Goal: Transaction & Acquisition: Purchase product/service

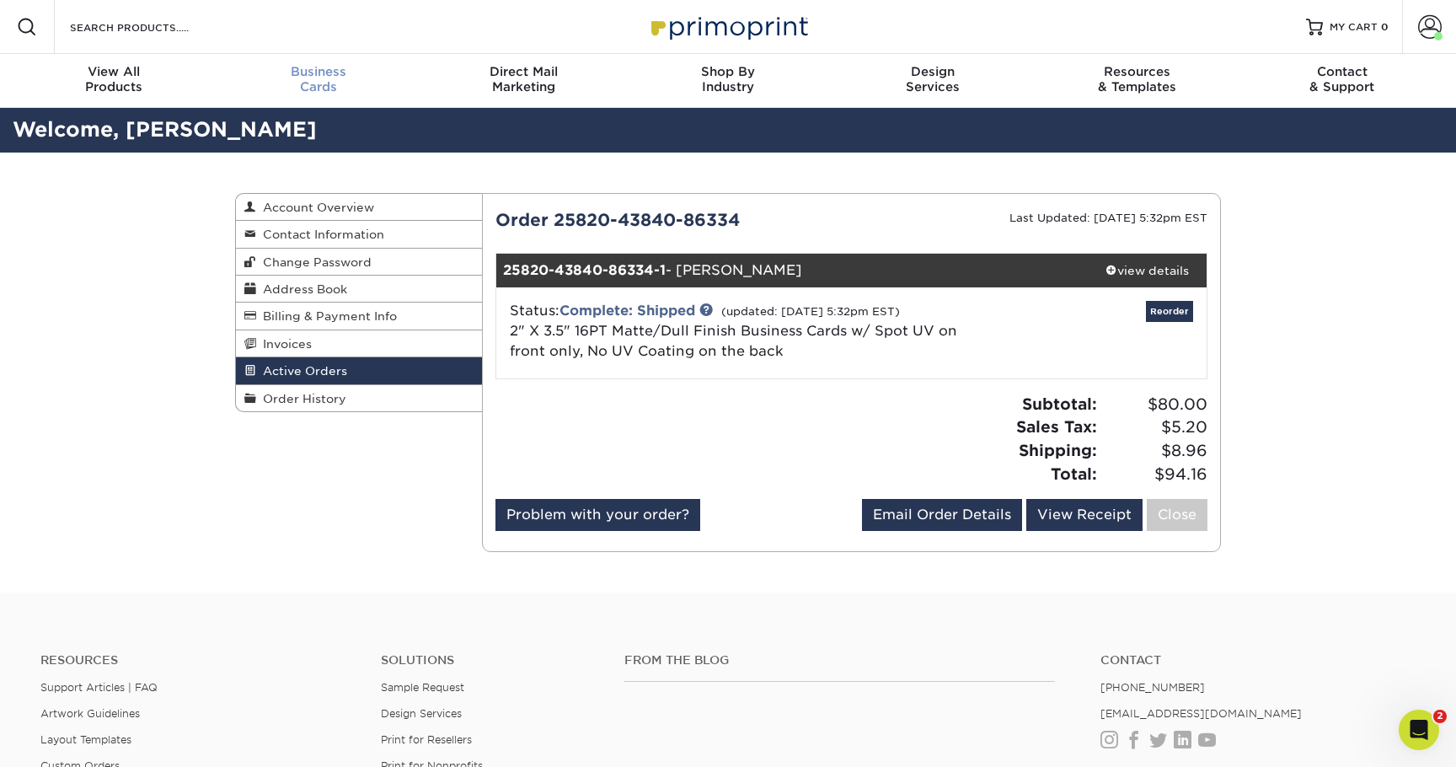
click at [326, 84] on div "Business Cards" at bounding box center [319, 79] width 205 height 30
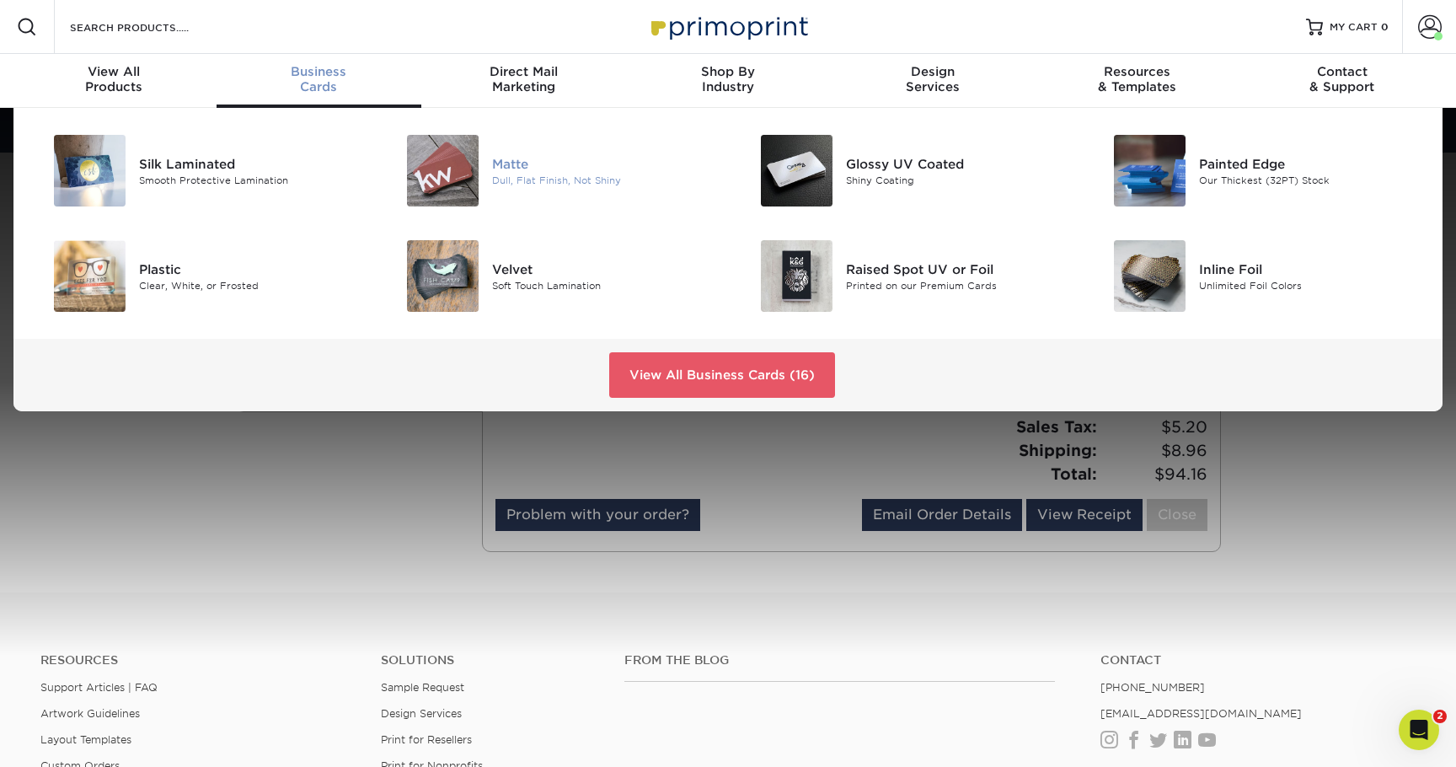
click at [568, 171] on div "Matte" at bounding box center [603, 163] width 223 height 19
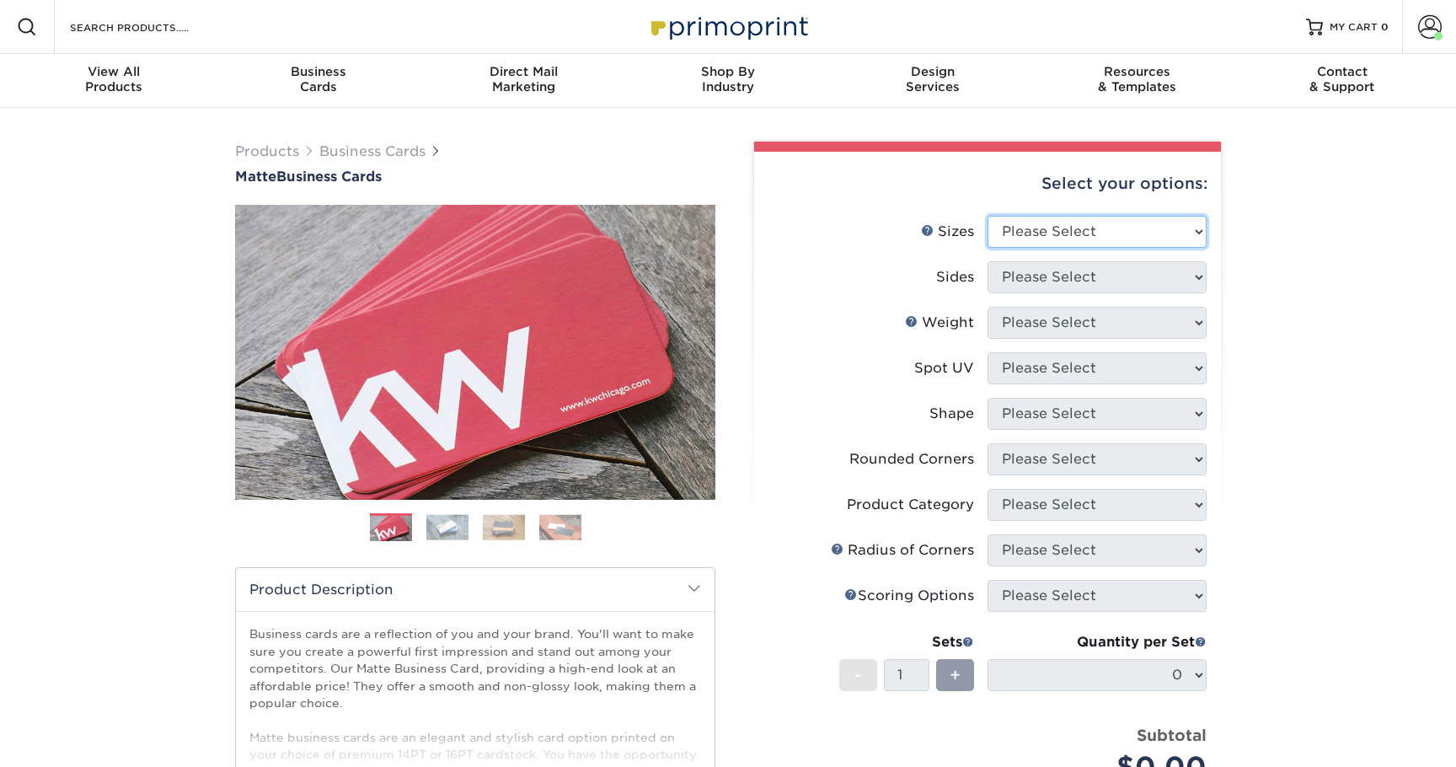
click at [1043, 231] on select "Please Select 1.5" x 3.5" - Mini 1.75" x 3.5" - Mini 2" x 2" - Square 2" x 3" -…" at bounding box center [1096, 232] width 219 height 32
select select "2.00x3.50"
click at [987, 216] on select "Please Select 1.5" x 3.5" - Mini 1.75" x 3.5" - Mini 2" x 2" - Square 2" x 3" -…" at bounding box center [1096, 232] width 219 height 32
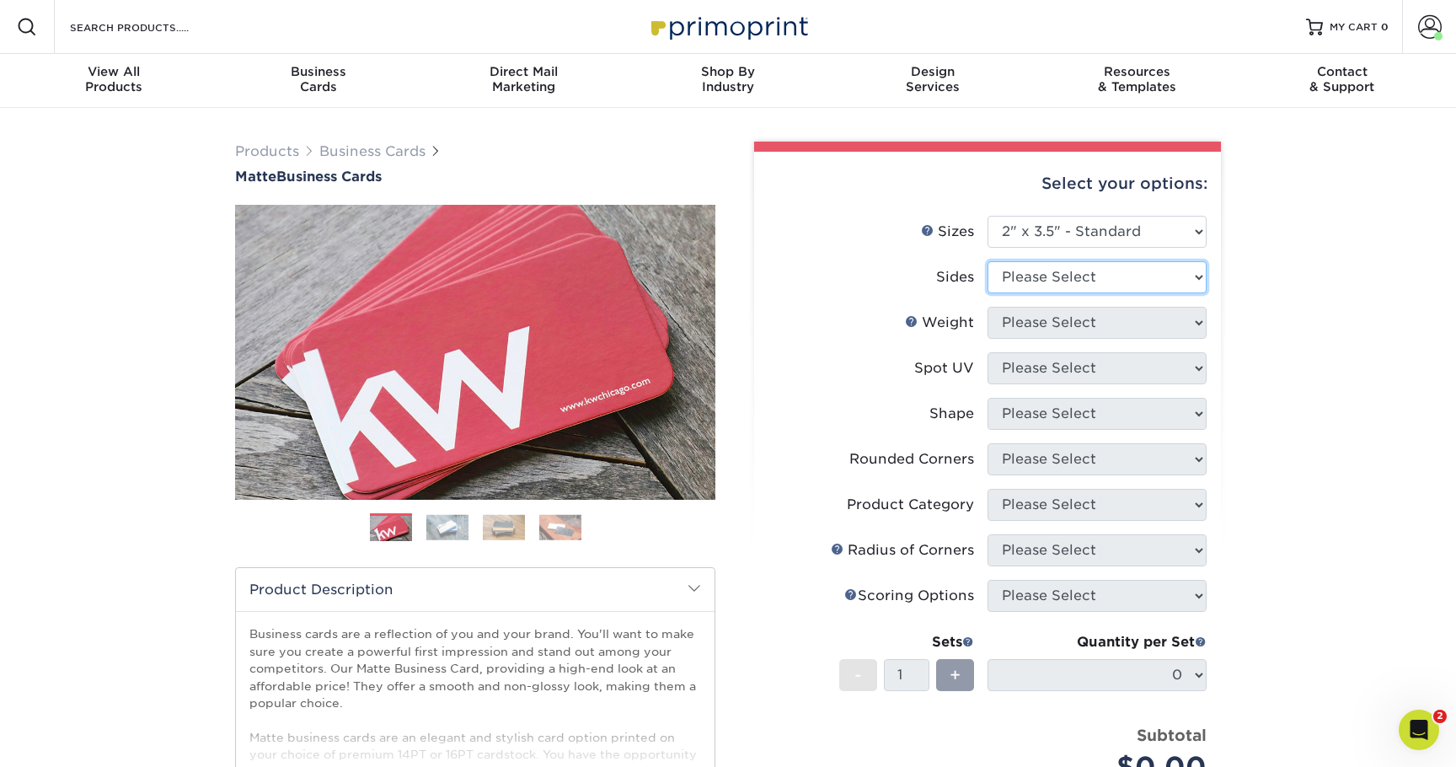
click at [1071, 279] on select "Please Select Print Both Sides Print Front Only" at bounding box center [1096, 277] width 219 height 32
select select "13abbda7-1d64-4f25-8bb2-c179b224825d"
click at [987, 261] on select "Please Select Print Both Sides Print Front Only" at bounding box center [1096, 277] width 219 height 32
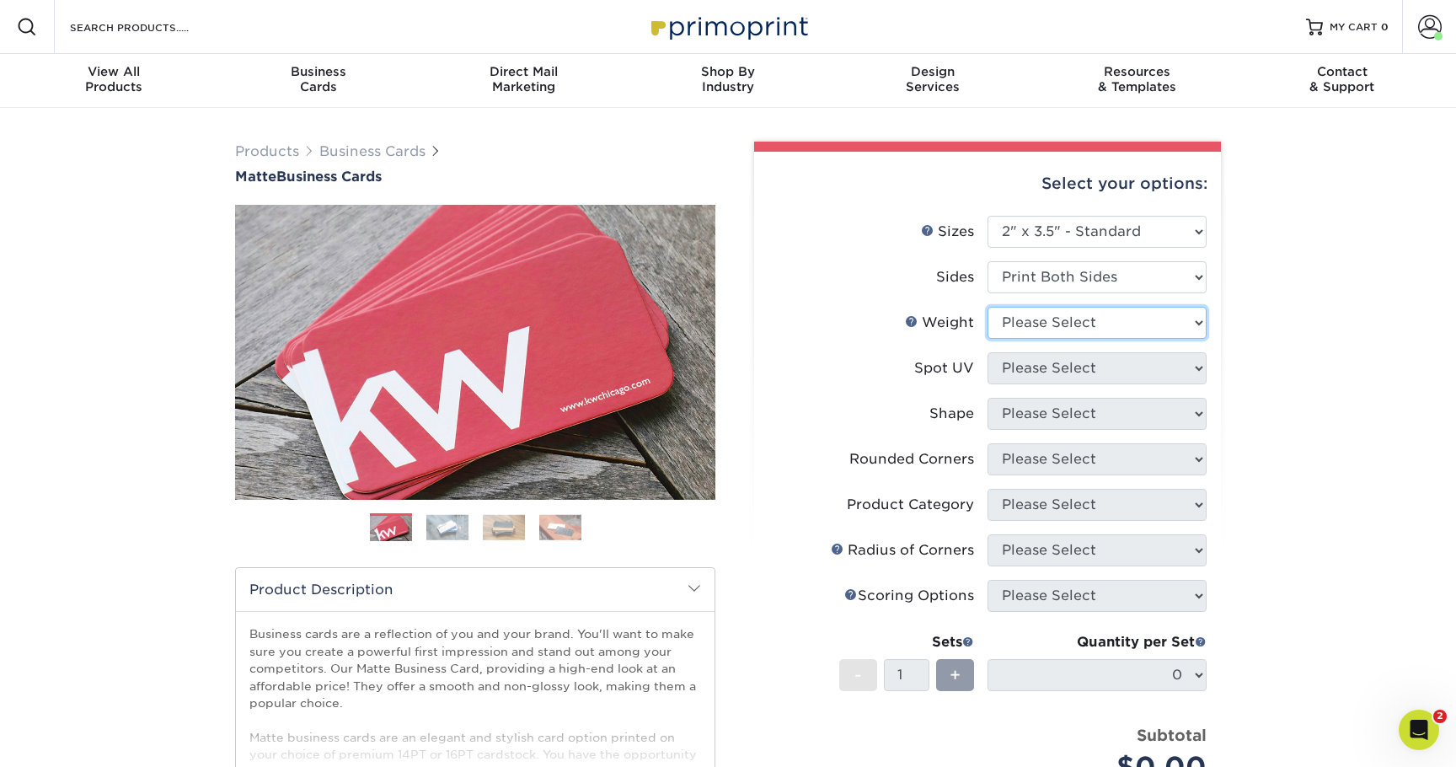
click at [1038, 321] on select "Please Select 16PT 14PT" at bounding box center [1096, 323] width 219 height 32
select select "16PT"
click at [987, 307] on select "Please Select 16PT 14PT" at bounding box center [1096, 323] width 219 height 32
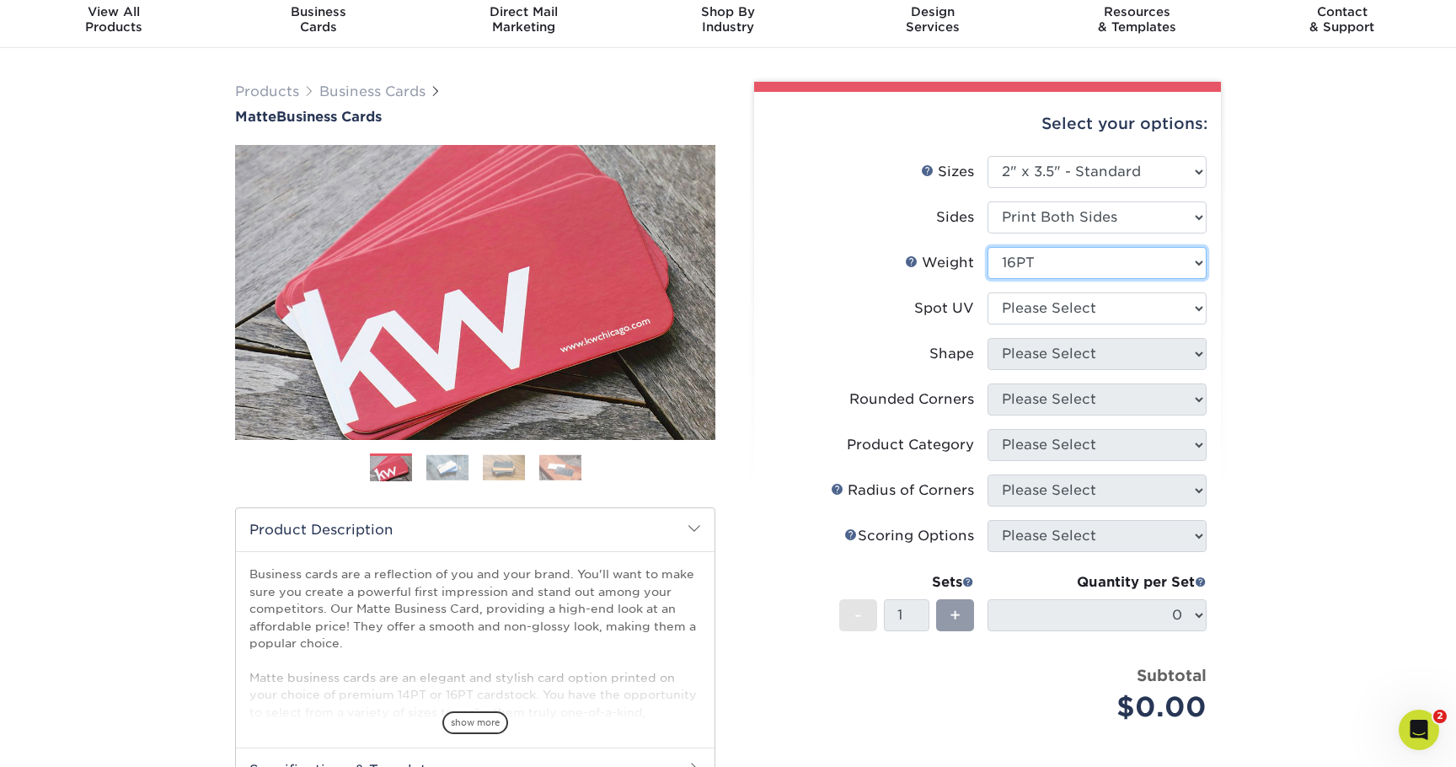
scroll to position [89, 0]
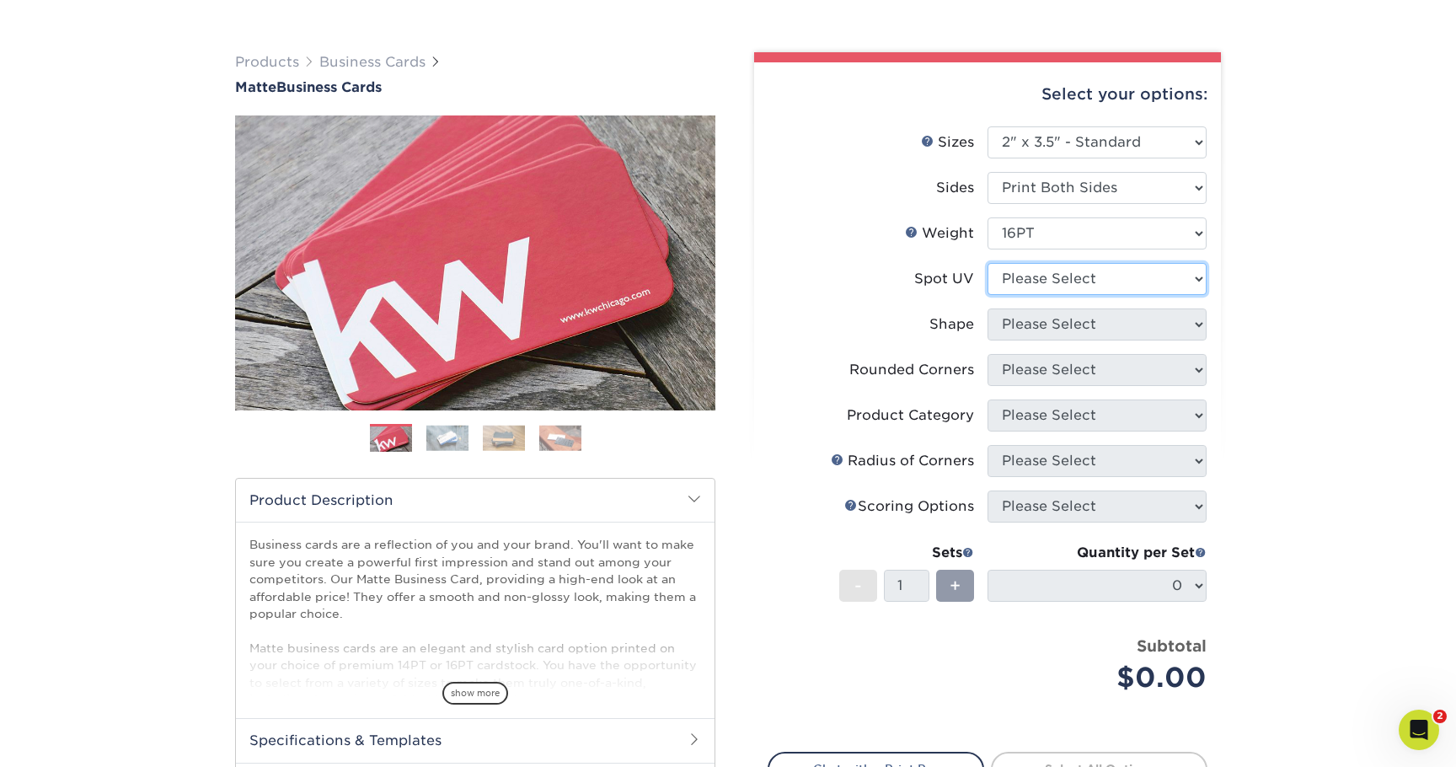
click at [1063, 286] on select "Please Select No Spot UV Front and Back (Both Sides) Front Only Back Only" at bounding box center [1096, 279] width 219 height 32
click at [987, 263] on select "Please Select No Spot UV Front and Back (Both Sides) Front Only Back Only" at bounding box center [1096, 279] width 219 height 32
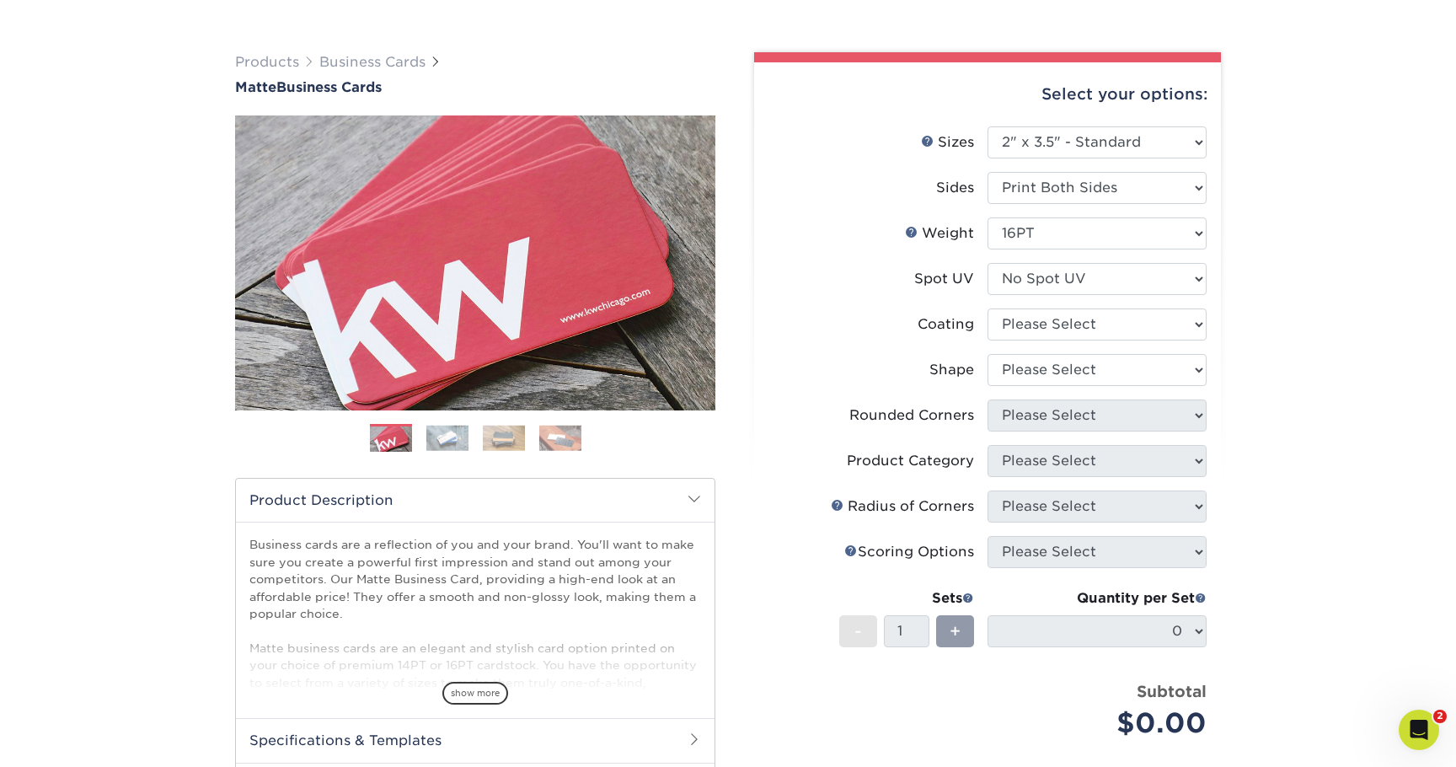
click at [1298, 410] on div "Products Business Cards Matte Business Cards Previous Next 100 $ 8" at bounding box center [728, 506] width 1456 height 975
click at [1042, 288] on select "Please Select No Spot UV Front and Back (Both Sides) Front Only Back Only" at bounding box center [1096, 279] width 219 height 32
click at [987, 263] on select "Please Select No Spot UV Front and Back (Both Sides) Front Only Back Only" at bounding box center [1096, 279] width 219 height 32
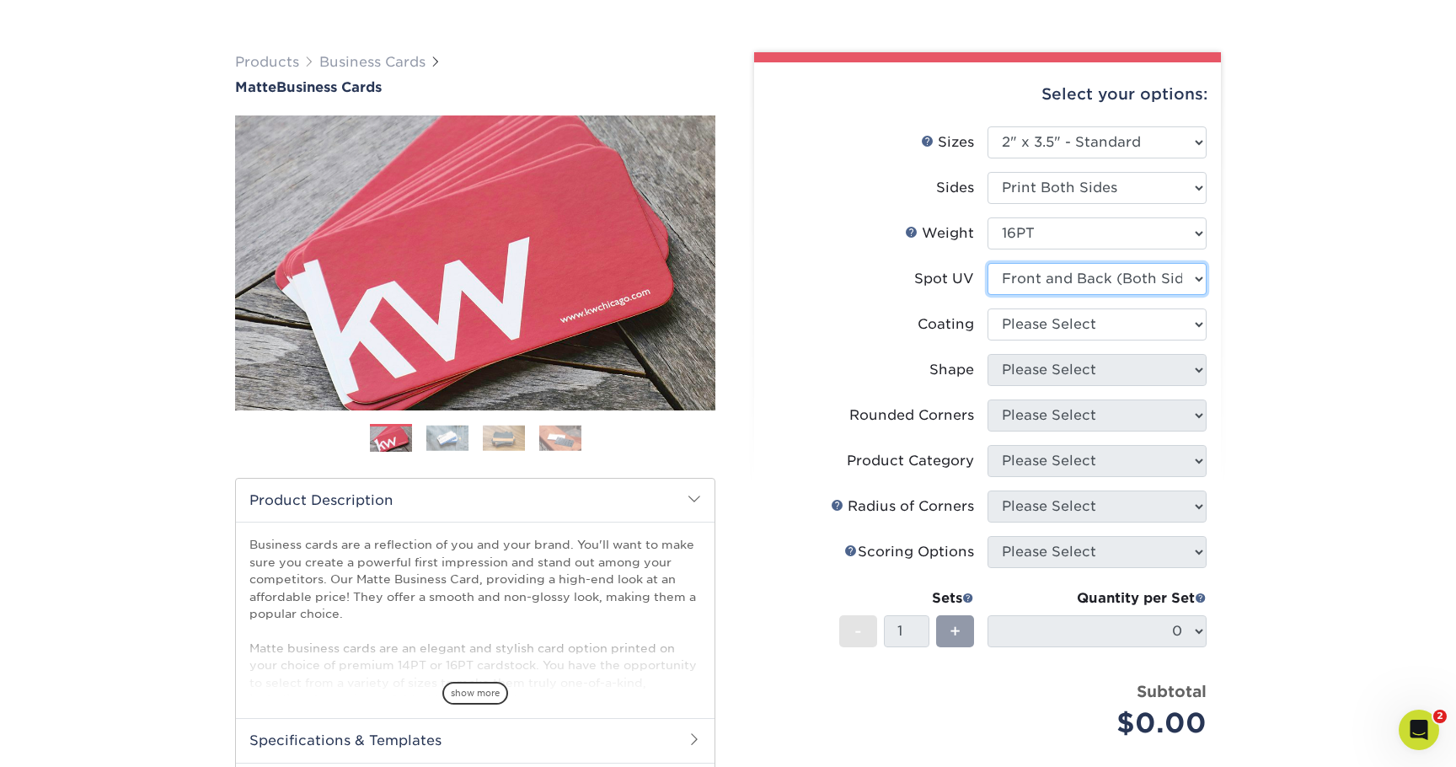
click at [1042, 288] on select "Please Select No Spot UV Front and Back (Both Sides) Front Only Back Only" at bounding box center [1096, 279] width 219 height 32
select select "3"
click at [987, 263] on select "Please Select No Spot UV Front and Back (Both Sides) Front Only Back Only" at bounding box center [1096, 279] width 219 height 32
click at [1072, 329] on select at bounding box center [1096, 324] width 219 height 32
select select "121bb7b5-3b4d-429f-bd8d-bbf80e953313"
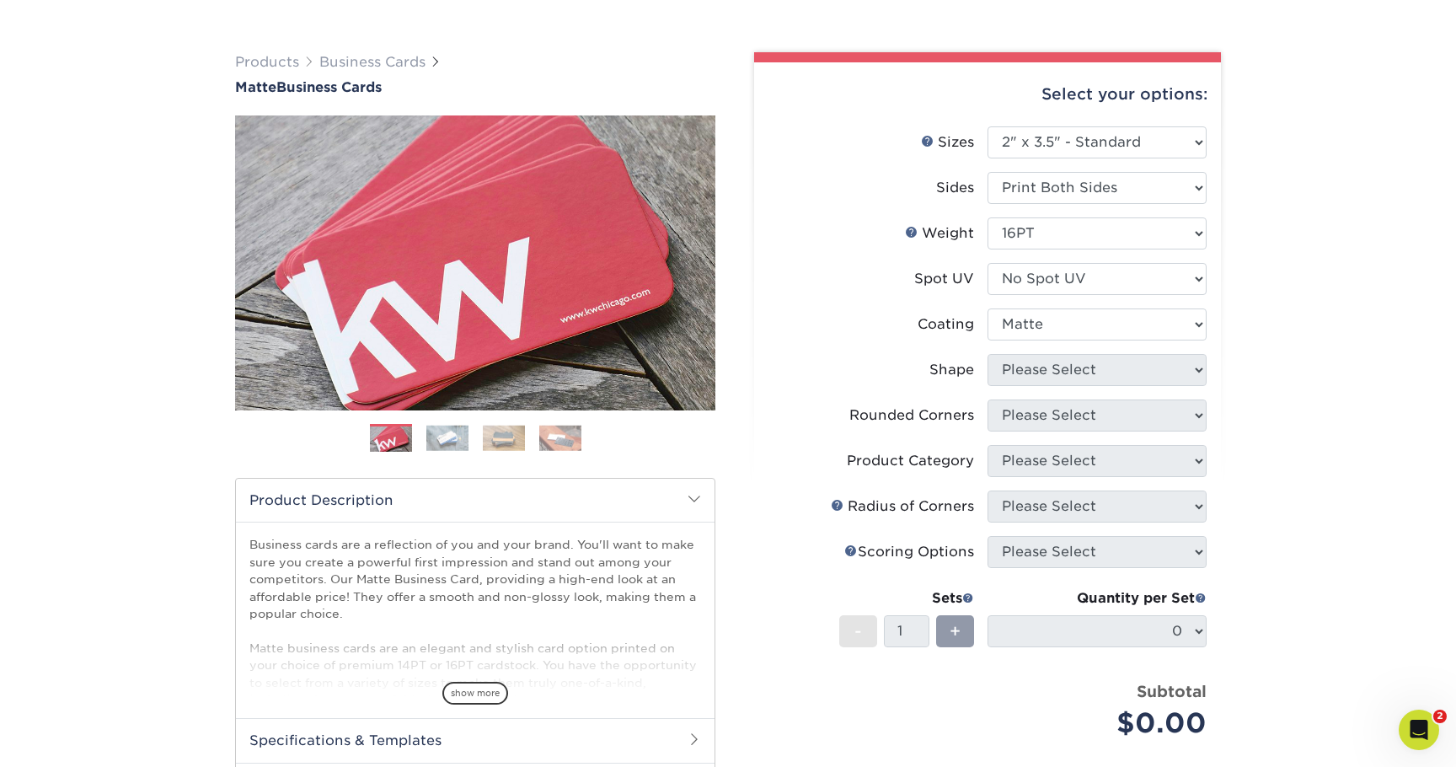
click at [987, 308] on select at bounding box center [1096, 324] width 219 height 32
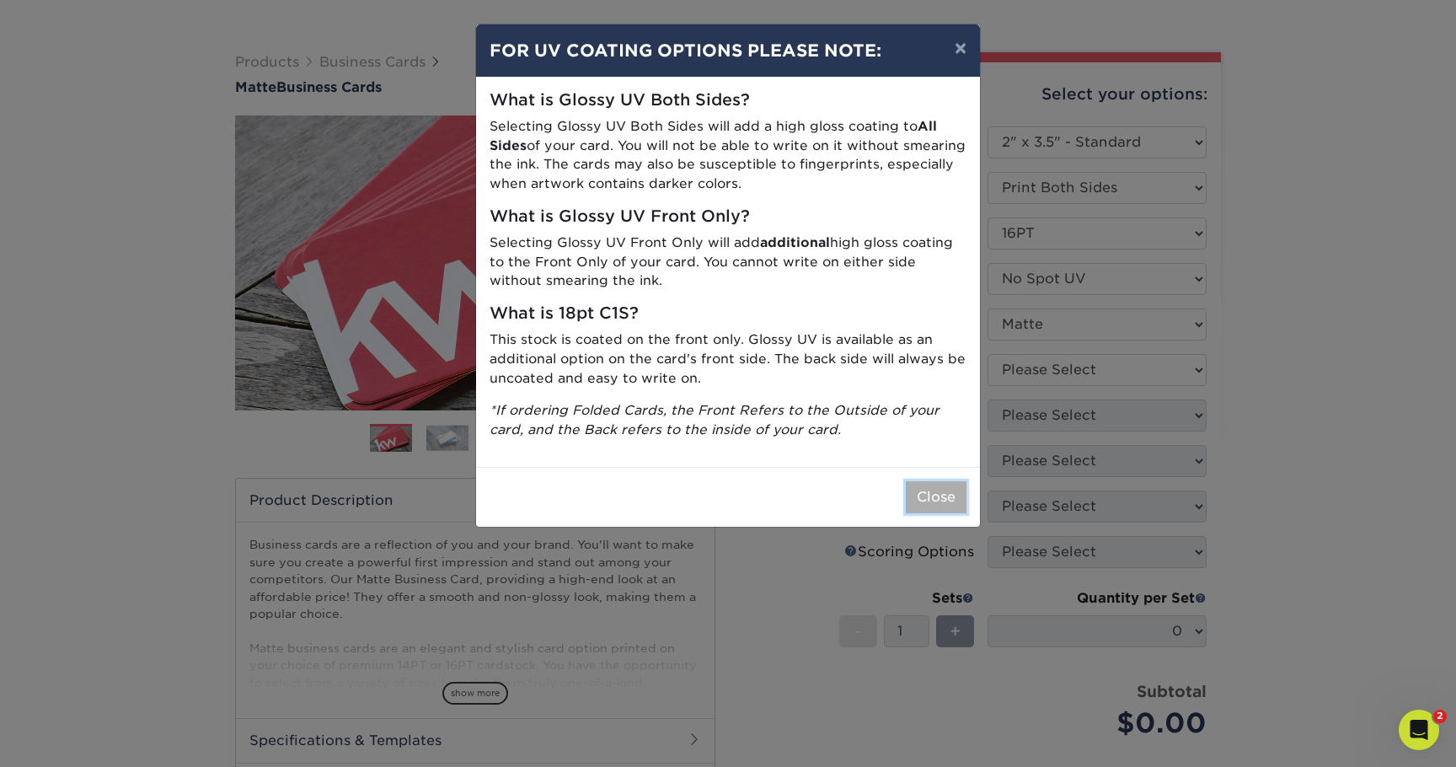
click at [940, 500] on button "Close" at bounding box center [936, 497] width 61 height 32
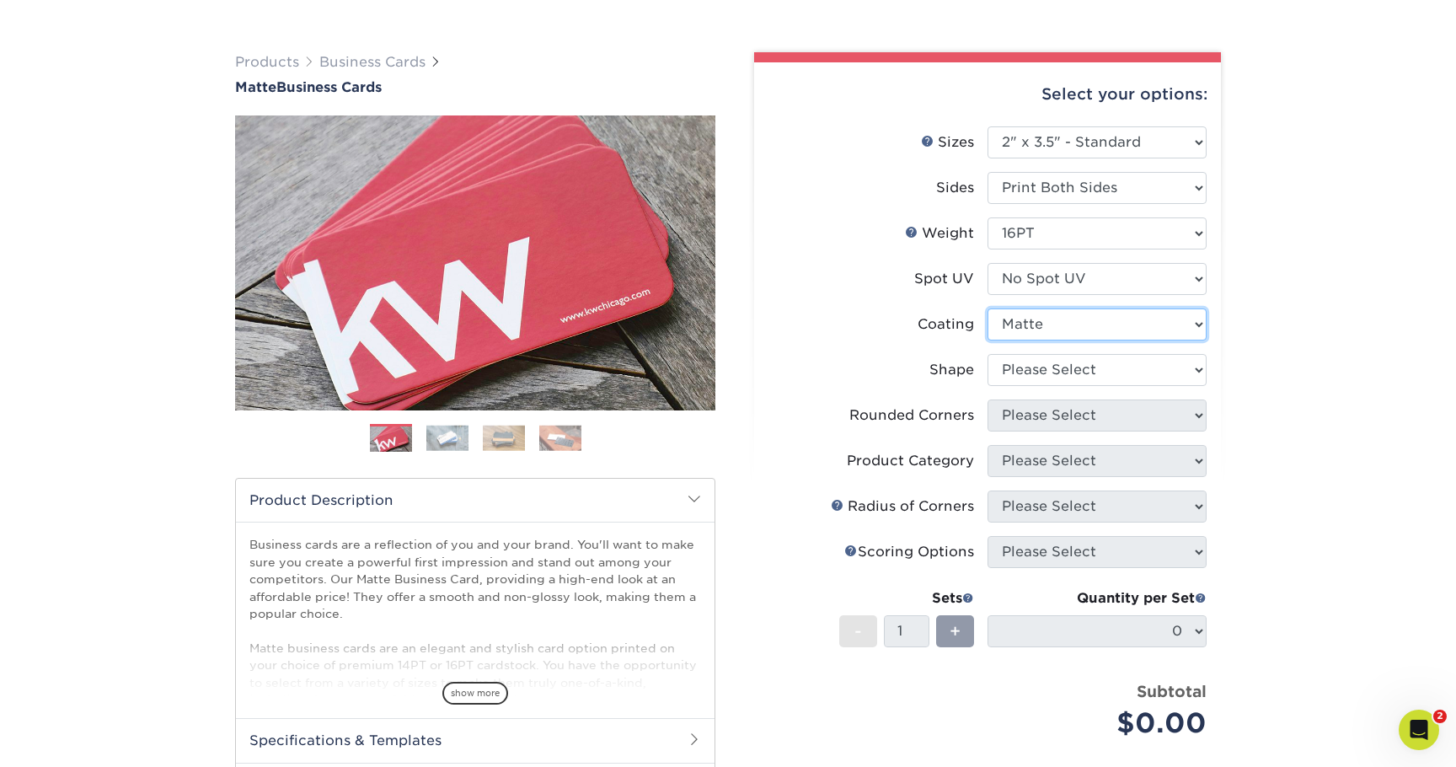
click at [1066, 325] on select at bounding box center [1096, 324] width 219 height 32
click at [1066, 369] on select "Please Select Standard Oval" at bounding box center [1096, 370] width 219 height 32
select select "standard"
click at [987, 354] on select "Please Select Standard Oval" at bounding box center [1096, 370] width 219 height 32
click at [1090, 409] on select "Please Select Yes - Round 2 Corners Yes - Round 4 Corners No" at bounding box center [1096, 415] width 219 height 32
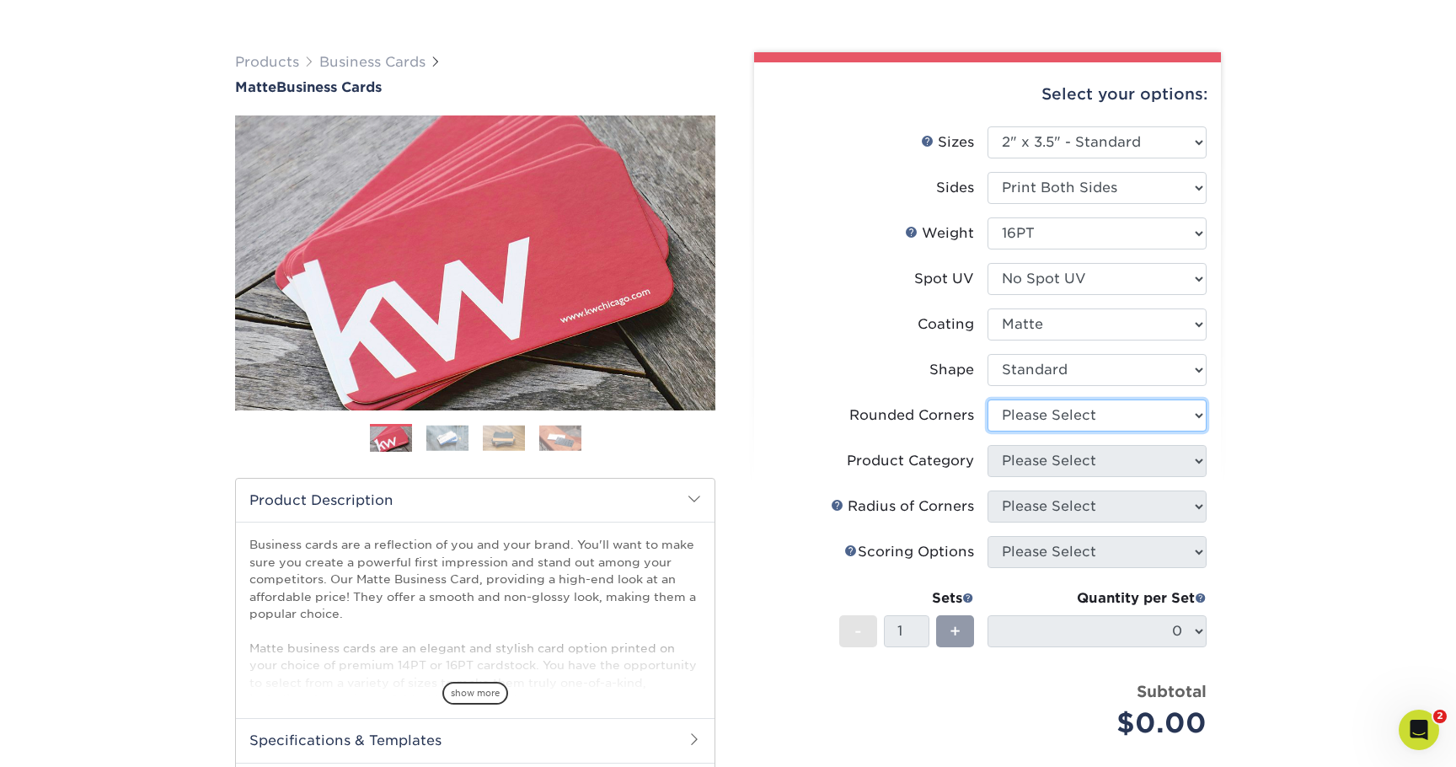
select select "0"
click at [987, 399] on select "Please Select Yes - Round 2 Corners Yes - Round 4 Corners No" at bounding box center [1096, 415] width 219 height 32
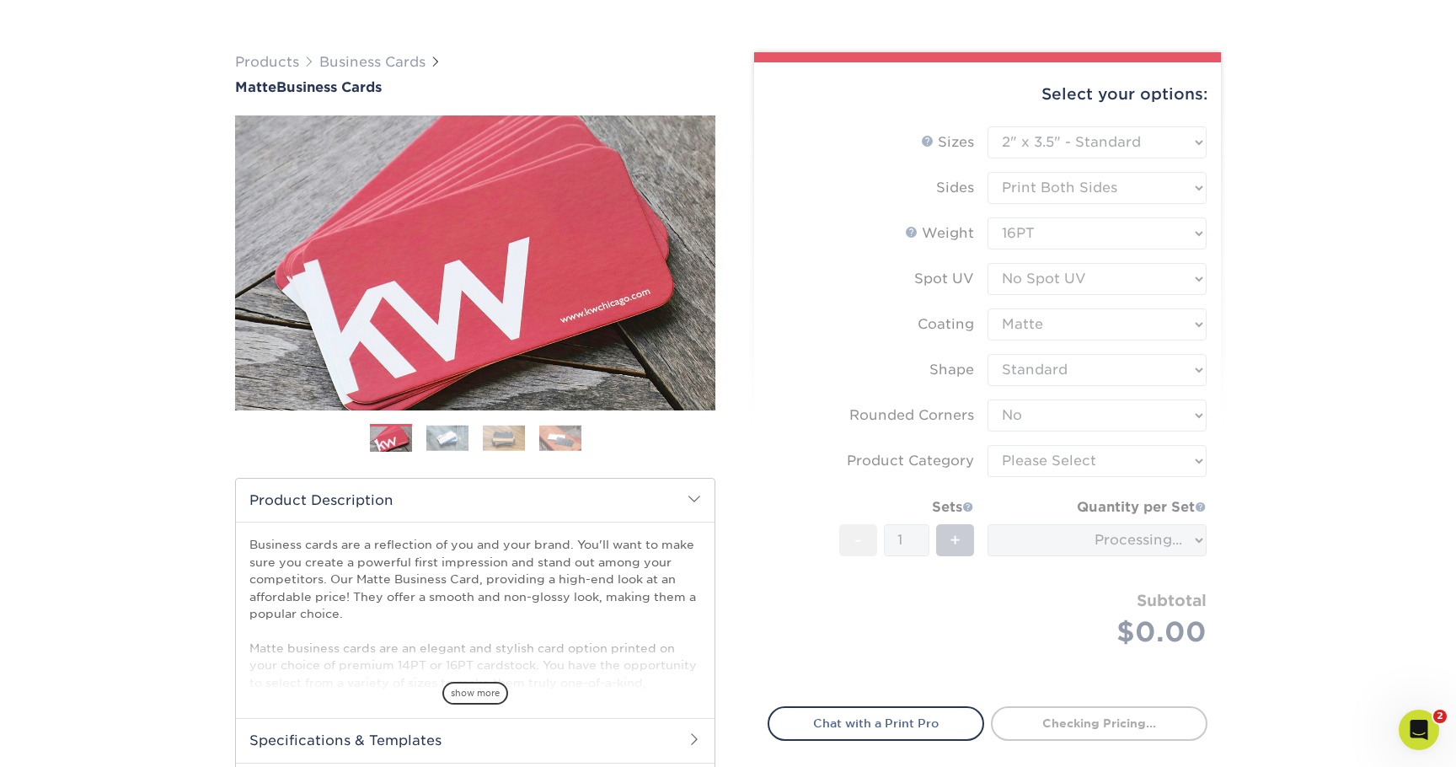
click at [1054, 451] on form "Sizes Help Sizes Please Select 1.5" x 3.5" - Mini 1.75" x 3.5" - Mini 2" x 2" -…" at bounding box center [988, 406] width 440 height 560
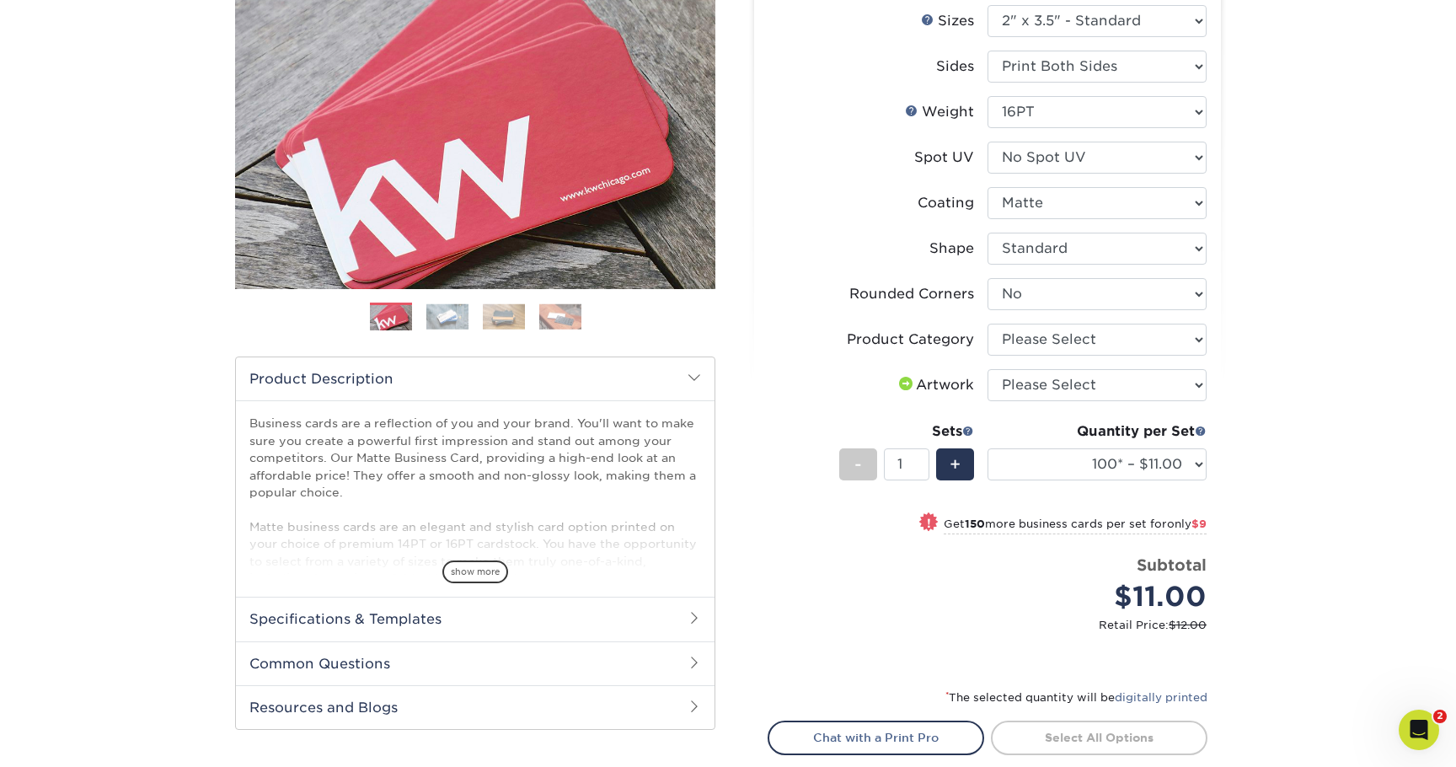
scroll to position [217, 0]
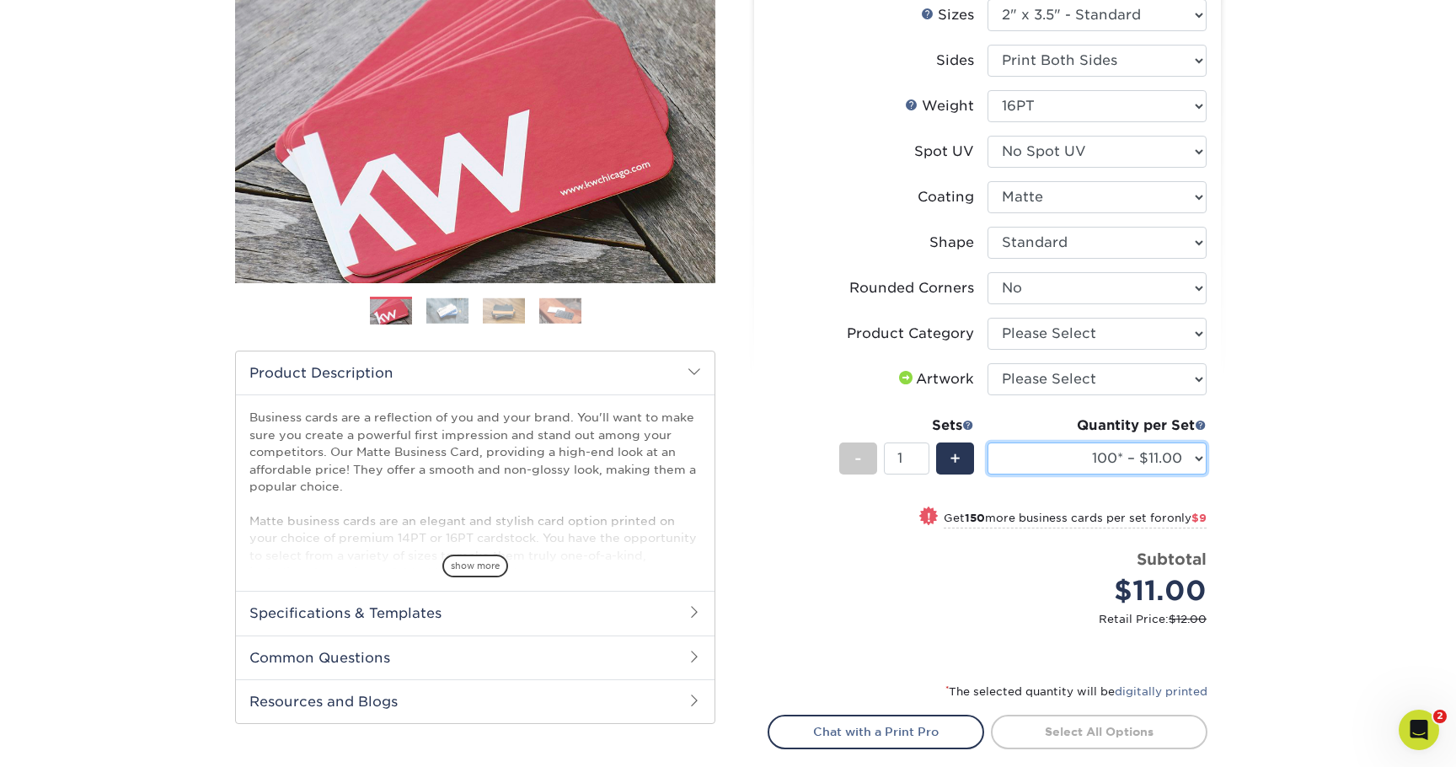
click at [1127, 460] on select "100* – $11.00 250* – $20.00 500 – $39.00 1000 – $49.00 (free shipping*) 2500 – …" at bounding box center [1096, 458] width 219 height 32
click at [987, 442] on select "100* – $11.00 250* – $20.00 500 – $39.00 1000 – $49.00 (free shipping*) 2500 – …" at bounding box center [1096, 458] width 219 height 32
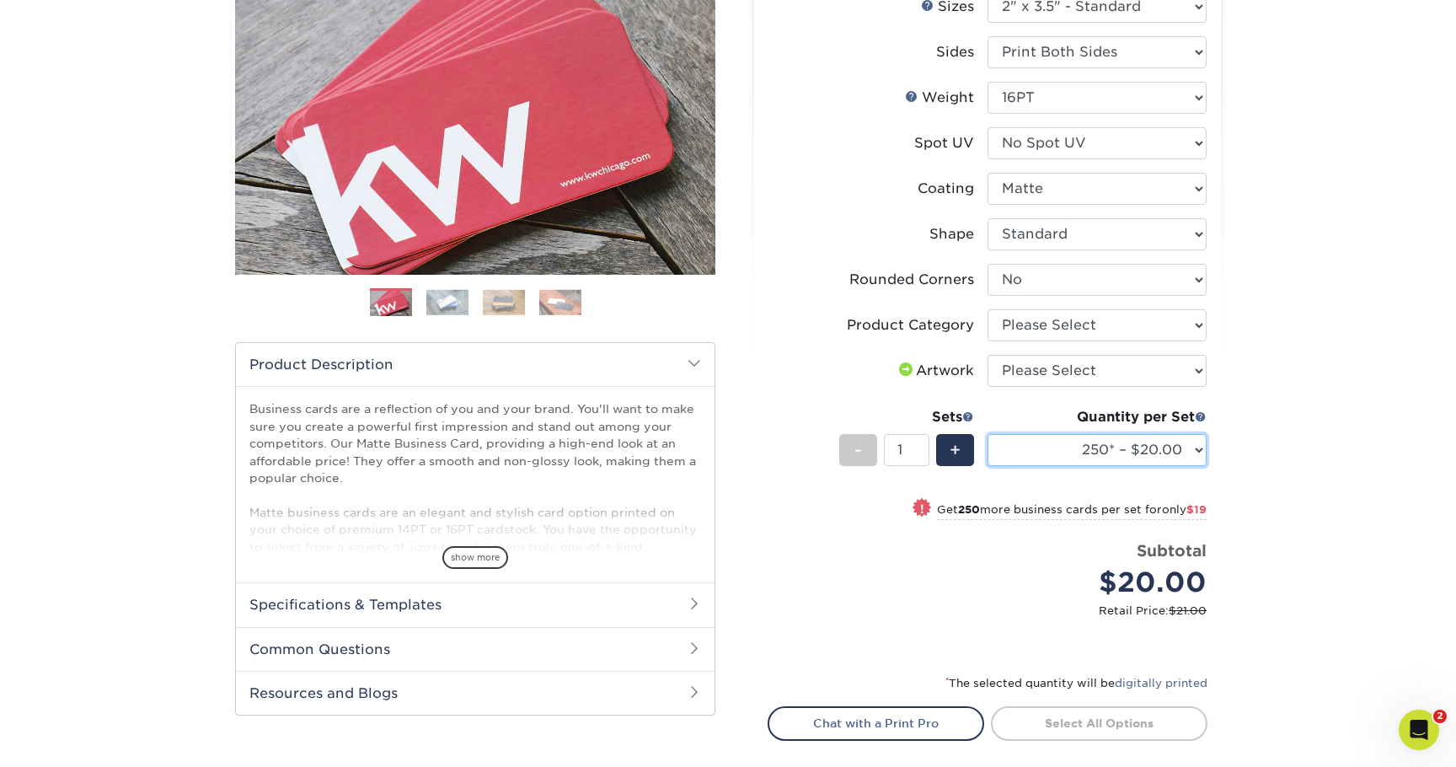
scroll to position [237, 0]
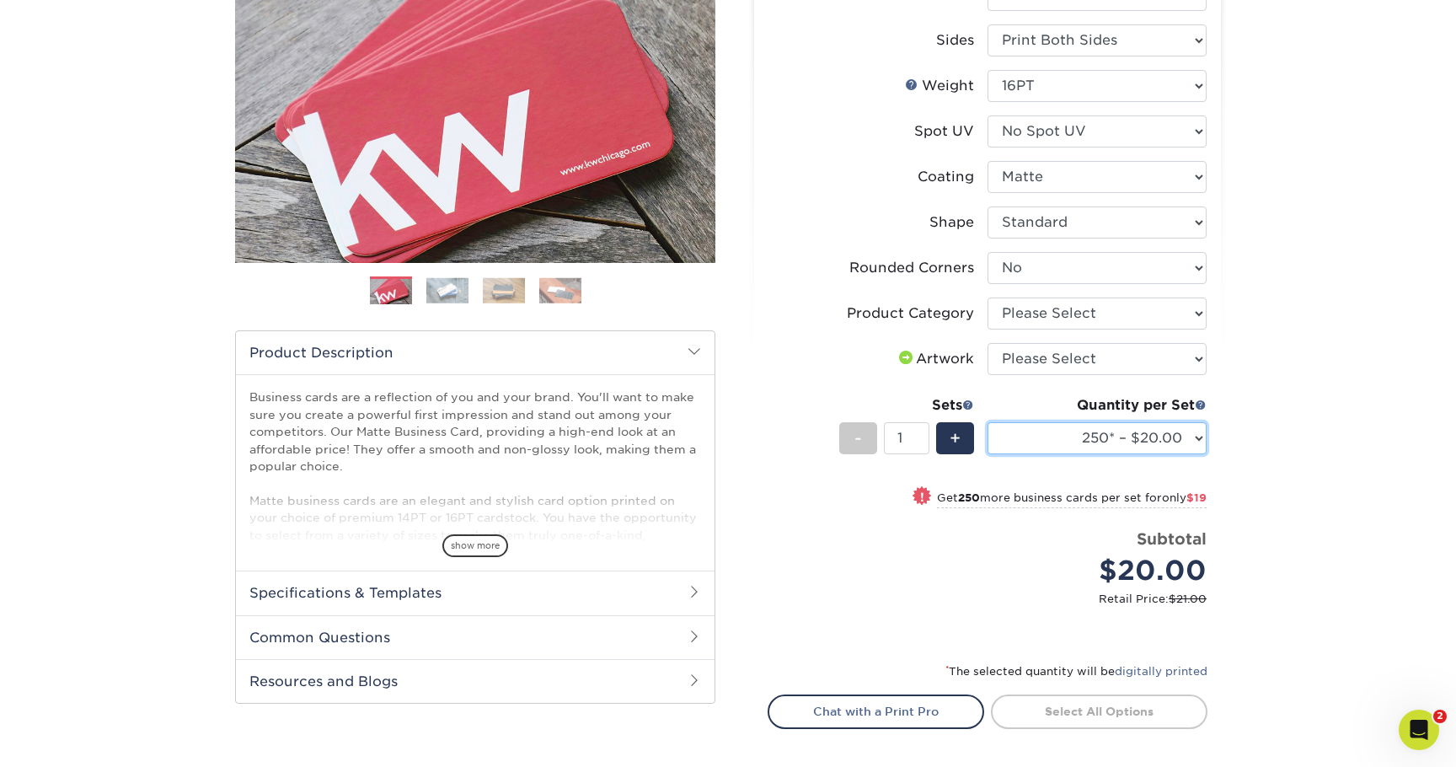
click at [1164, 442] on select "100* – $11.00 250* – $20.00 500 – $39.00 1000 – $49.00 2500 – $87.00 5000 – $16…" at bounding box center [1096, 438] width 219 height 32
click at [1143, 436] on select "100* – $11.00 250* – $20.00 500 – $39.00 1000 – $49.00 2500 – $87.00 5000 – $16…" at bounding box center [1096, 438] width 219 height 32
click at [987, 422] on select "100* – $11.00 250* – $20.00 500 – $39.00 1000 – $49.00 2500 – $87.00 5000 – $16…" at bounding box center [1096, 438] width 219 height 32
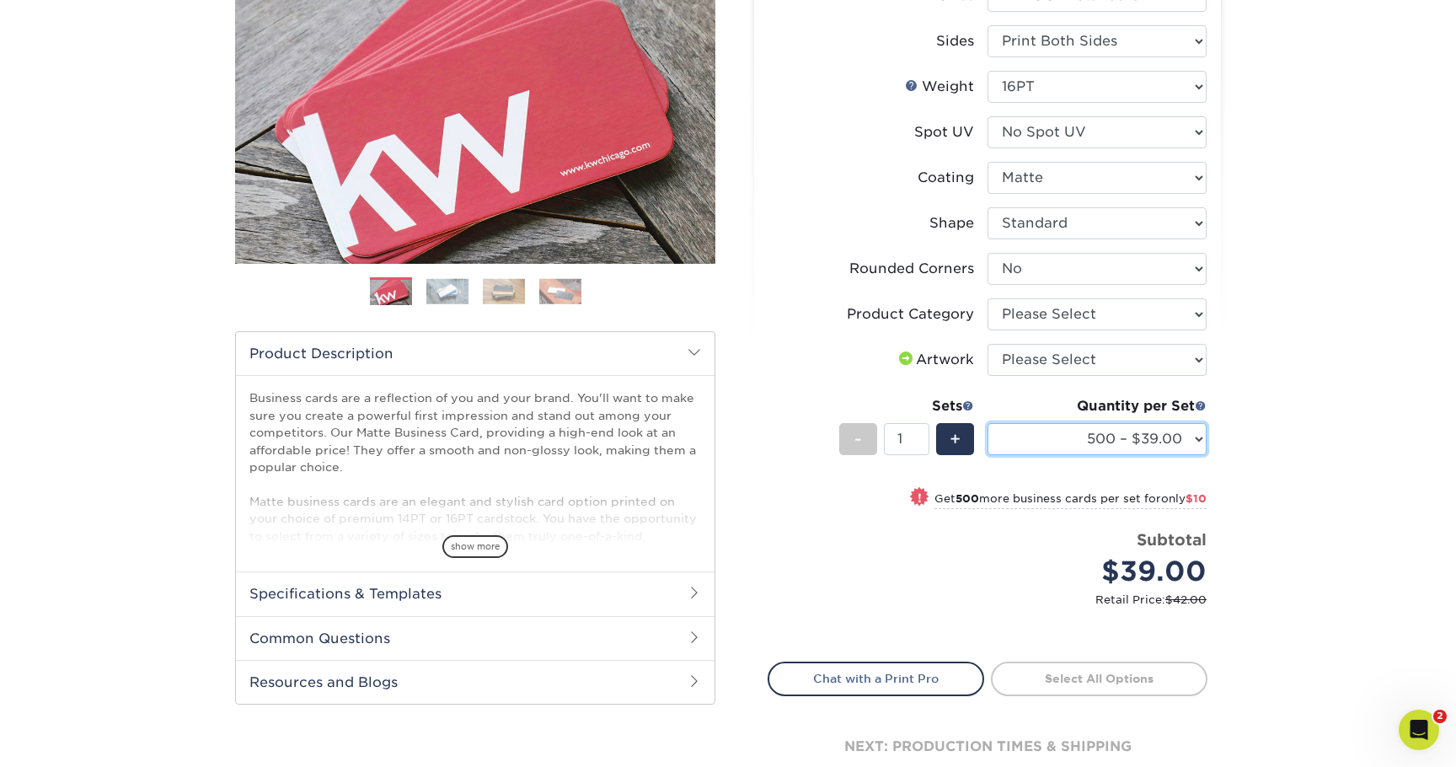
scroll to position [270, 0]
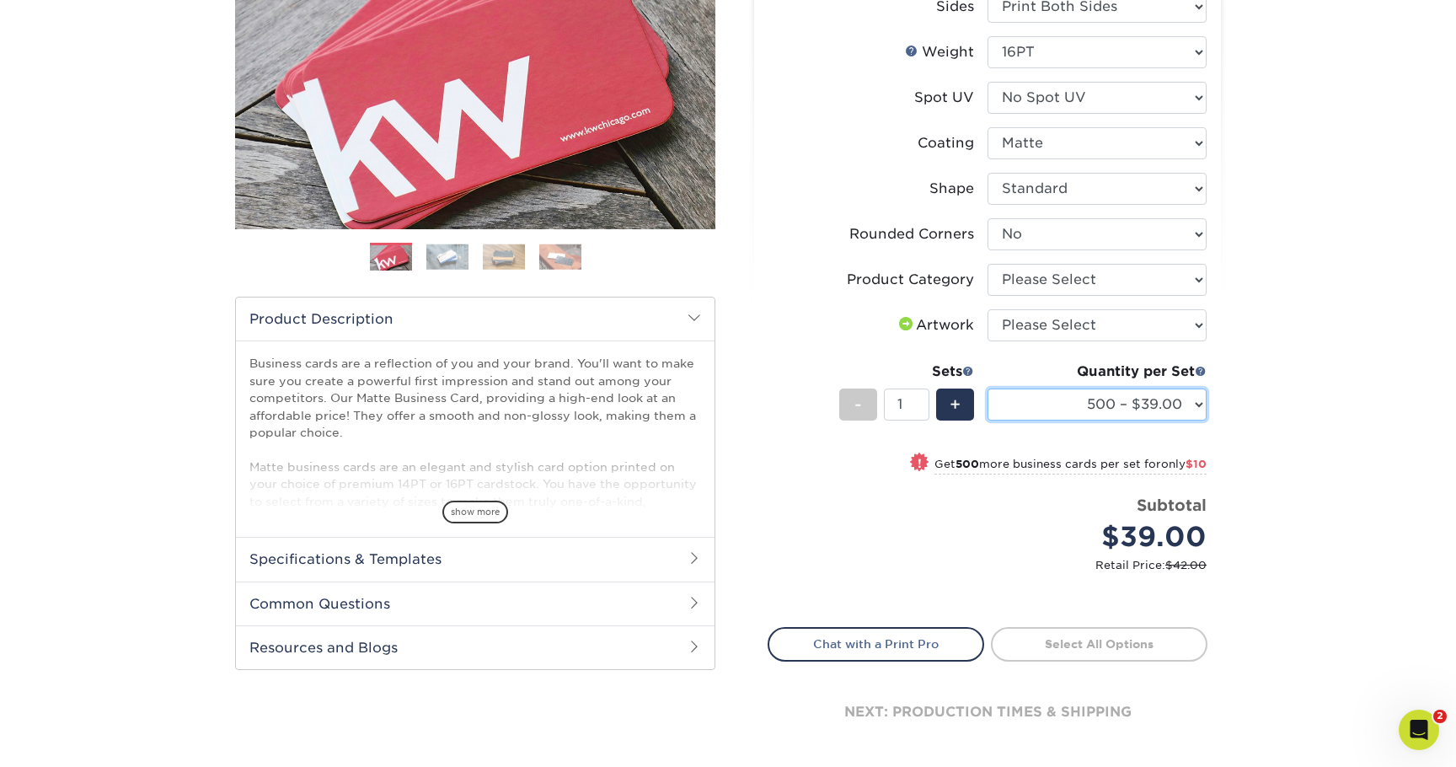
click at [1115, 391] on select "100* – $11.00 250* – $20.00 500 – $39.00 1000 – $49.00 2500 – $87.00 5000 – $16…" at bounding box center [1096, 404] width 219 height 32
select select "1000 – $49.00"
click at [987, 388] on select "100* – $11.00 250* – $20.00 500 – $39.00 1000 – $49.00 2500 – $87.00 5000 – $16…" at bounding box center [1096, 404] width 219 height 32
click at [1128, 331] on select "Please Select I will upload files I need a design - $100" at bounding box center [1096, 325] width 219 height 32
select select "upload"
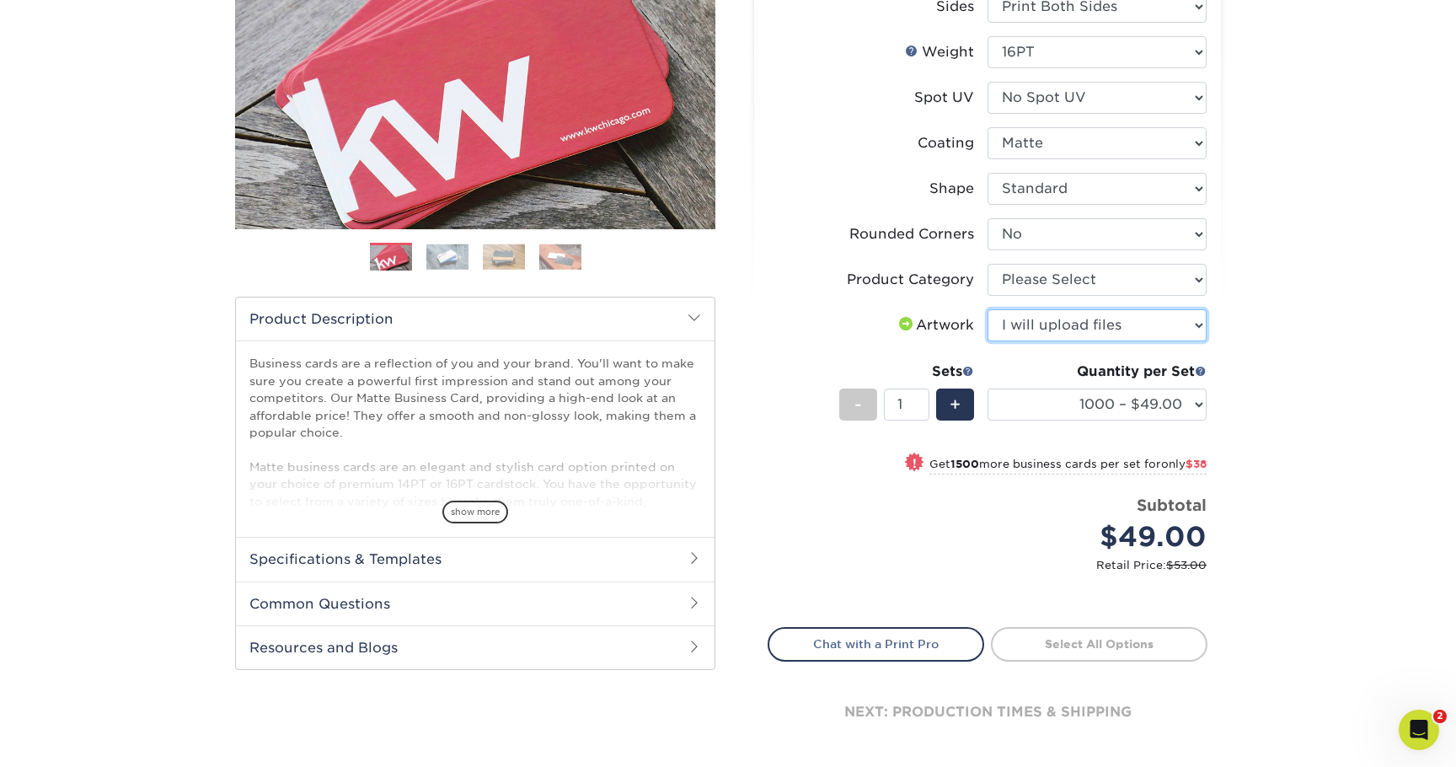
click at [987, 309] on select "Please Select I will upload files I need a design - $100" at bounding box center [1096, 325] width 219 height 32
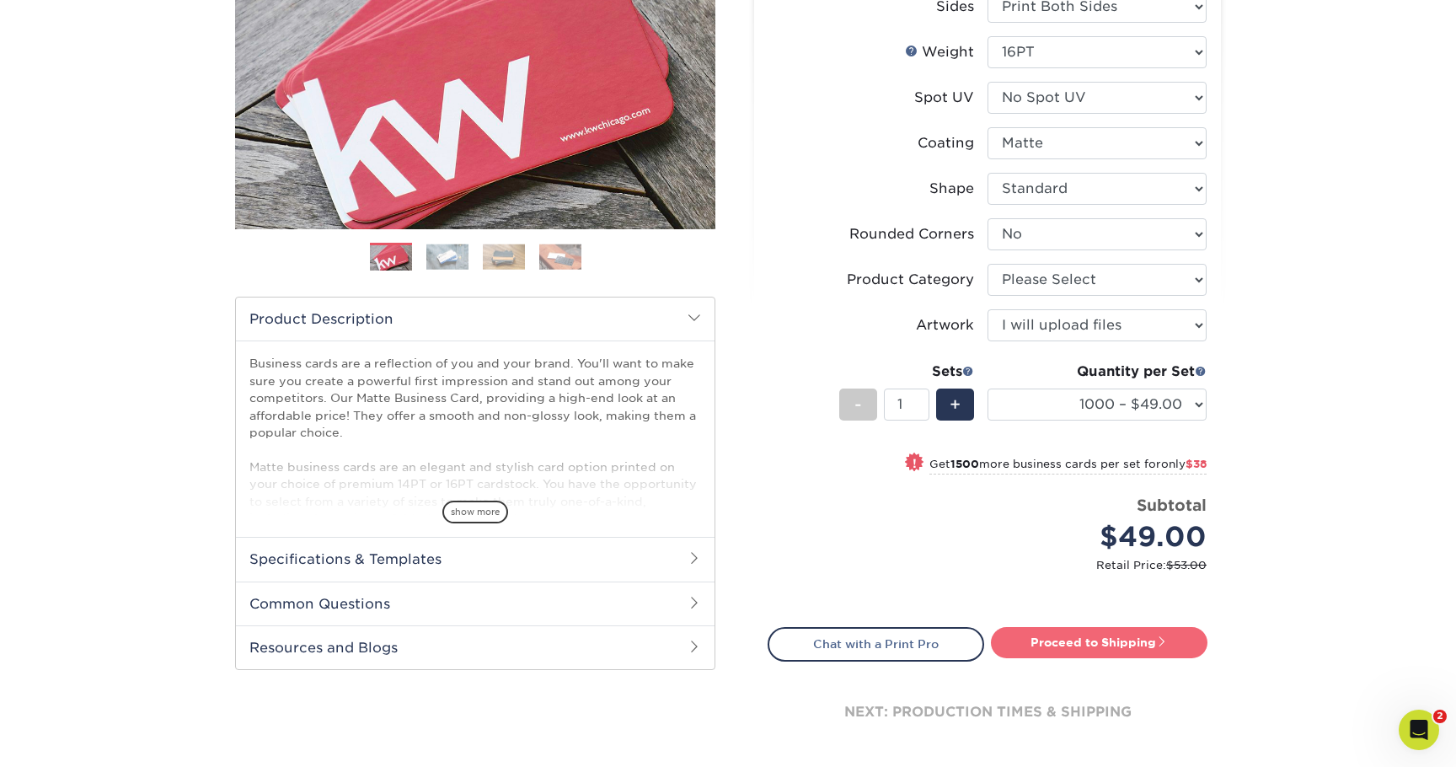
click at [1153, 646] on link "Proceed to Shipping" at bounding box center [1099, 642] width 217 height 30
type input "Set 1"
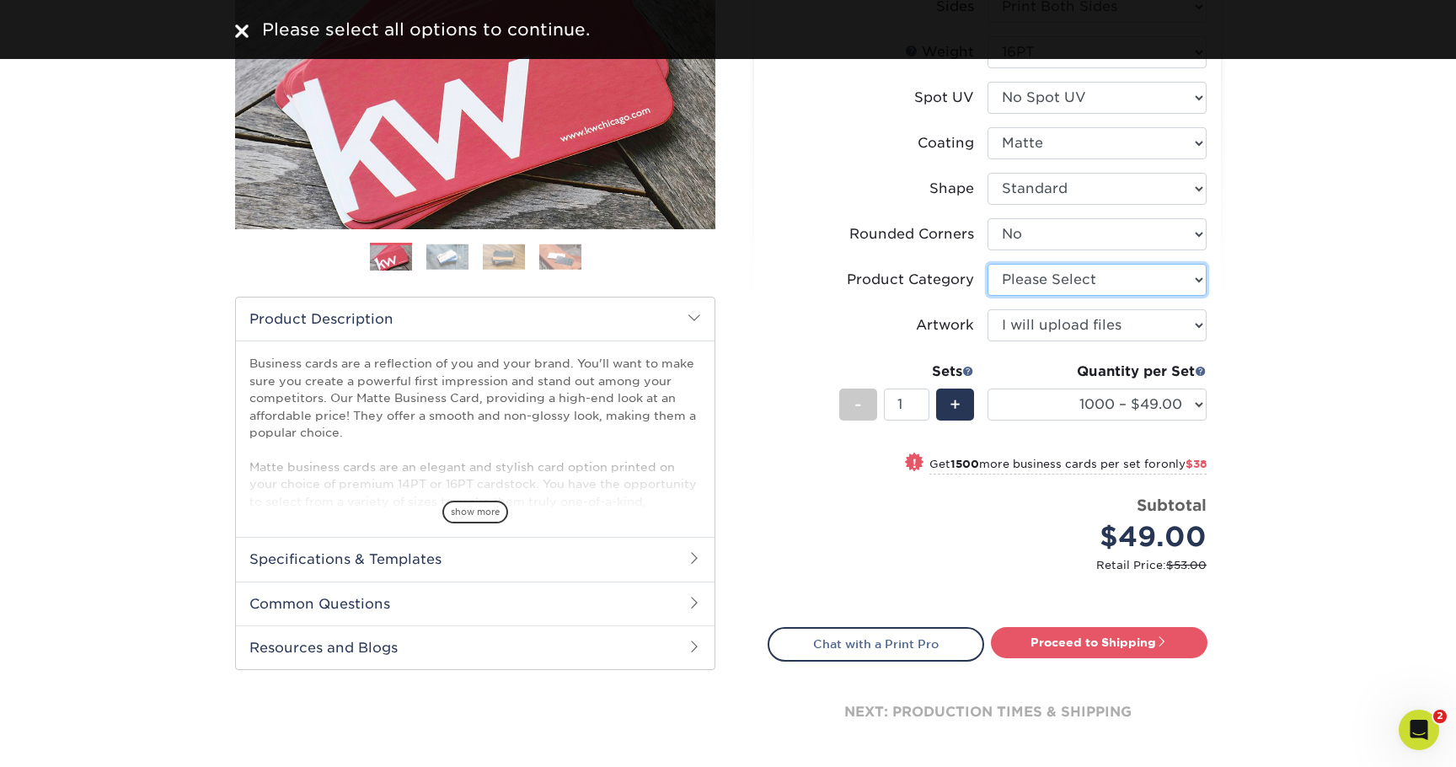
click at [1080, 278] on select "Please Select Business Cards" at bounding box center [1096, 280] width 219 height 32
select select "3b5148f1-0588-4f88-a218-97bcfdce65c1"
click at [987, 264] on select "Please Select Business Cards" at bounding box center [1096, 280] width 219 height 32
drag, startPoint x: 1277, startPoint y: 720, endPoint x: 1141, endPoint y: 650, distance: 153.0
click at [1275, 718] on div "Products Business Cards Matte Business Cards Previous Next 100 $ 8" at bounding box center [728, 330] width 1456 height 986
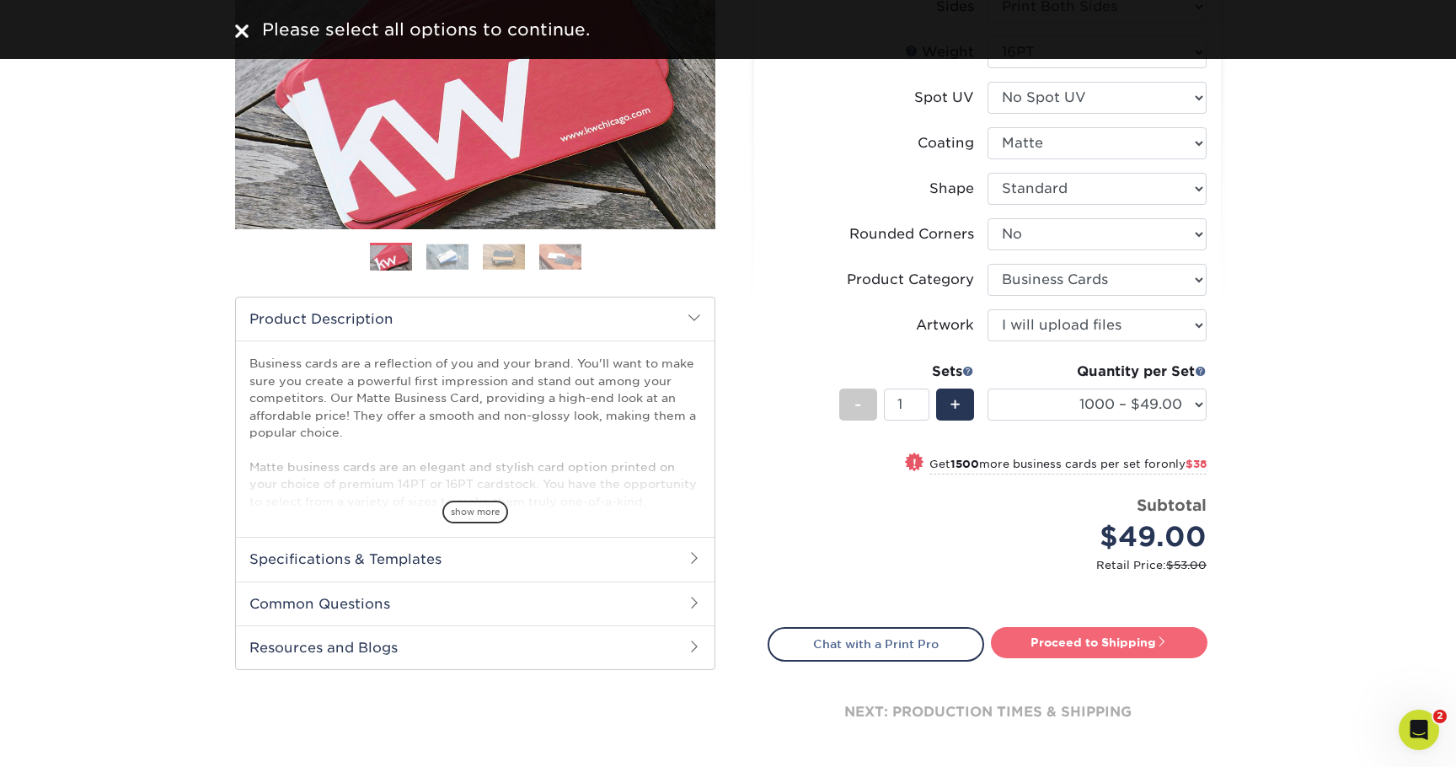
click at [1125, 640] on link "Proceed to Shipping" at bounding box center [1099, 642] width 217 height 30
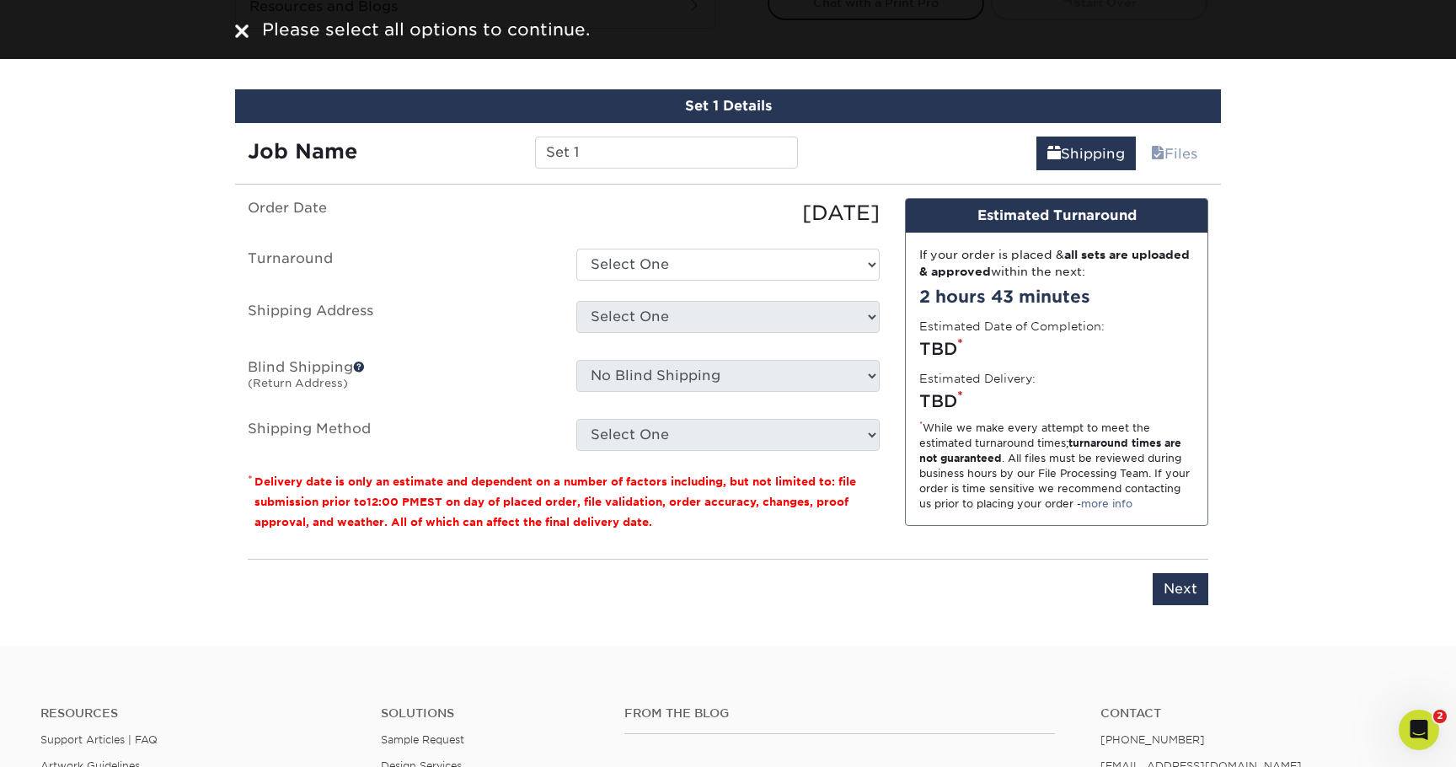
scroll to position [943, 0]
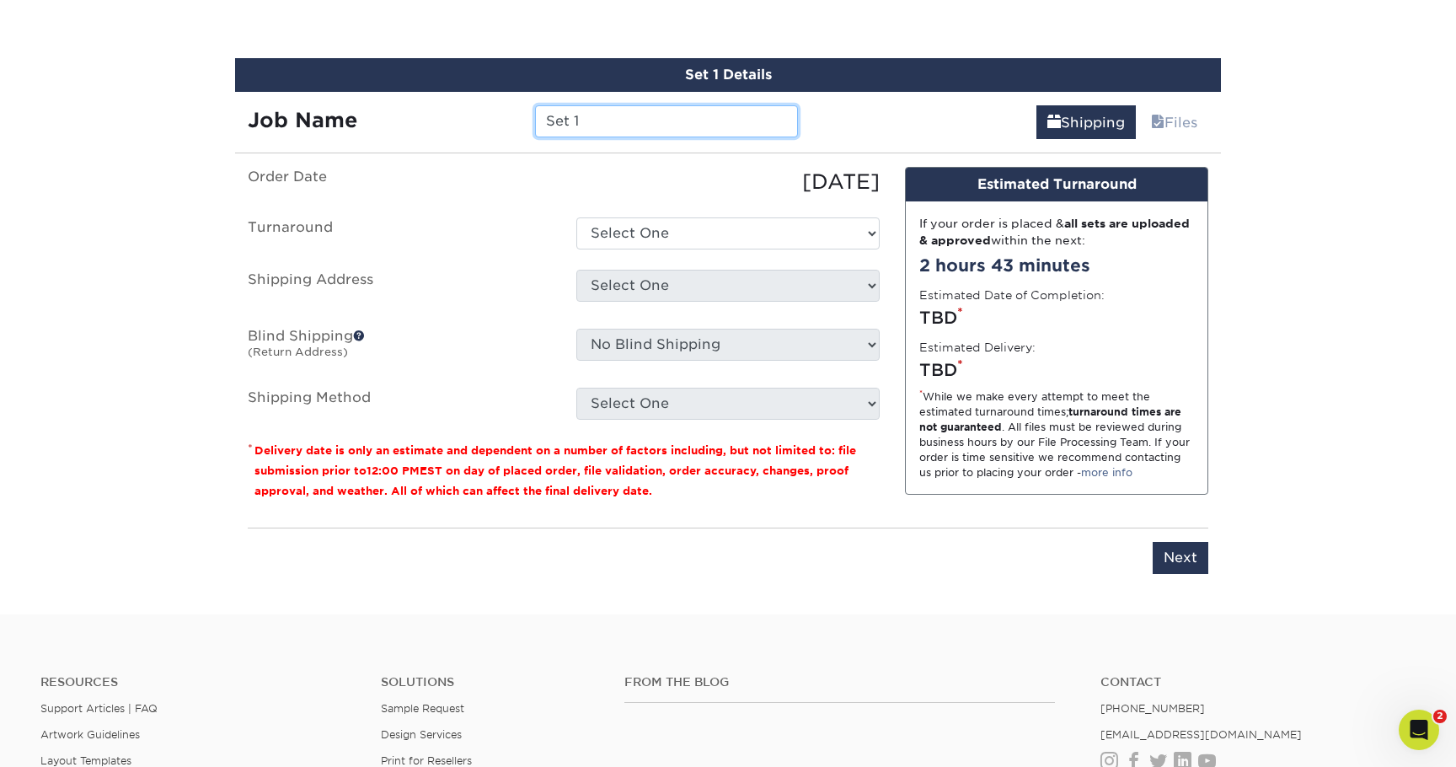
click at [642, 122] on input "Set 1" at bounding box center [666, 121] width 262 height 32
click at [640, 122] on input "Set 1" at bounding box center [666, 121] width 262 height 32
click at [615, 118] on input "Set 1" at bounding box center [666, 121] width 262 height 32
click at [612, 123] on input "Set 1" at bounding box center [666, 121] width 262 height 32
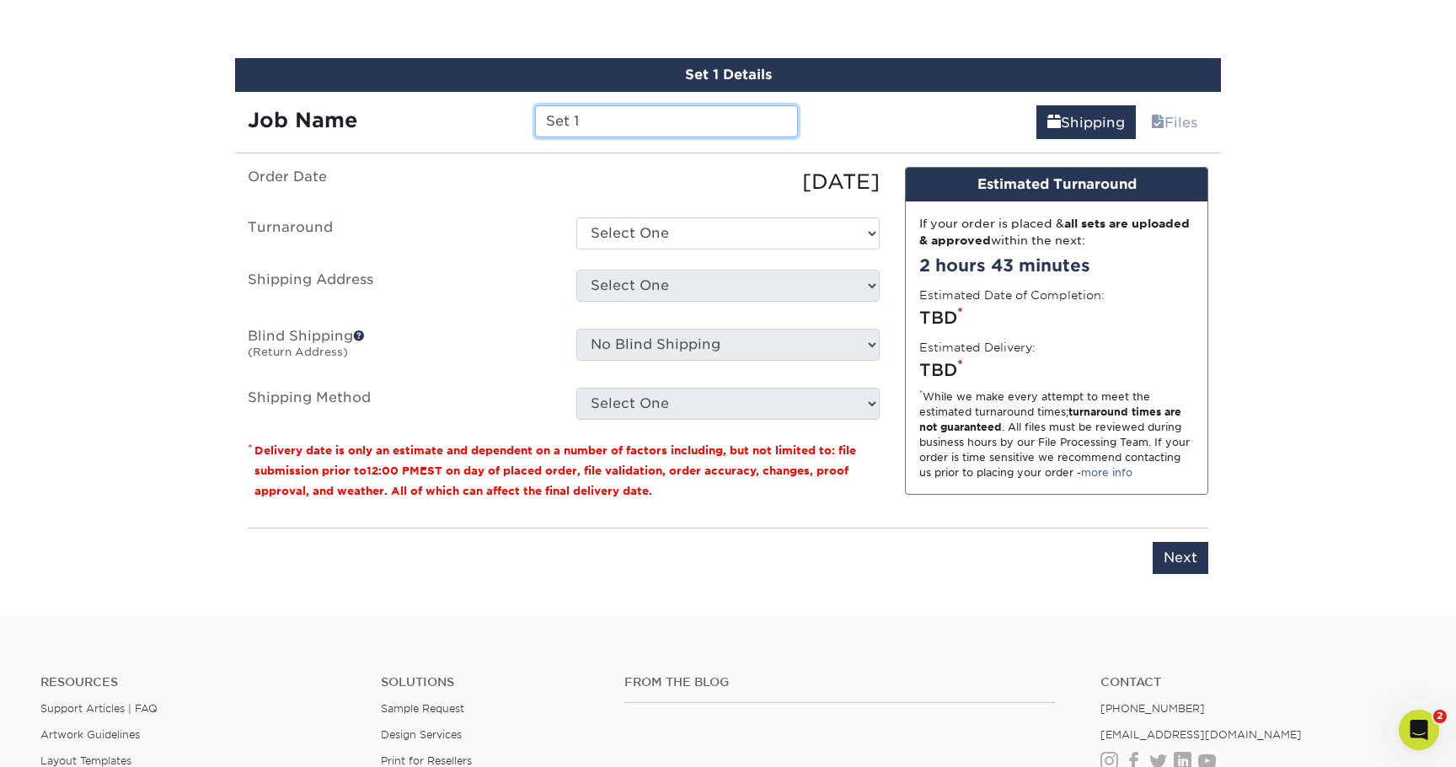
click at [612, 123] on input "Set 1" at bounding box center [666, 121] width 262 height 32
click at [558, 115] on input "Set 1" at bounding box center [666, 121] width 262 height 32
type input "Salty Seas"
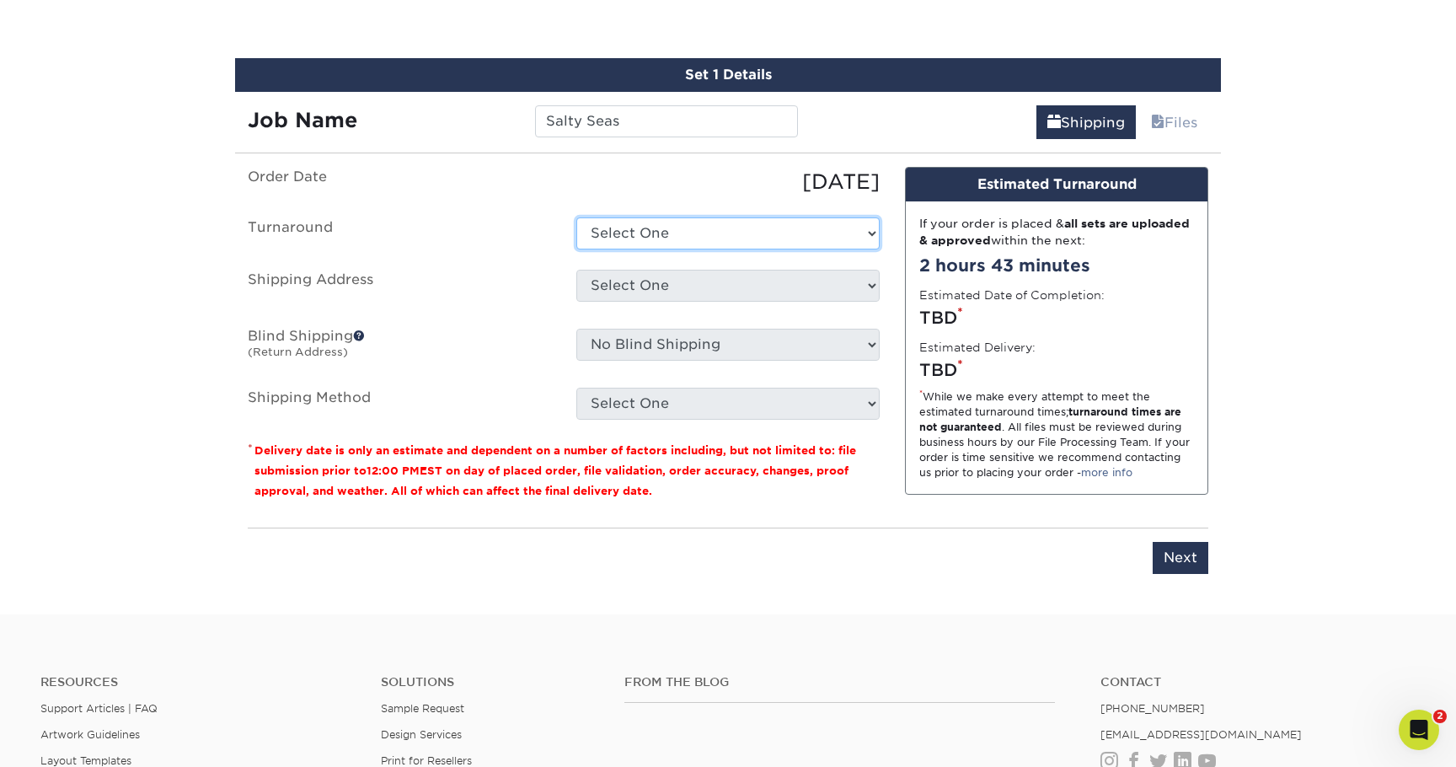
click at [677, 234] on select "Select One 2-4 Business Days 2 Day Next Business Day" at bounding box center [727, 233] width 303 height 32
select select "2167d3a5-02fc-4384-86ce-e339e30b5e03"
click at [576, 217] on select "Select One 2-4 Business Days 2 Day Next Business Day" at bounding box center [727, 233] width 303 height 32
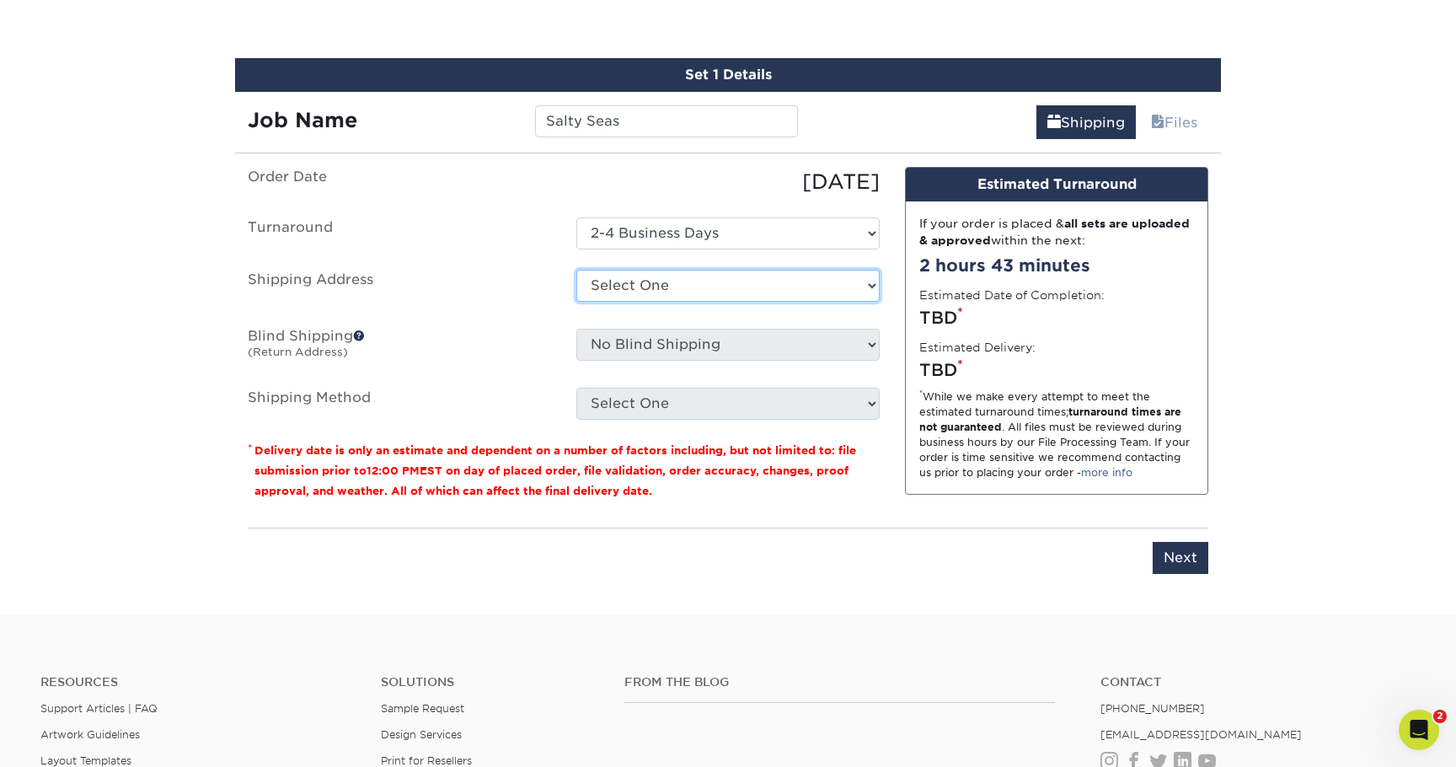
click at [688, 289] on select "Select One 7 Fins Creative [PERSON_NAME]'s Home AquaFlauge AquaFlauge B-7 Noviu…" at bounding box center [727, 286] width 303 height 32
select select "131419"
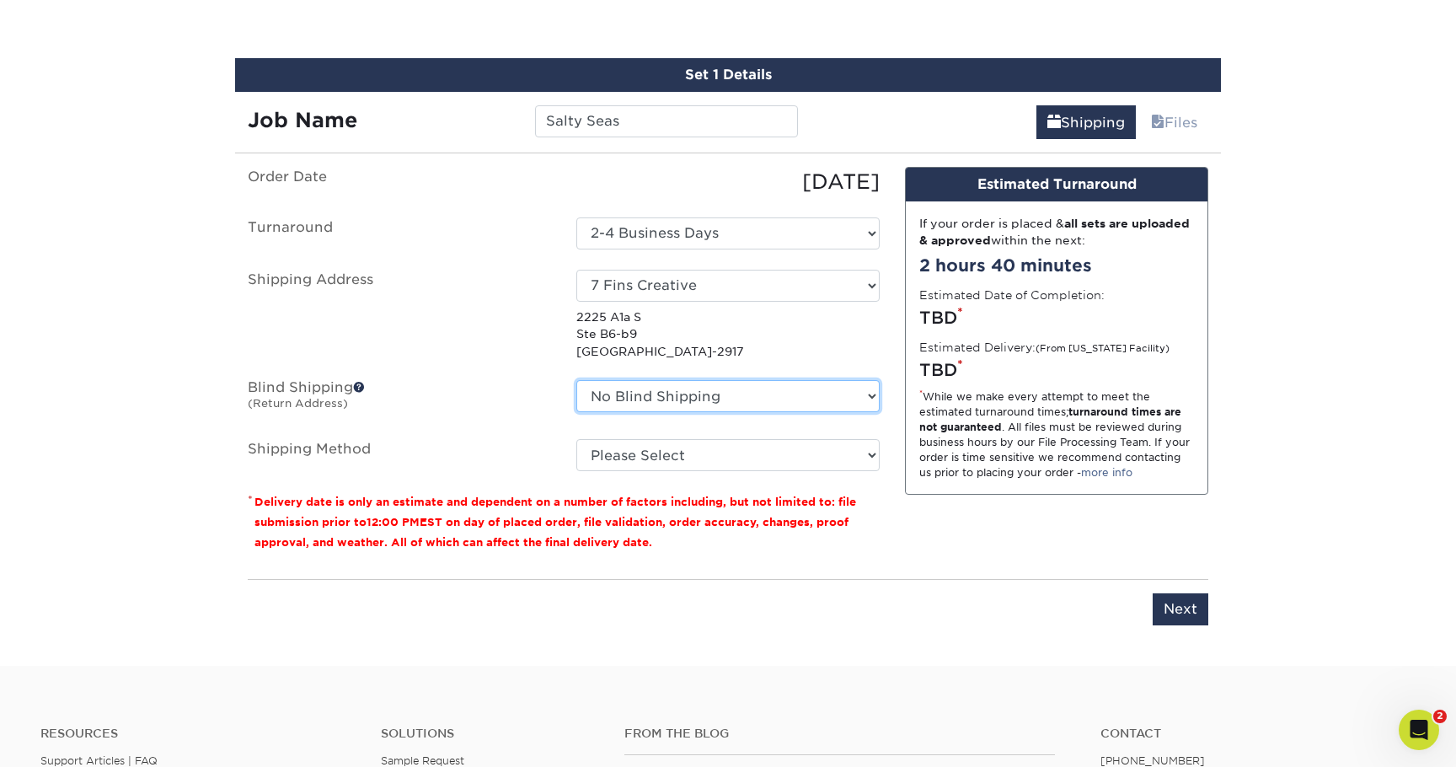
click at [719, 384] on select "No Blind Shipping 7 Fins Creative Aaron's Home AquaFlauge AquaFlauge B-7 Novium…" at bounding box center [727, 396] width 303 height 32
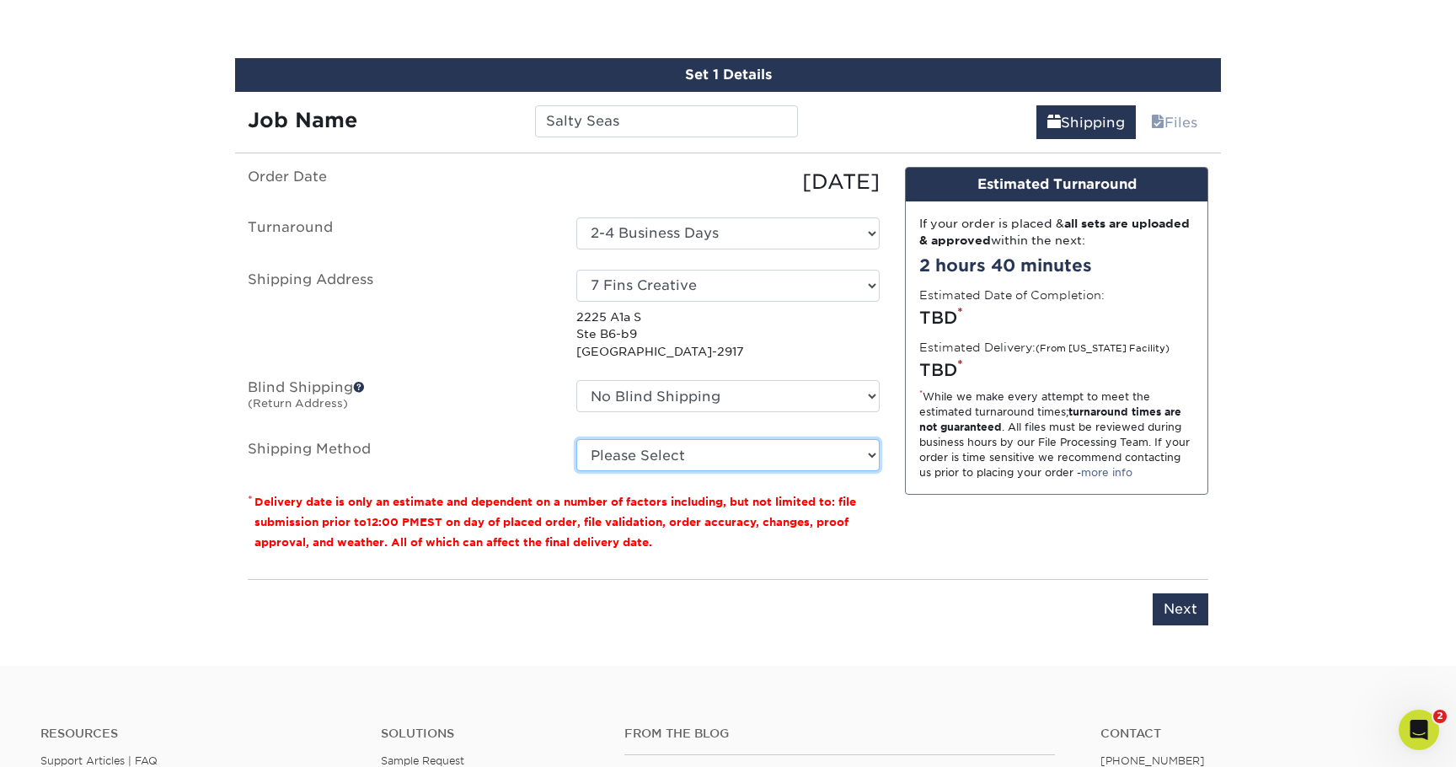
click at [660, 445] on select "Please Select Ground Shipping (+$8.96) 3 Day Shipping Service (+$24.95) 2 Day A…" at bounding box center [727, 455] width 303 height 32
select select "03"
click at [576, 439] on select "Please Select Ground Shipping (+$8.96) 3 Day Shipping Service (+$24.95) 2 Day A…" at bounding box center [727, 455] width 303 height 32
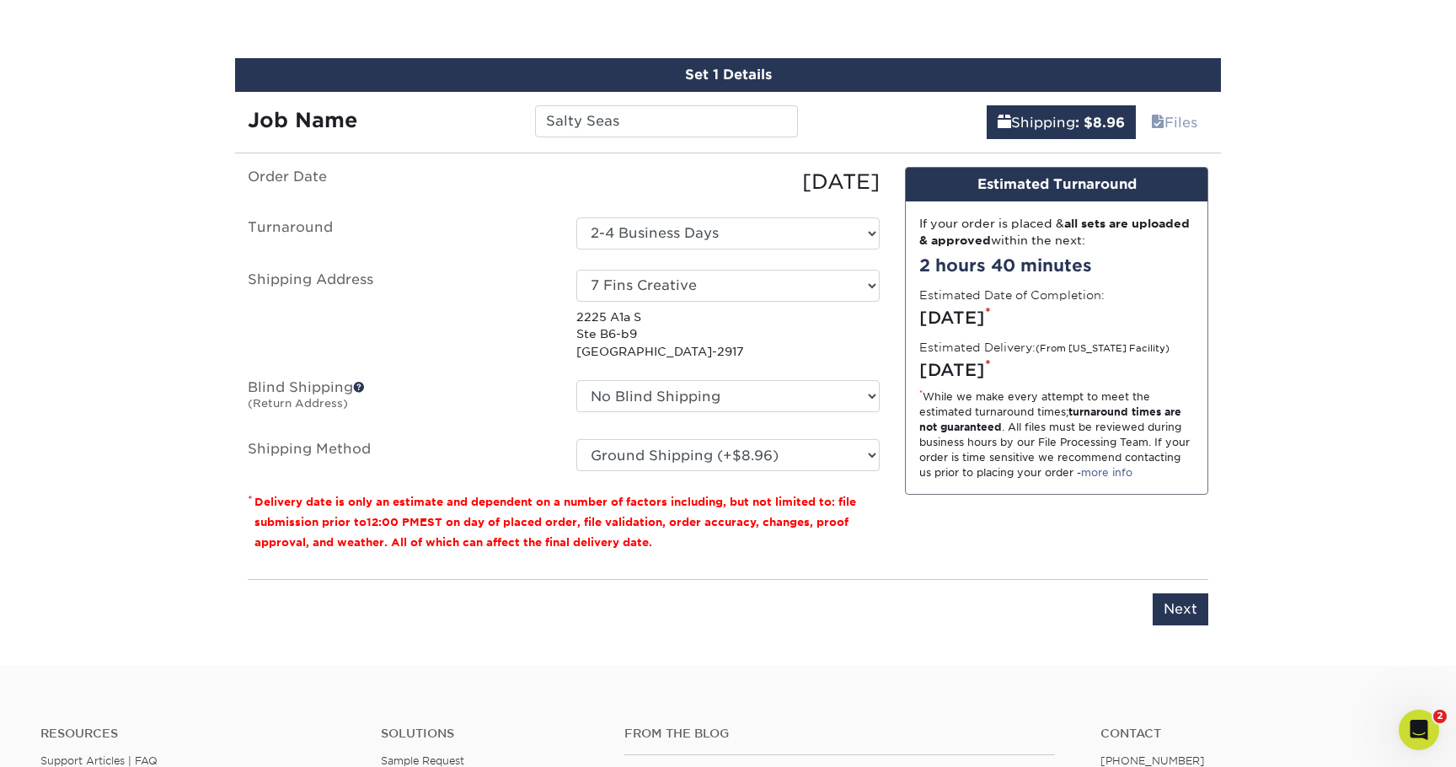
click at [884, 536] on div "Order Date 10/09/2025 Turnaround Select One 2-4 Business Days 2 Day Next Busine…" at bounding box center [563, 366] width 657 height 399
click at [1199, 603] on input "Next" at bounding box center [1181, 609] width 56 height 32
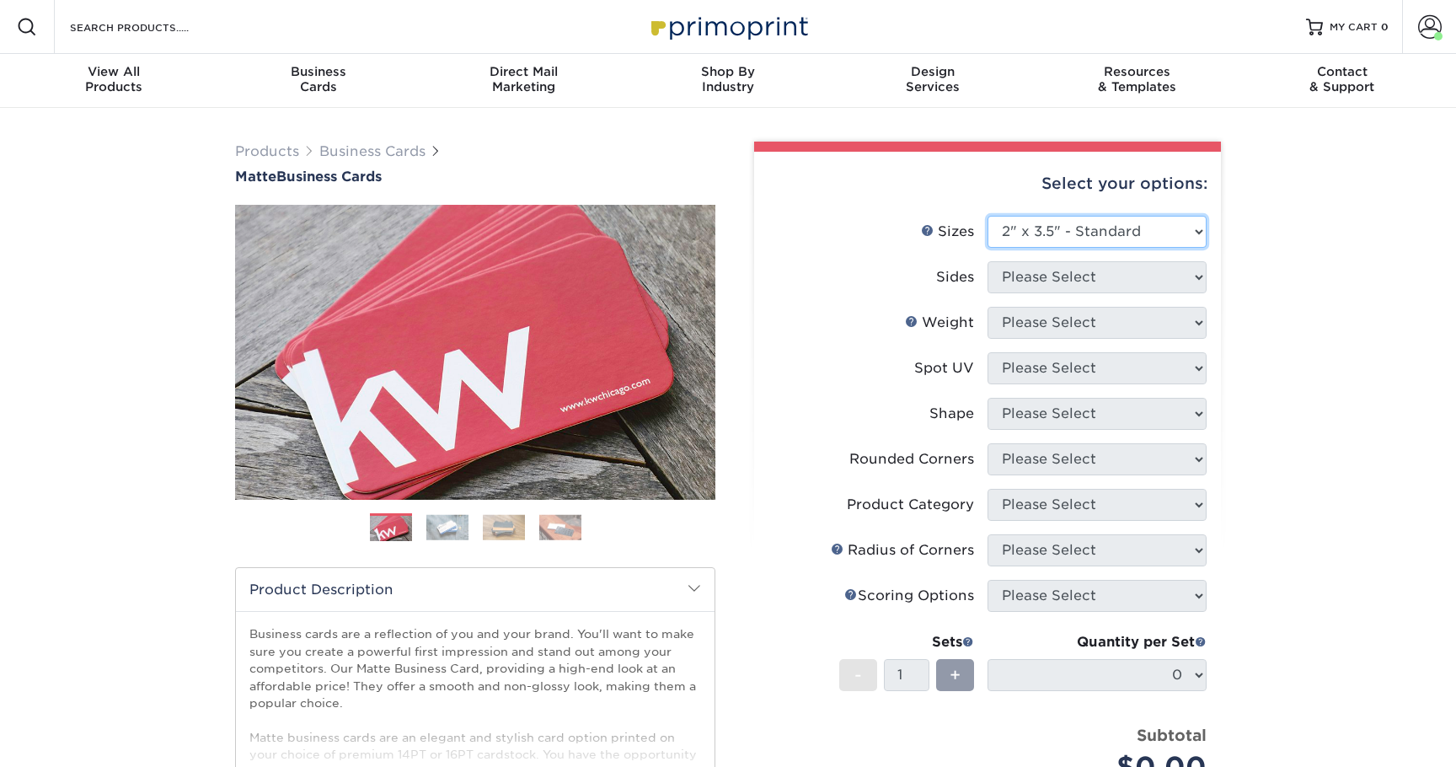
click at [1055, 241] on select "Please Select 1.5" x 3.5" - Mini 1.75" x 3.5" - Mini 2" x 2" - Square 2" x 3" -…" at bounding box center [1096, 232] width 219 height 32
click at [987, 216] on select "Please Select 1.5" x 3.5" - Mini 1.75" x 3.5" - Mini 2" x 2" - Square 2" x 3" -…" at bounding box center [1096, 232] width 219 height 32
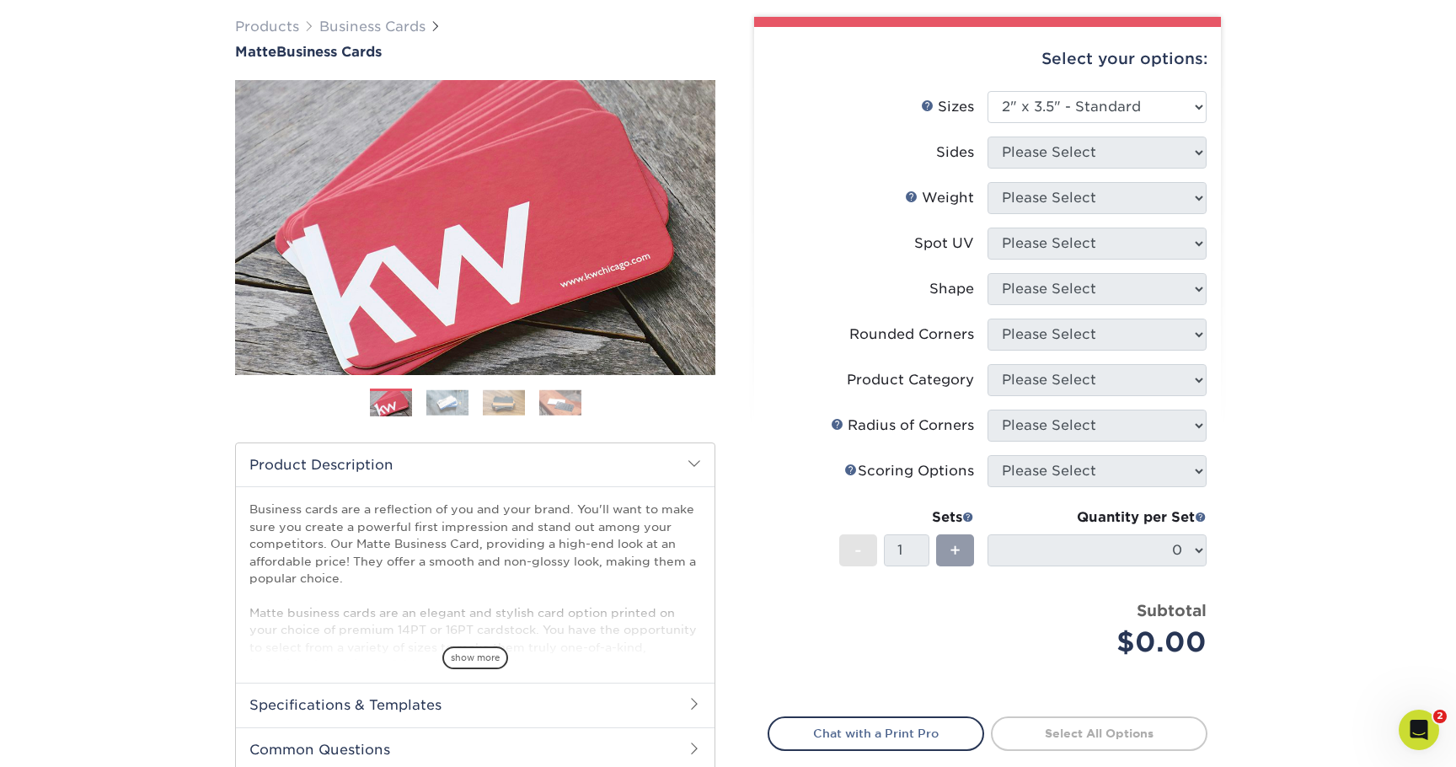
scroll to position [128, 0]
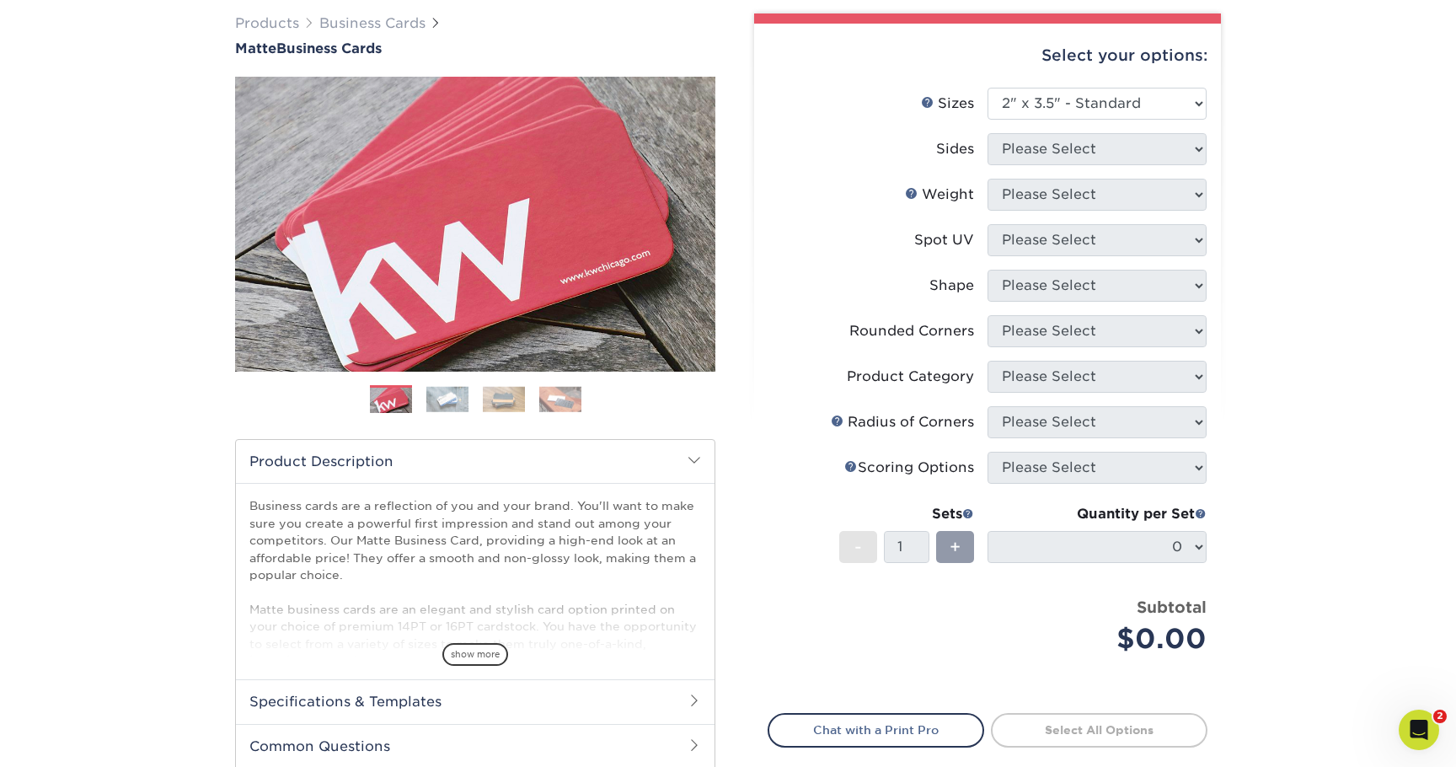
click at [1303, 172] on div "Products Business Cards Matte Business Cards Previous Next 100 $ 8" at bounding box center [728, 444] width 1456 height 929
click at [1128, 112] on select "Please Select 1.5" x 3.5" - Mini 1.75" x 3.5" - Mini 2" x 2" - Square 2" x 3" -…" at bounding box center [1096, 104] width 219 height 32
click at [987, 88] on select "Please Select 1.5" x 3.5" - Mini 1.75" x 3.5" - Mini 2" x 2" - Square 2" x 3" -…" at bounding box center [1096, 104] width 219 height 32
click at [1127, 108] on select "Please Select 1.5" x 3.5" - Mini 1.75" x 3.5" - Mini 2" x 2" - Square 2" x 3" -…" at bounding box center [1096, 104] width 219 height 32
click at [987, 88] on select "Please Select 1.5" x 3.5" - Mini 1.75" x 3.5" - Mini 2" x 2" - Square 2" x 3" -…" at bounding box center [1096, 104] width 219 height 32
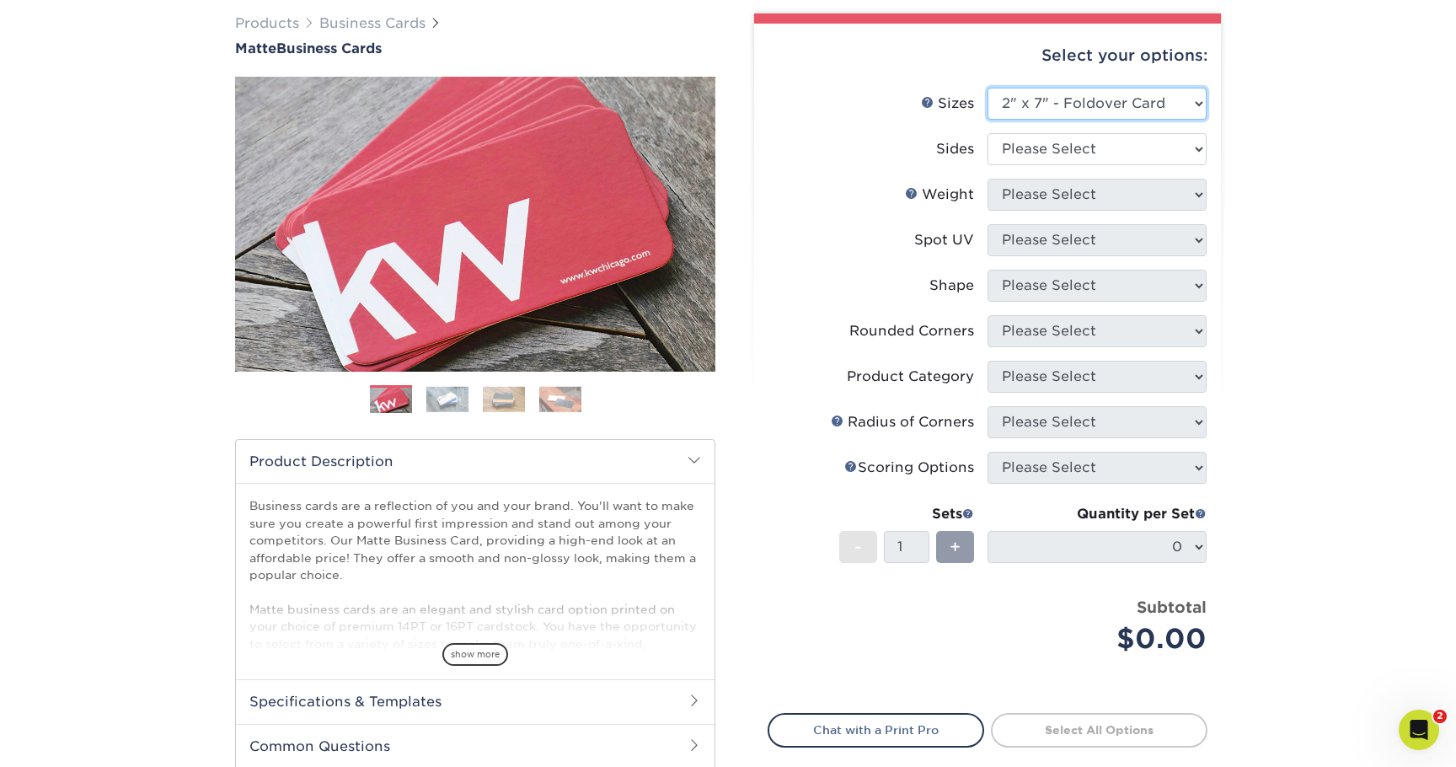
click at [1123, 104] on select "Please Select 1.5" x 3.5" - Mini 1.75" x 3.5" - Mini 2" x 2" - Square 2" x 3" -…" at bounding box center [1096, 104] width 219 height 32
select select "2.00x3.50"
click at [987, 88] on select "Please Select 1.5" x 3.5" - Mini 1.75" x 3.5" - Mini 2" x 2" - Square 2" x 3" -…" at bounding box center [1096, 104] width 219 height 32
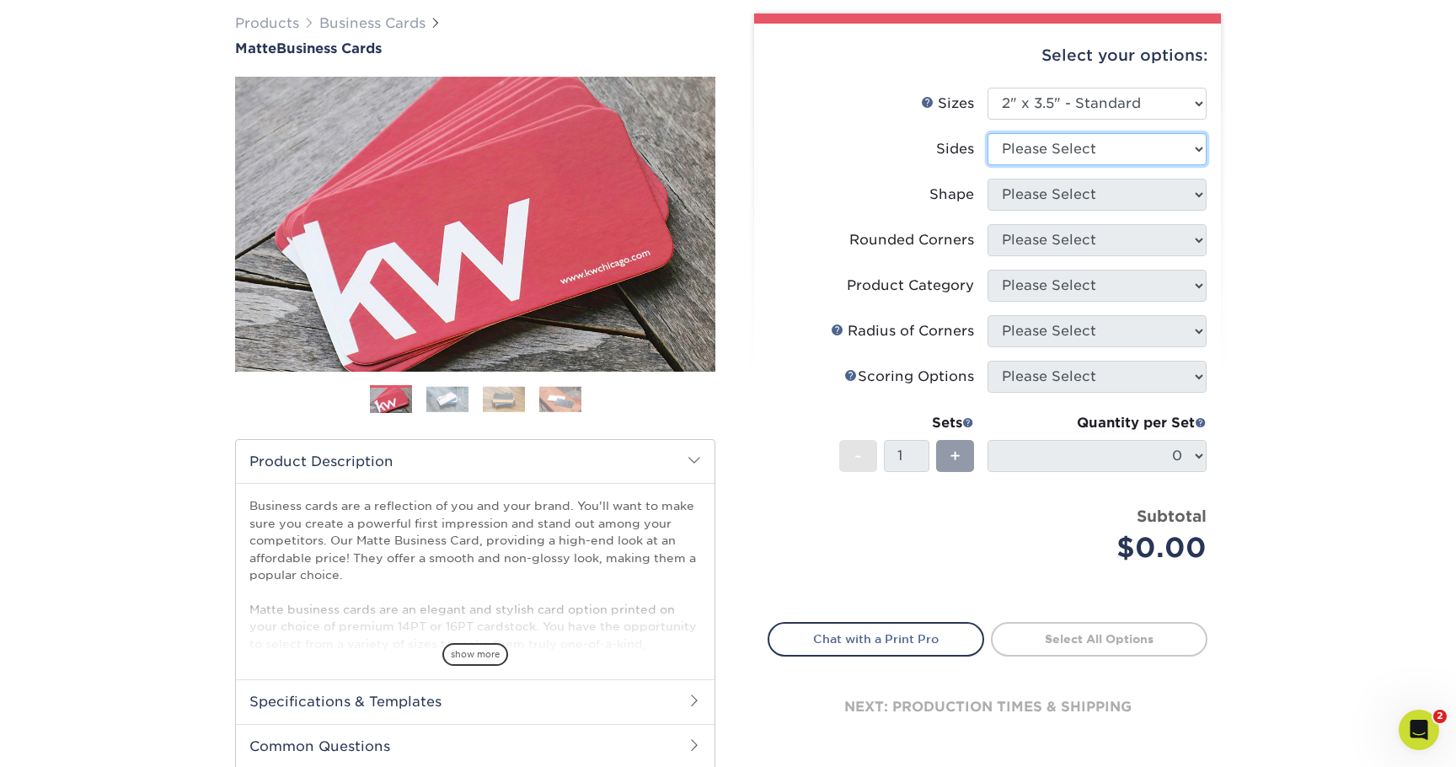
click at [1127, 158] on select "Please Select Print Both Sides Print Front Only" at bounding box center [1096, 149] width 219 height 32
select select "13abbda7-1d64-4f25-8bb2-c179b224825d"
click at [987, 133] on select "Please Select Print Both Sides Print Front Only" at bounding box center [1096, 149] width 219 height 32
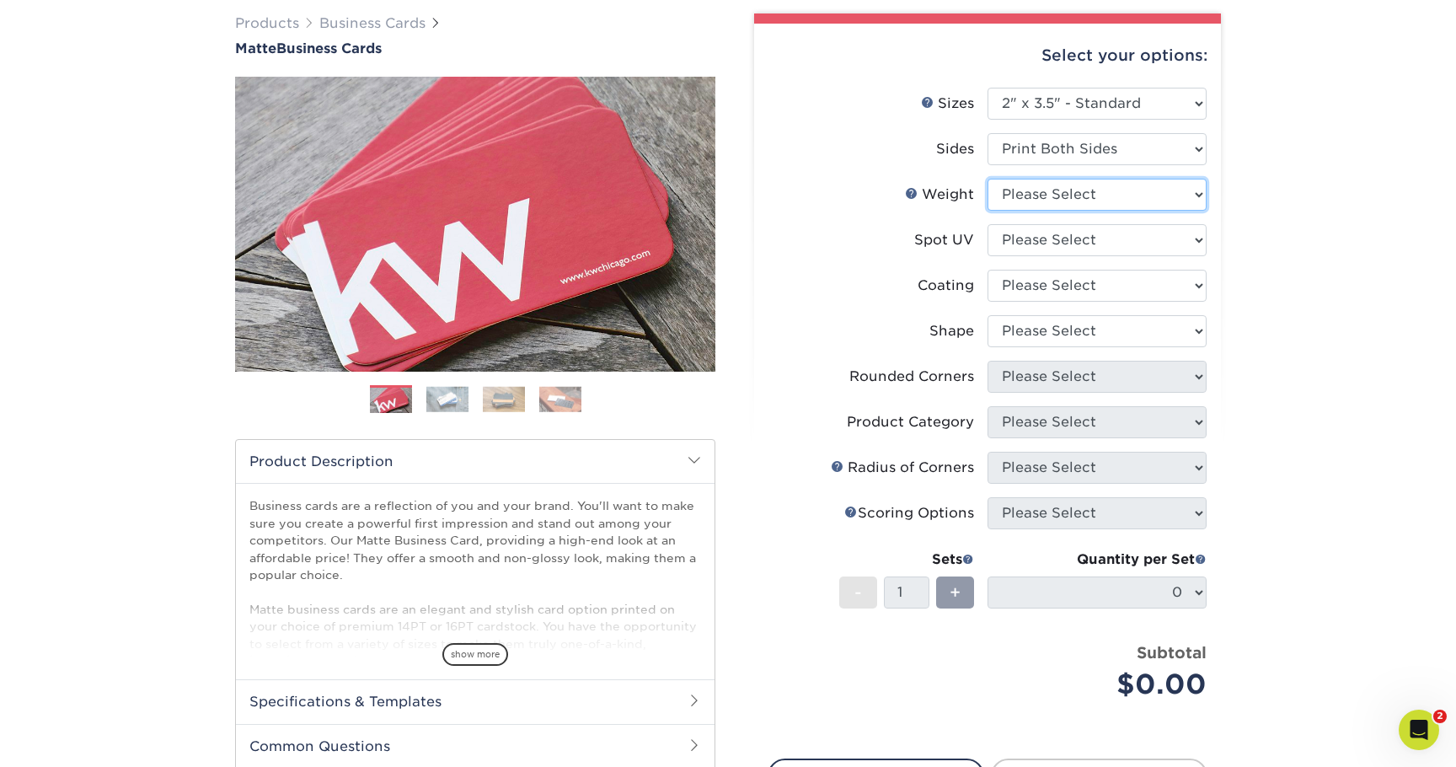
click at [1079, 194] on select "Please Select 16PT 14PT" at bounding box center [1096, 195] width 219 height 32
select select "16PT"
click at [987, 179] on select "Please Select 16PT 14PT" at bounding box center [1096, 195] width 219 height 32
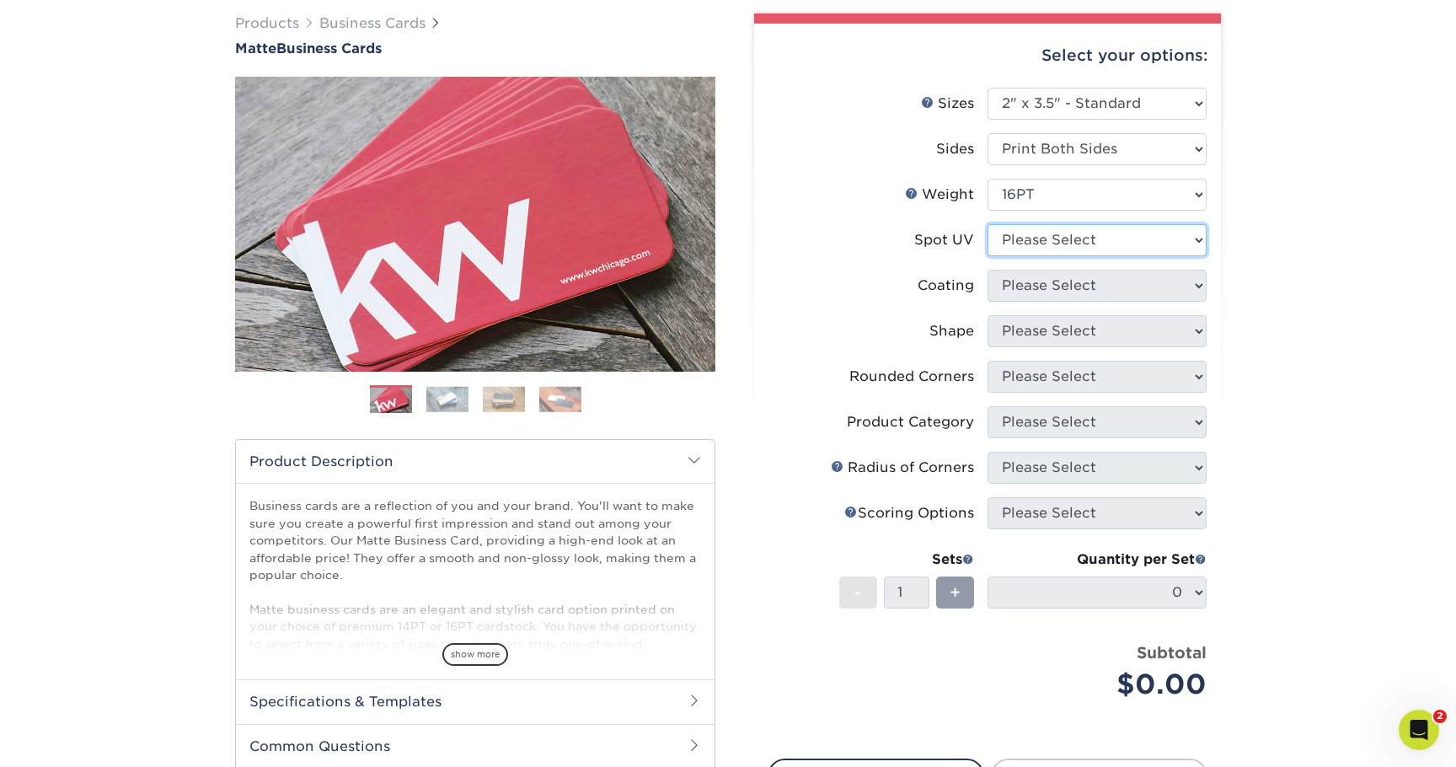
click at [1057, 247] on select "Please Select No Spot UV Front and Back (Both Sides) Front Only Back Only" at bounding box center [1096, 240] width 219 height 32
select select "3"
click at [987, 224] on select "Please Select No Spot UV Front and Back (Both Sides) Front Only Back Only" at bounding box center [1096, 240] width 219 height 32
click at [1013, 286] on select at bounding box center [1096, 286] width 219 height 32
select select "121bb7b5-3b4d-429f-bd8d-bbf80e953313"
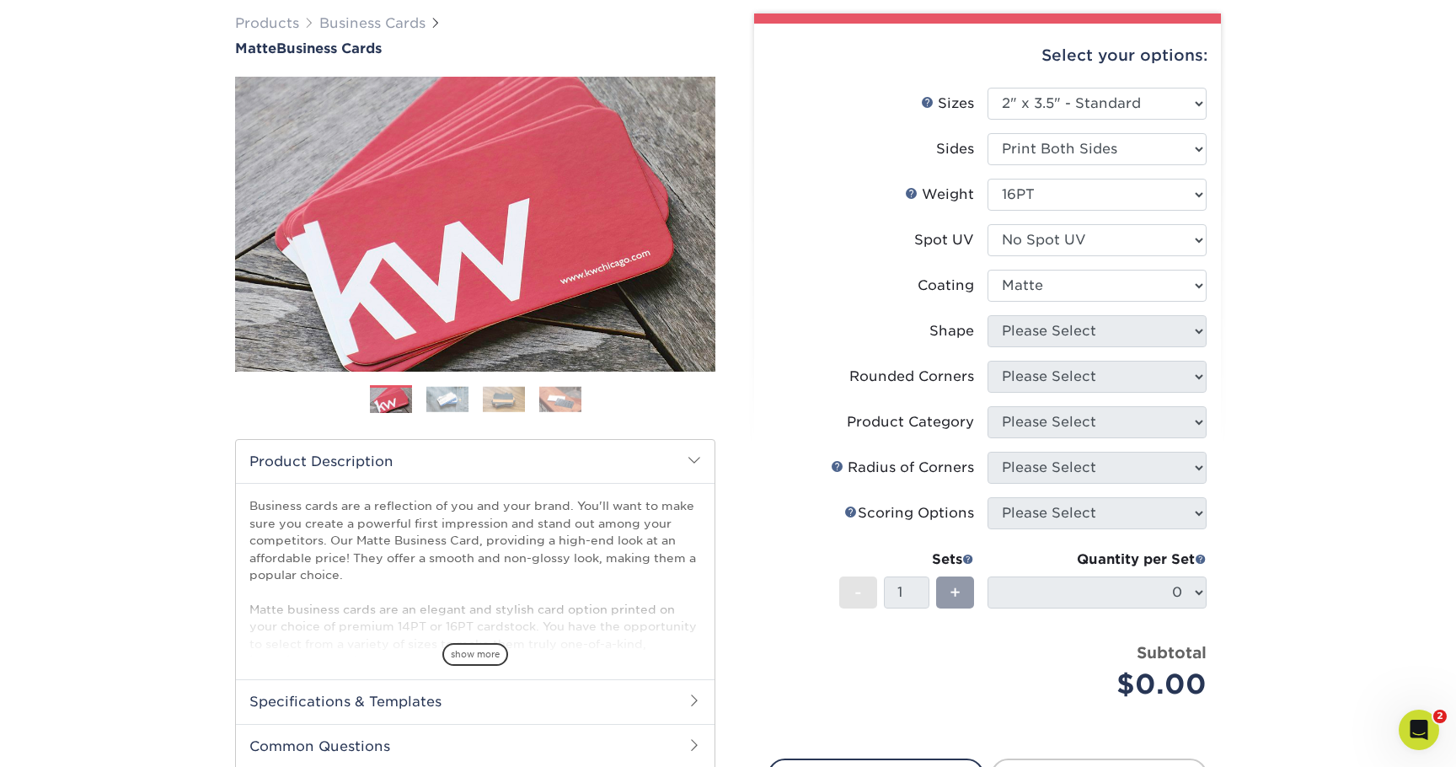
click at [987, 270] on select at bounding box center [1096, 286] width 219 height 32
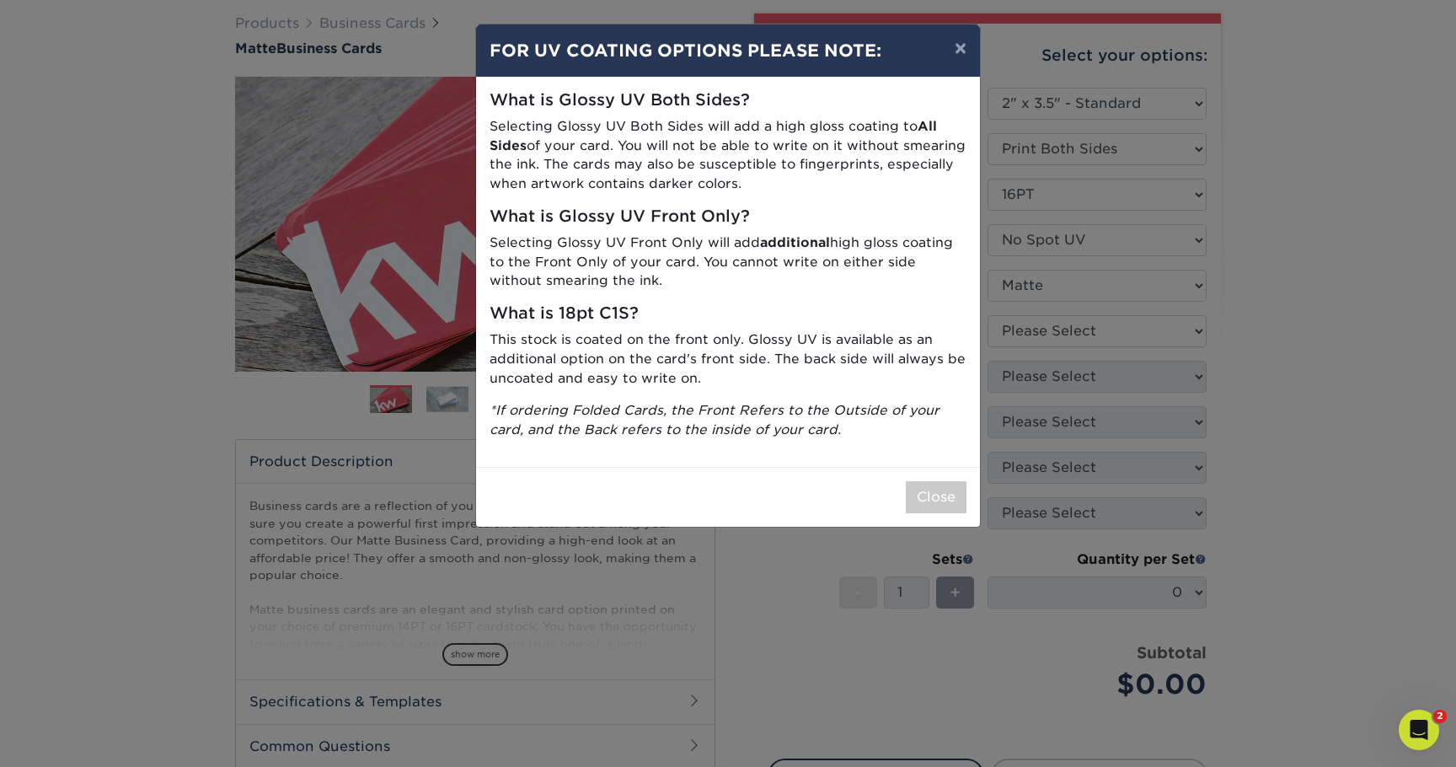
click at [1025, 334] on div "× FOR UV COATING OPTIONS PLEASE NOTE: What is Glossy UV Both Sides? Selecting G…" at bounding box center [728, 383] width 1456 height 767
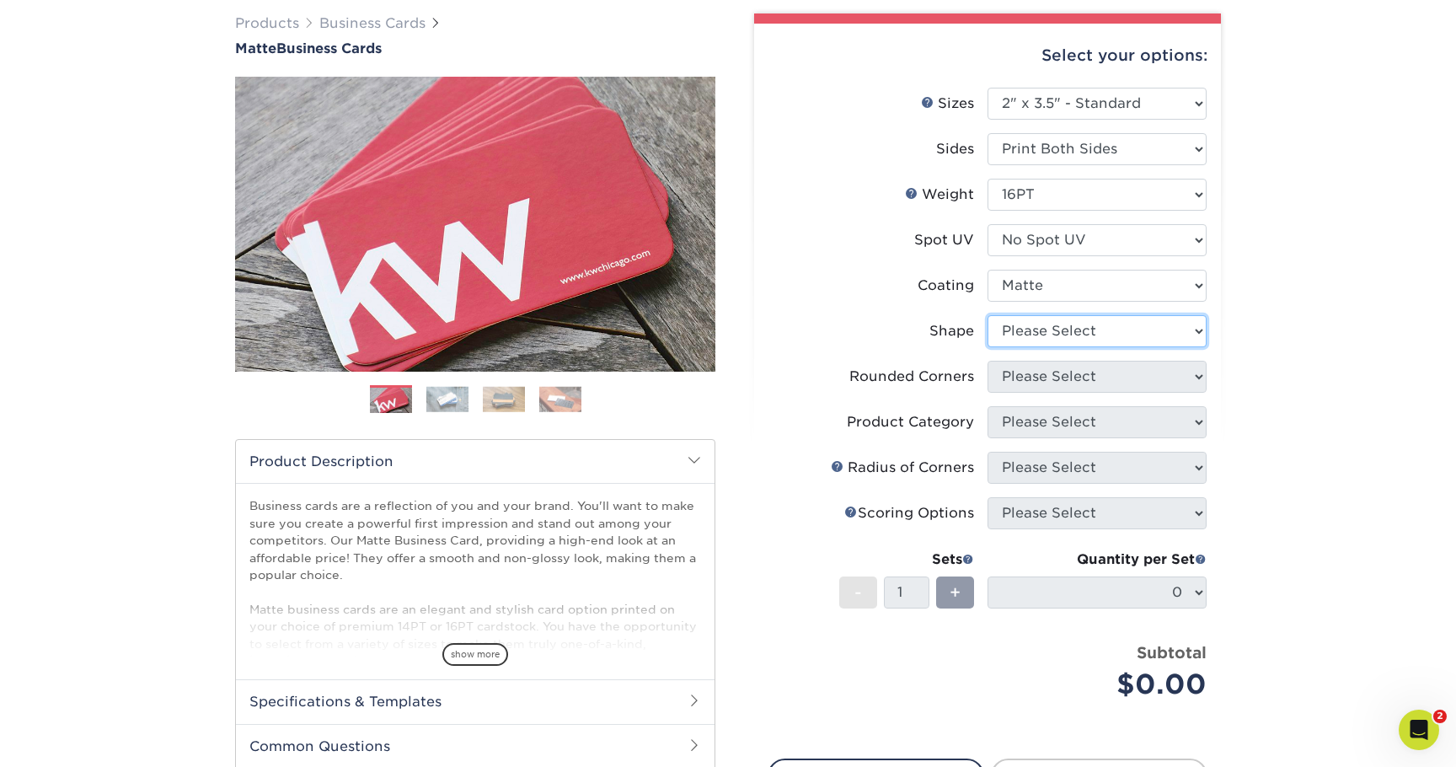
click at [1038, 326] on select "Please Select Standard Oval" at bounding box center [1096, 331] width 219 height 32
select select "standard"
click at [987, 315] on select "Please Select Standard Oval" at bounding box center [1096, 331] width 219 height 32
click at [1029, 382] on select "Please Select Yes - Round 2 Corners Yes - Round 4 Corners No" at bounding box center [1096, 377] width 219 height 32
select select "0"
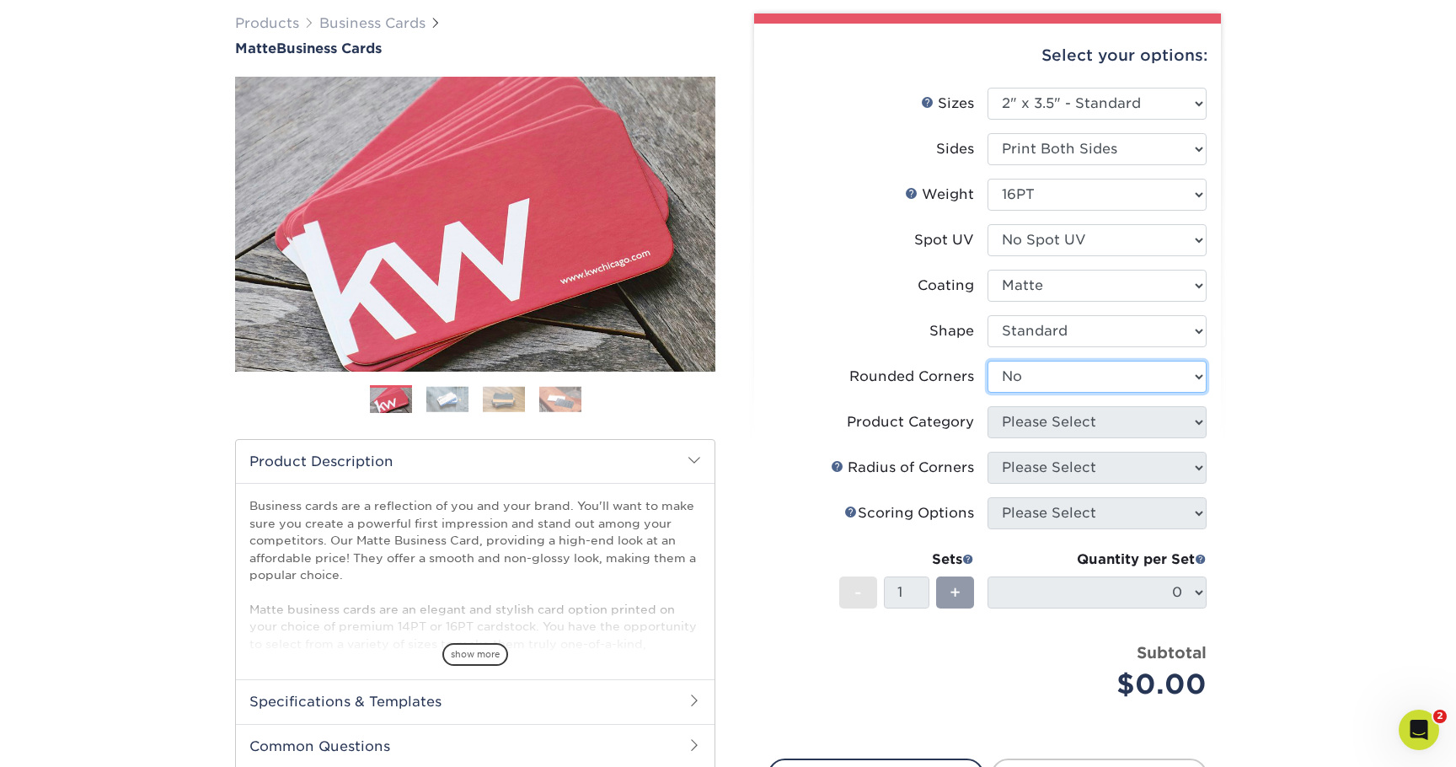
click at [987, 361] on select "Please Select Yes - Round 2 Corners Yes - Round 4 Corners No" at bounding box center [1096, 377] width 219 height 32
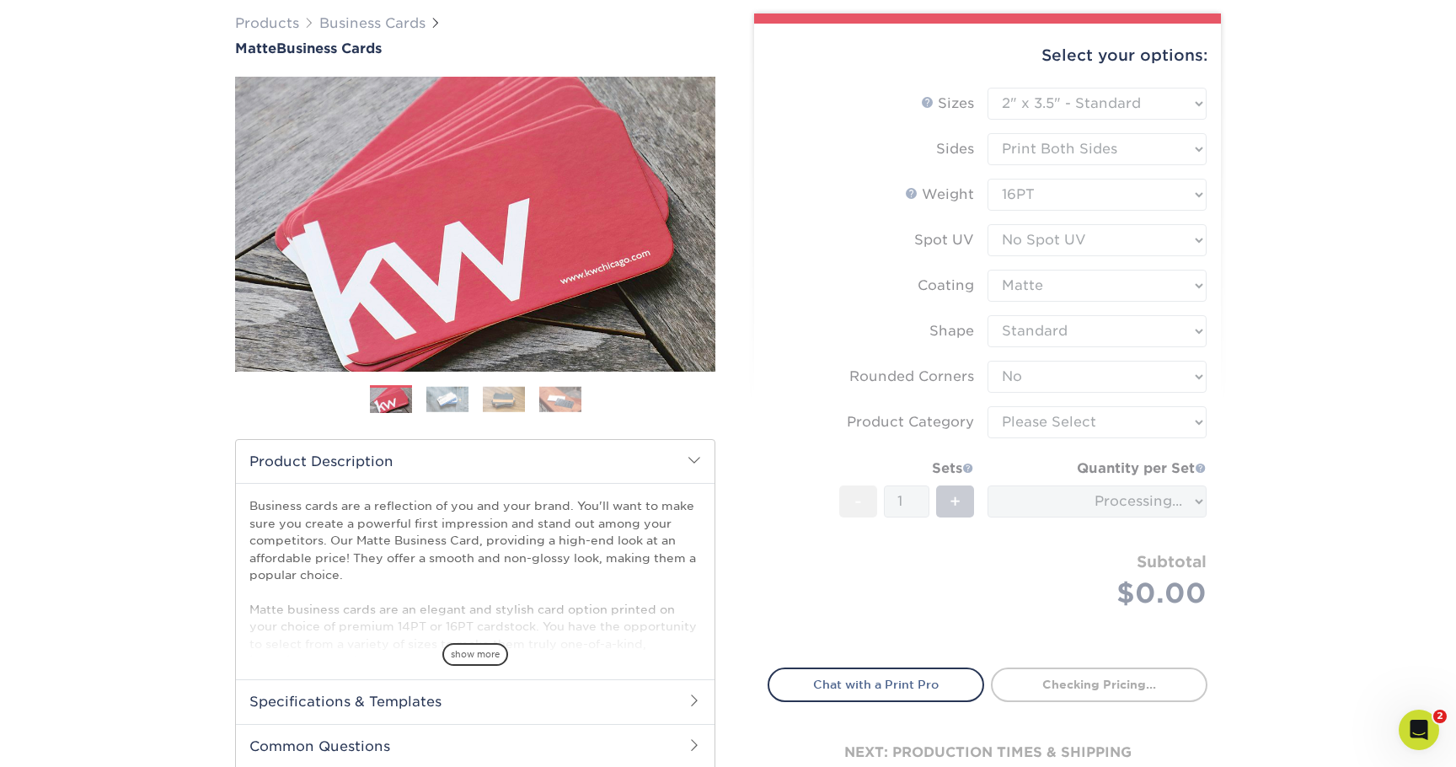
click at [1029, 420] on form "Sizes Help Sizes Please Select 1.5" x 3.5" - Mini 1.75" x 3.5" - Mini 2" x 2" -…" at bounding box center [988, 368] width 440 height 560
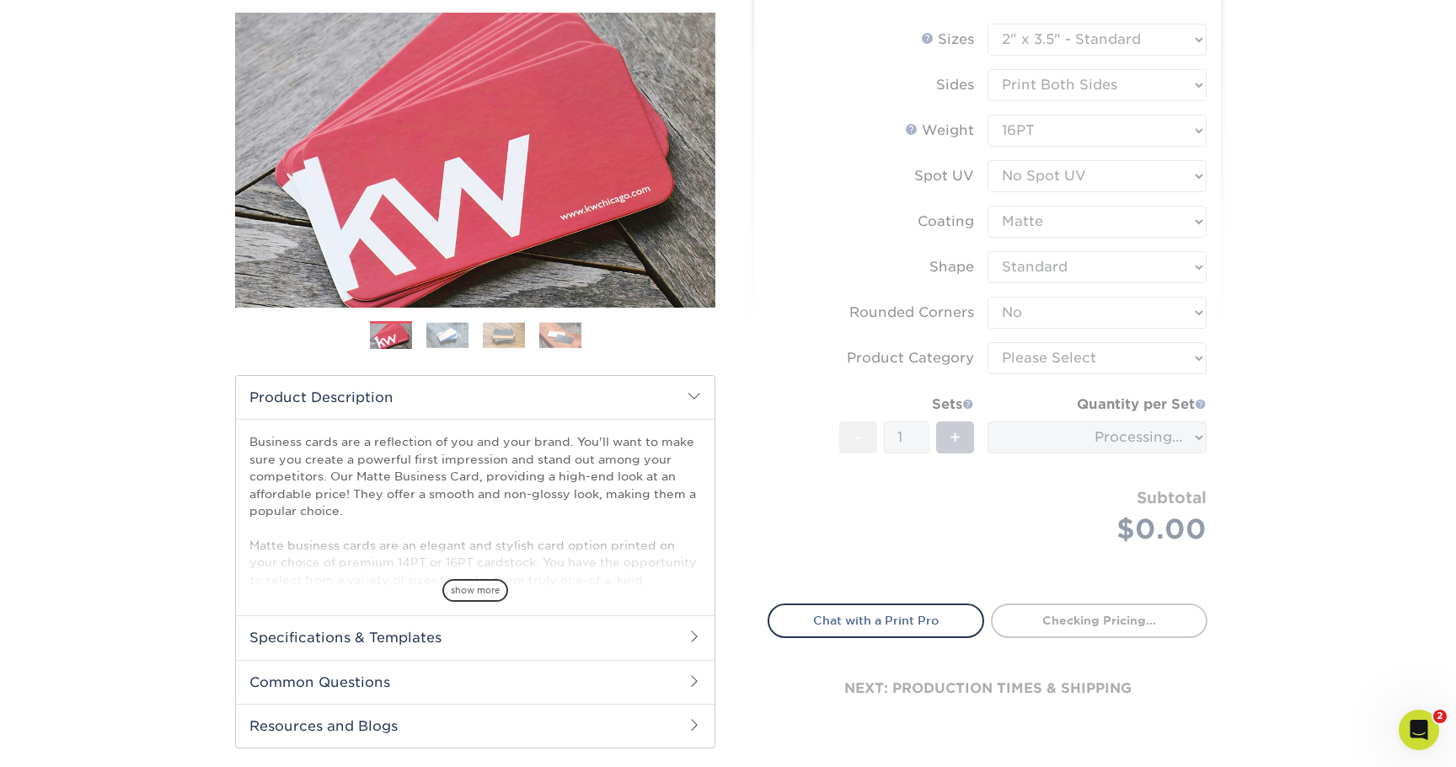
scroll to position [238, 0]
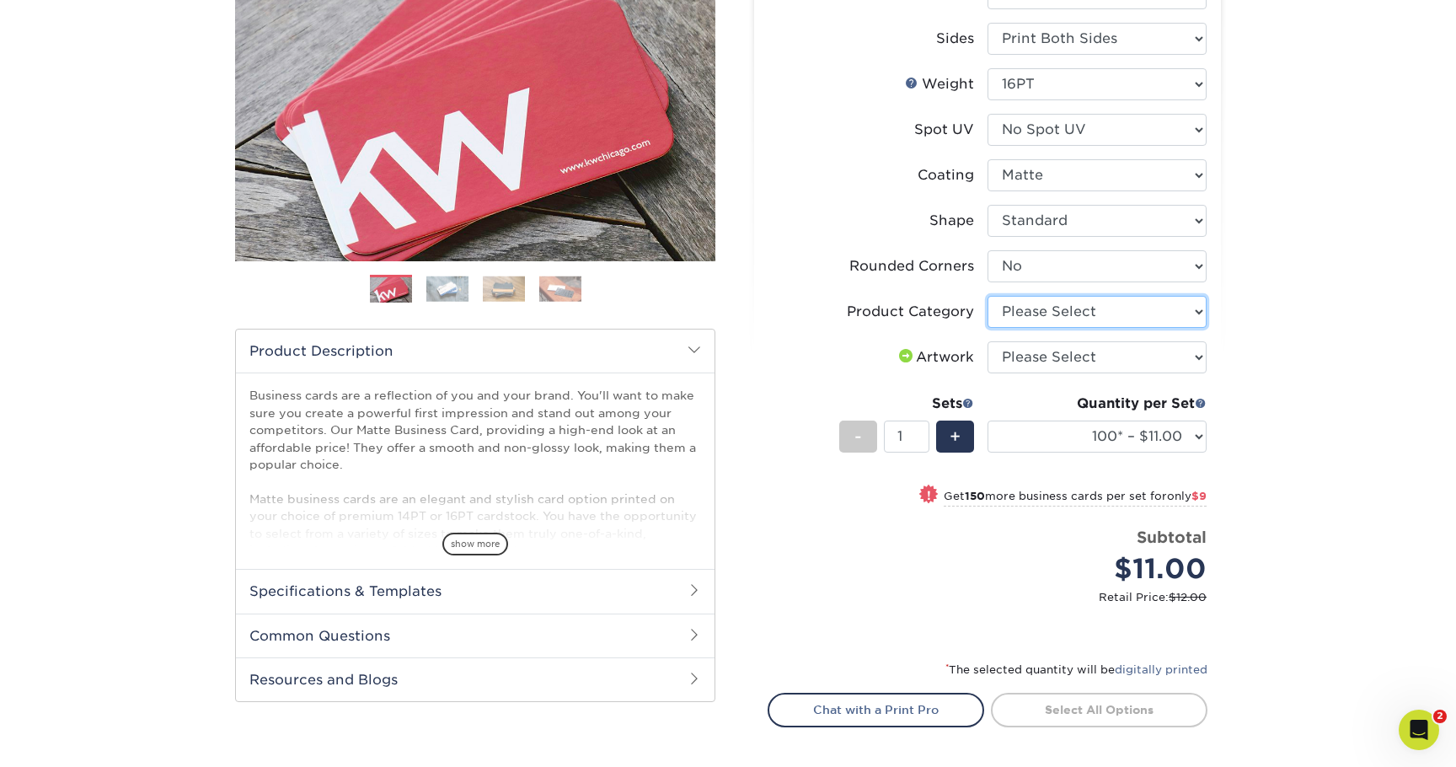
click at [1071, 312] on select "Please Select Business Cards" at bounding box center [1096, 312] width 219 height 32
select select "3b5148f1-0588-4f88-a218-97bcfdce65c1"
click at [987, 296] on select "Please Select Business Cards" at bounding box center [1096, 312] width 219 height 32
click at [1057, 363] on select "Please Select I will upload files I need a design - $100" at bounding box center [1096, 357] width 219 height 32
select select "upload"
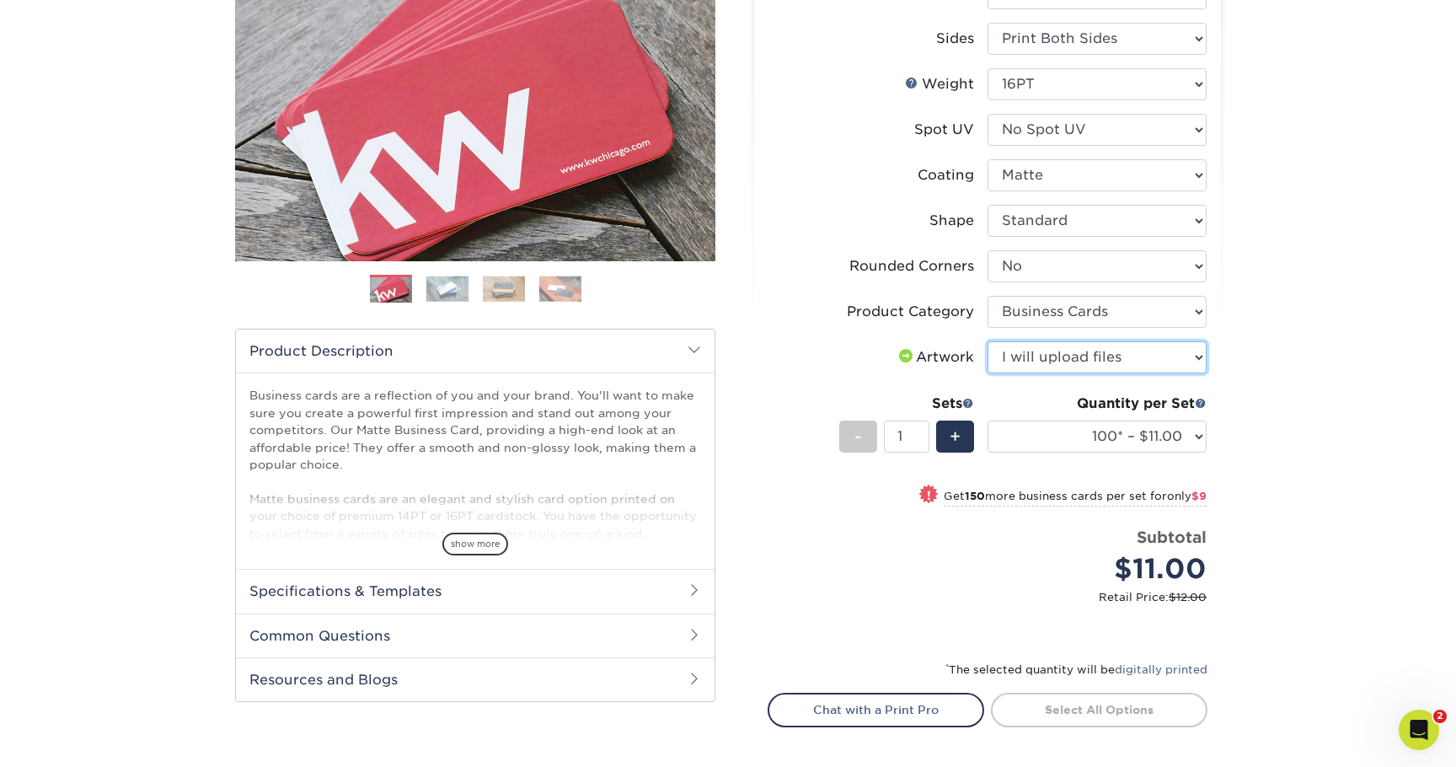
click at [987, 341] on select "Please Select I will upload files I need a design - $100" at bounding box center [1096, 357] width 219 height 32
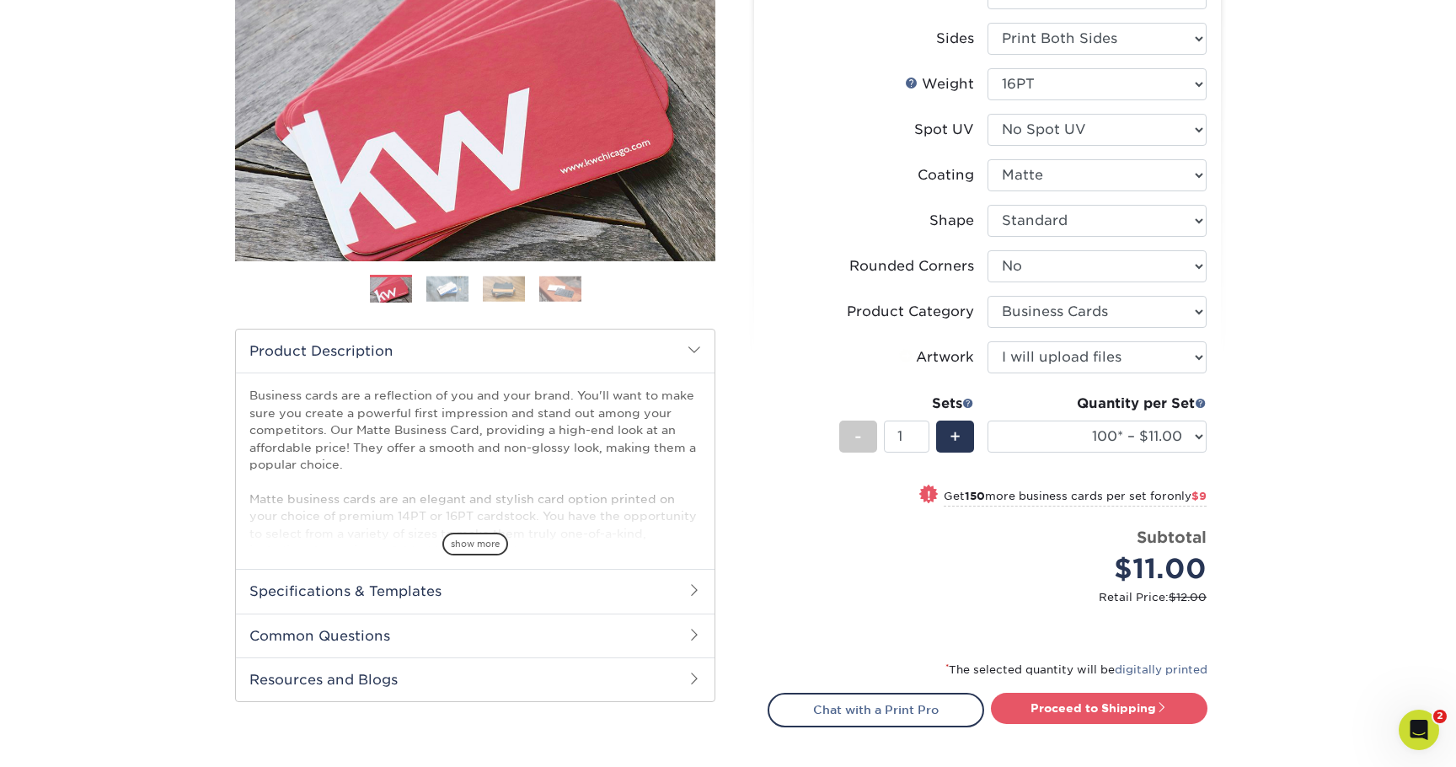
click at [1368, 452] on div "Products Business Cards Matte Business Cards Previous Next 100 $ 8" at bounding box center [728, 378] width 1456 height 1019
click at [1133, 445] on select "100* – $11.00 250* – $20.00 500 – $39.00 1000 – $49.00 2500 – $87.00 5000 – $16…" at bounding box center [1096, 436] width 219 height 32
select select "500 – $39.00"
click at [987, 420] on select "100* – $11.00 250* – $20.00 500 – $39.00 1000 – $49.00 2500 – $87.00 5000 – $16…" at bounding box center [1096, 436] width 219 height 32
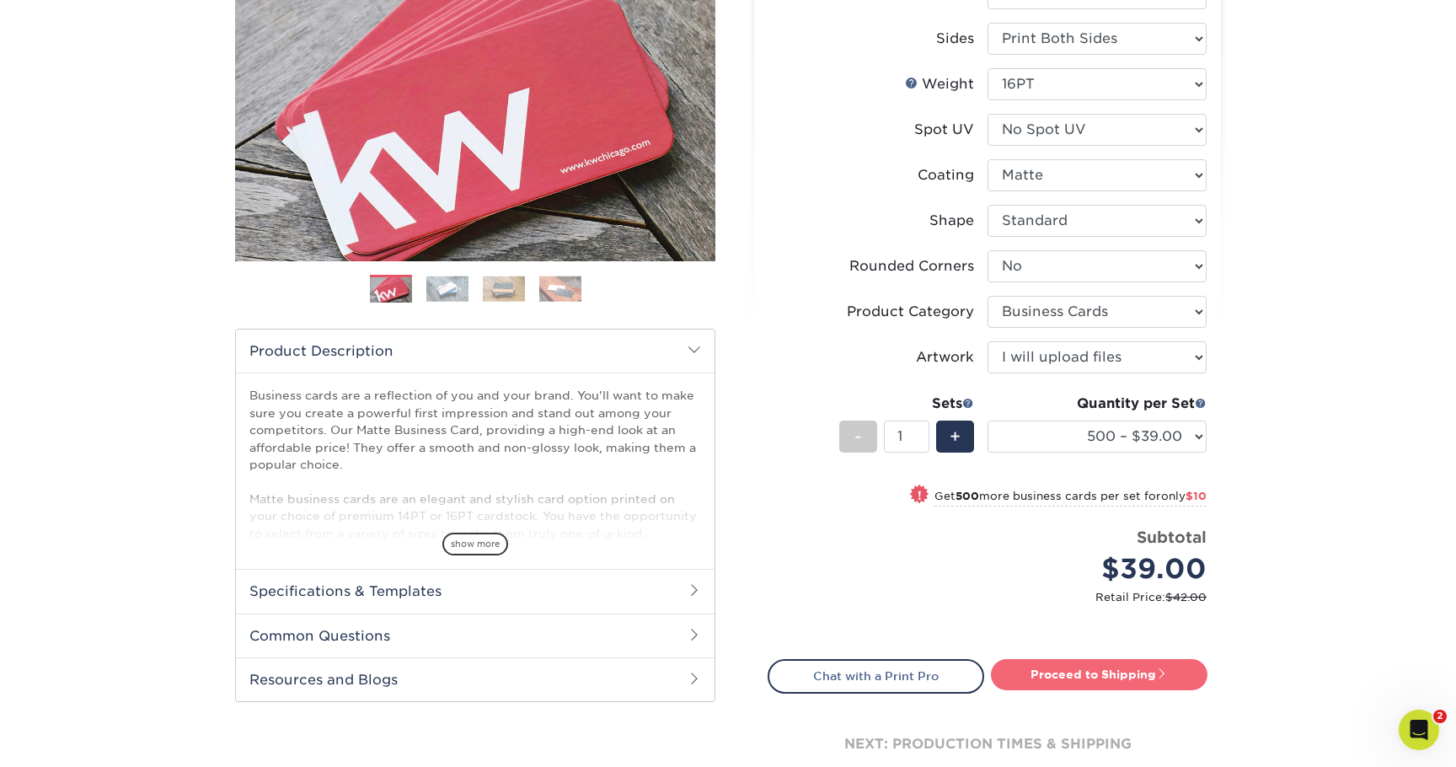
click at [1154, 671] on link "Proceed to Shipping" at bounding box center [1099, 674] width 217 height 30
type input "Set 1"
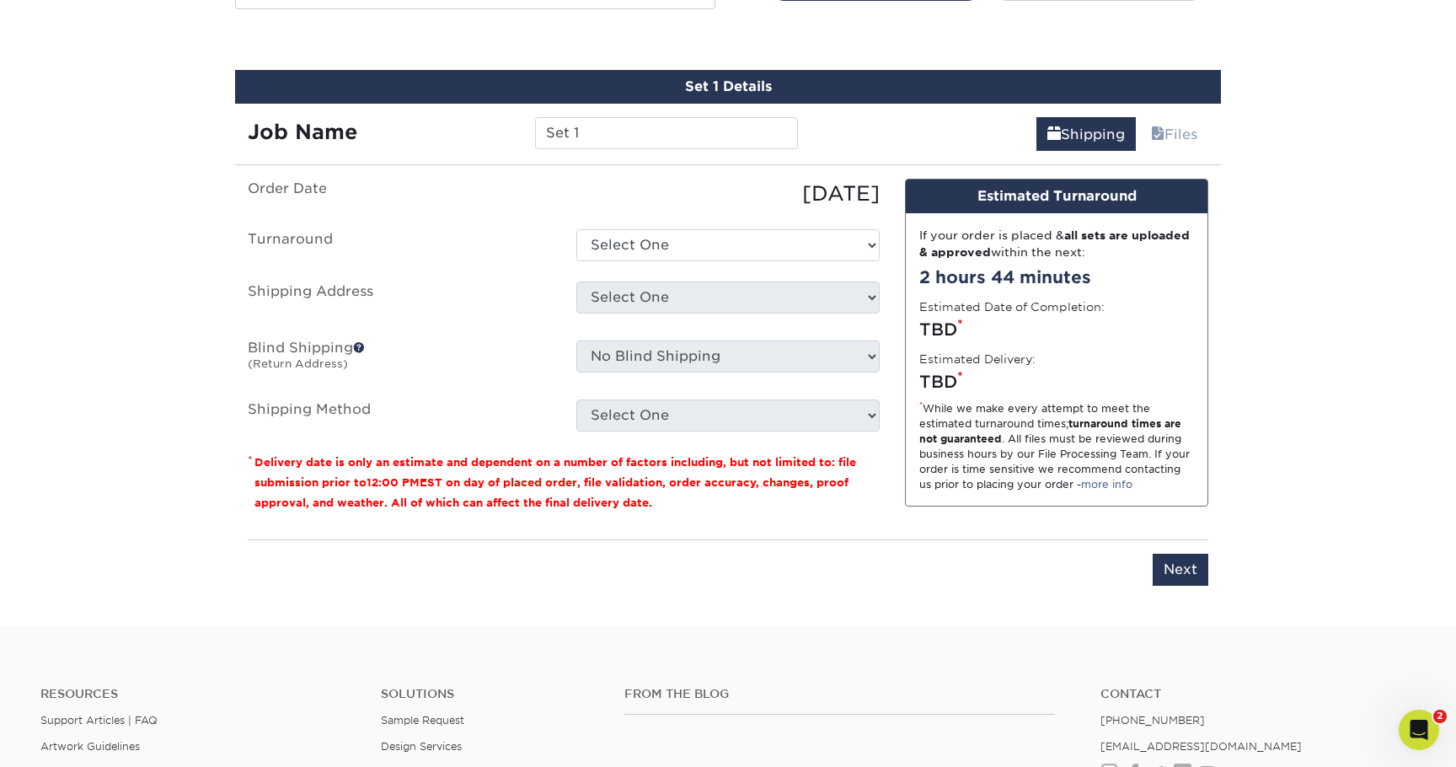
scroll to position [943, 0]
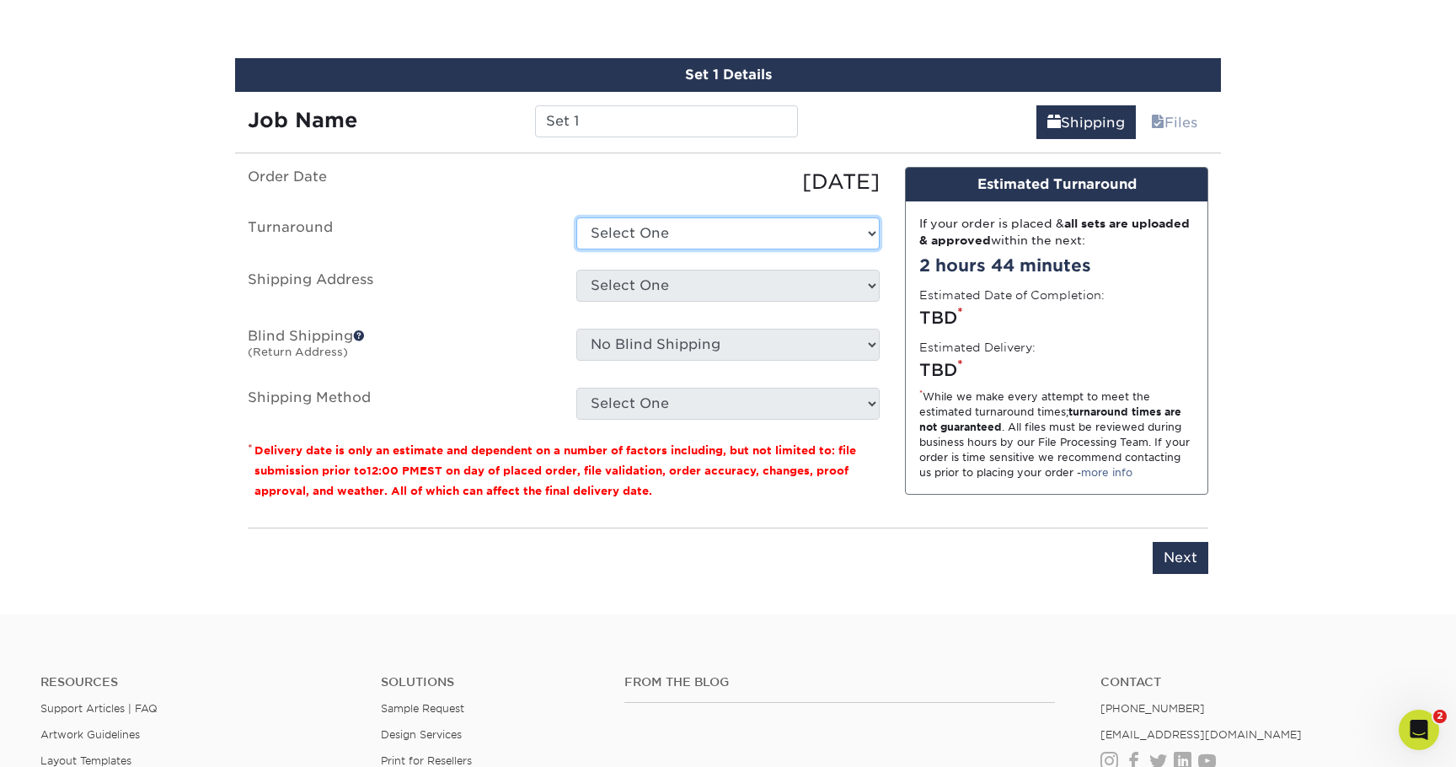
click at [632, 238] on select "Select One 2-4 Business Days 2 Day Next Business Day" at bounding box center [727, 233] width 303 height 32
select select "b78ebb40-f3d8-446a-8df3-6de10c612245"
click at [576, 217] on select "Select One 2-4 Business Days 2 Day Next Business Day" at bounding box center [727, 233] width 303 height 32
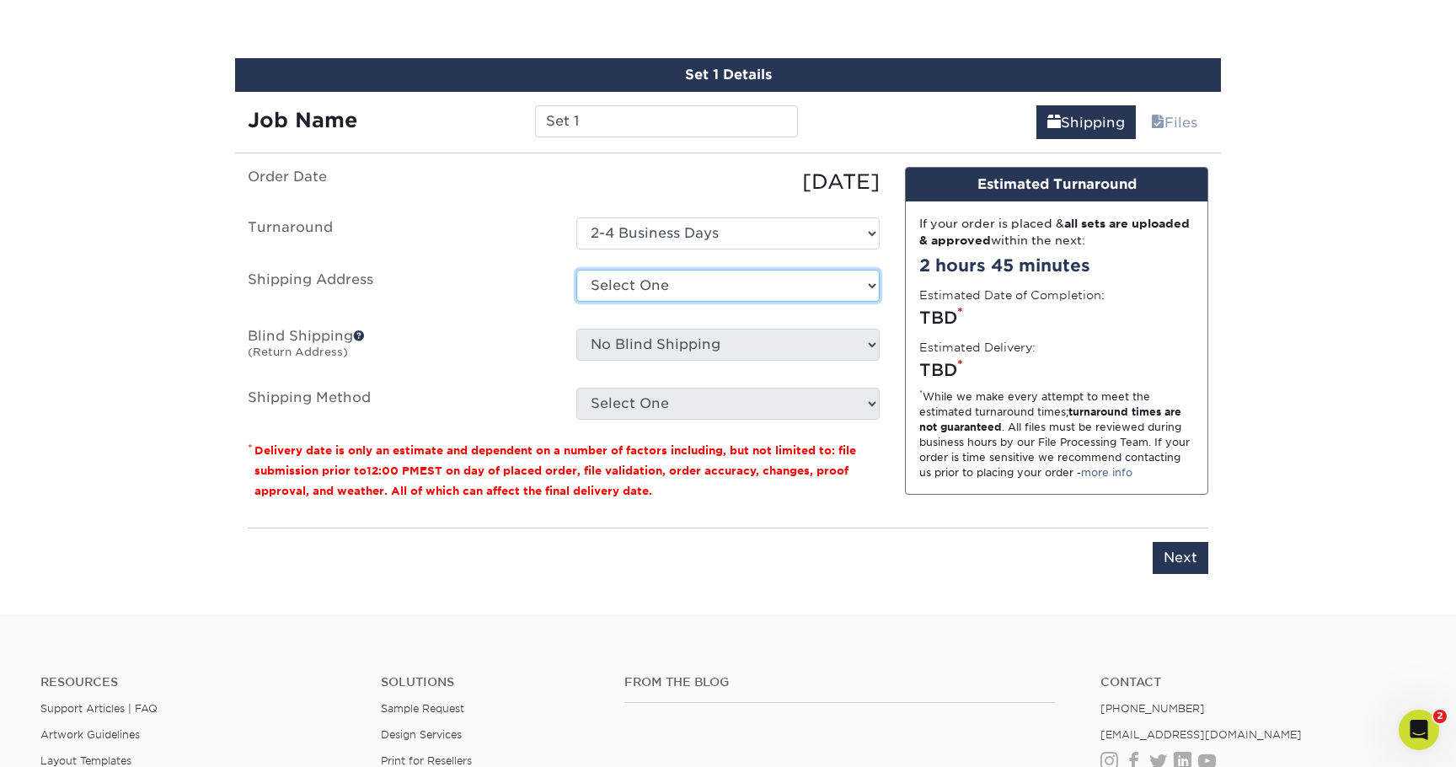
click at [609, 286] on select "Select One 7 Fins Creative [PERSON_NAME]'s Home AquaFlauge AquaFlauge B-7 Noviu…" at bounding box center [727, 286] width 303 height 32
select select "131419"
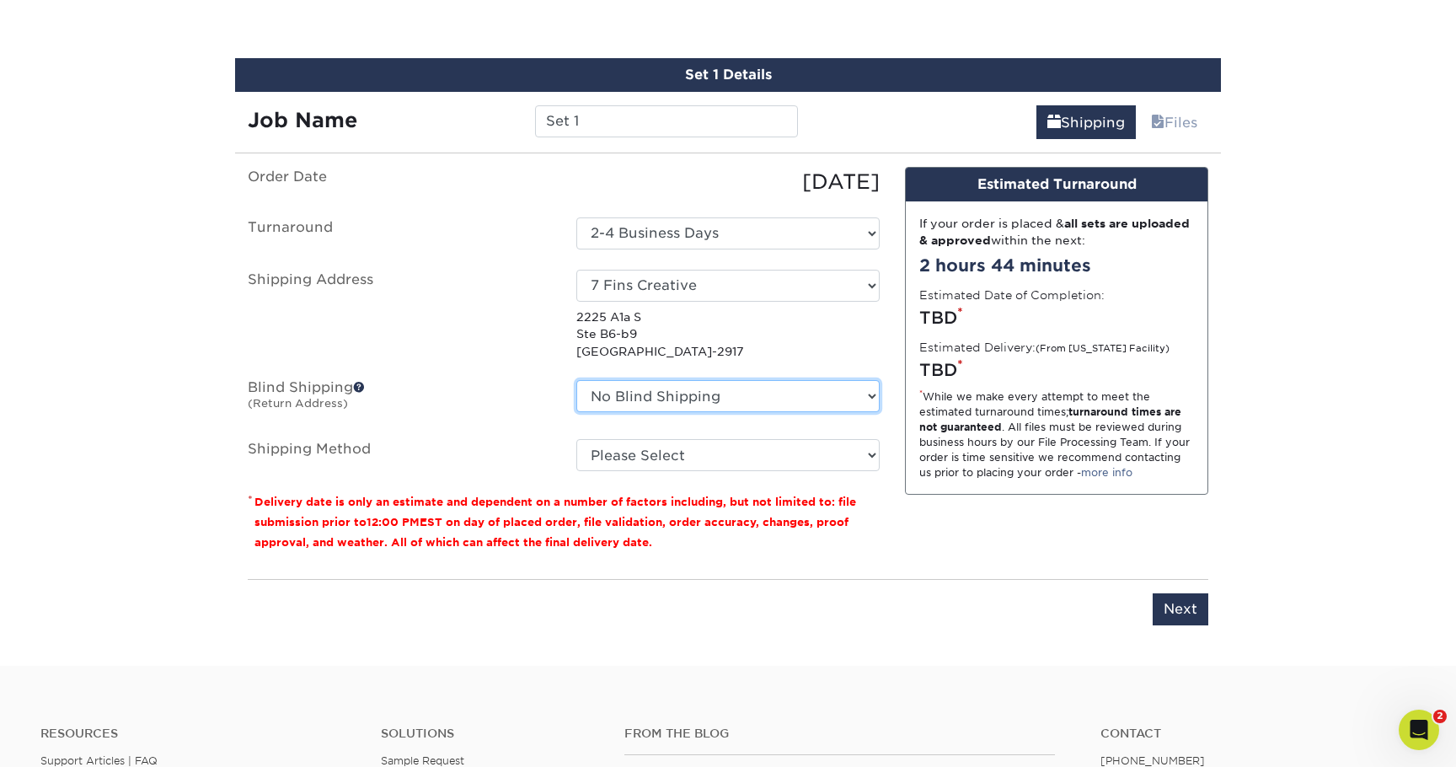
click at [666, 399] on select "No Blind Shipping 7 Fins Creative Aaron's Home AquaFlauge AquaFlauge B-7 Novium…" at bounding box center [727, 396] width 303 height 32
click at [576, 380] on select "No Blind Shipping 7 Fins Creative Aaron's Home AquaFlauge AquaFlauge B-7 Novium…" at bounding box center [727, 396] width 303 height 32
drag, startPoint x: 527, startPoint y: 401, endPoint x: 643, endPoint y: 464, distance: 132.3
click at [531, 403] on label "Blind Shipping (Return Address)" at bounding box center [399, 399] width 329 height 39
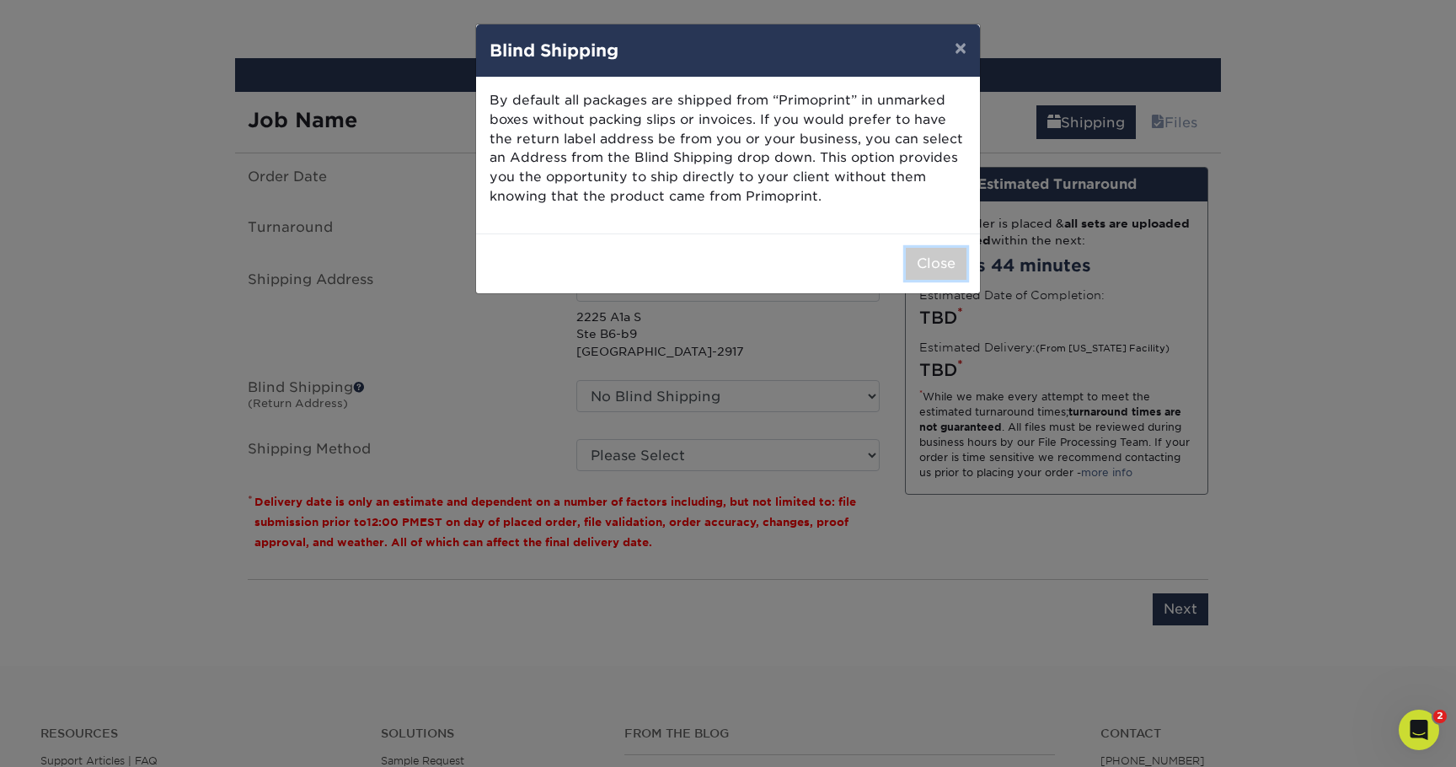
drag, startPoint x: 926, startPoint y: 268, endPoint x: 917, endPoint y: 289, distance: 23.0
click at [927, 267] on button "Close" at bounding box center [936, 264] width 61 height 32
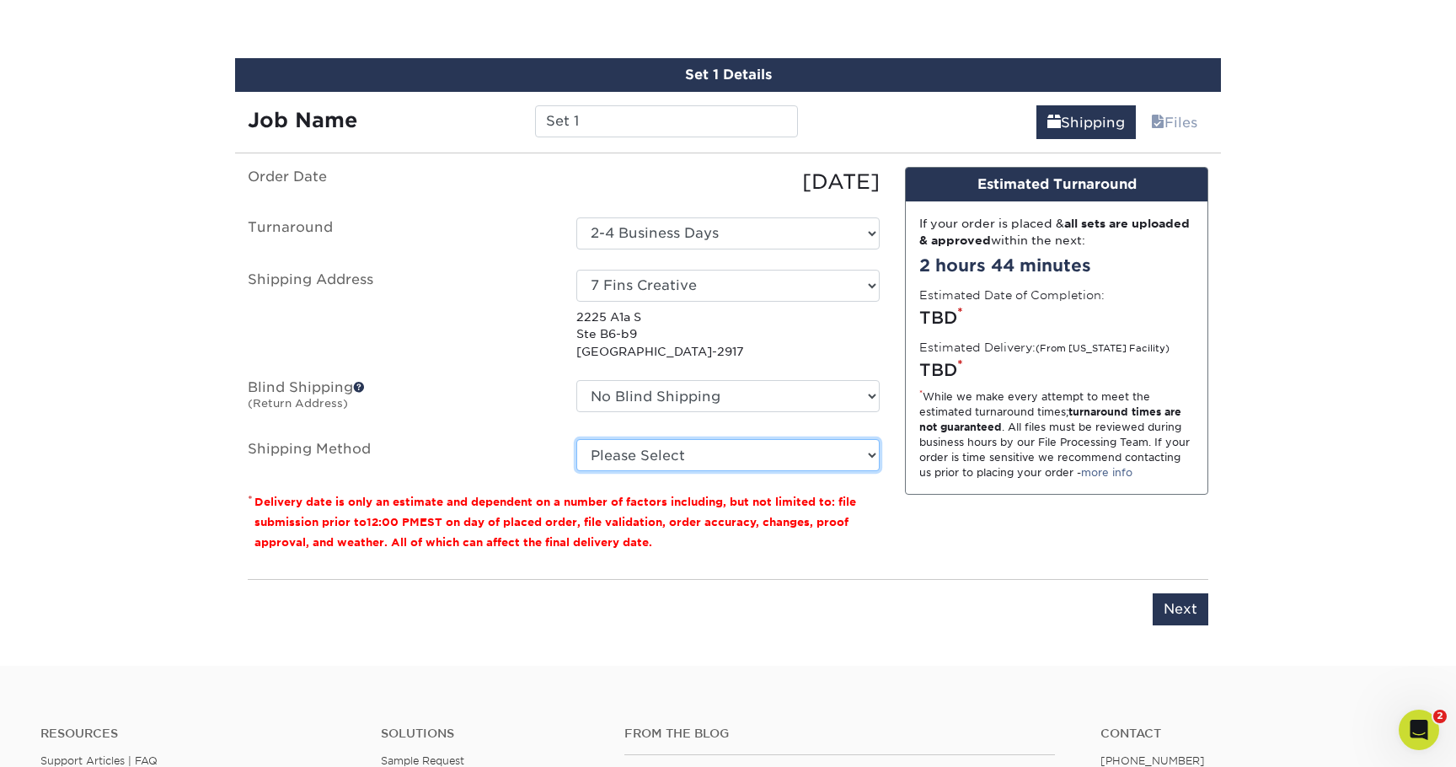
click at [636, 453] on select "Please Select Ground Shipping (+$8.96) 3 Day Shipping Service (+$24.95) 2 Day A…" at bounding box center [727, 455] width 303 height 32
click at [576, 439] on select "Please Select Ground Shipping (+$8.96) 3 Day Shipping Service (+$24.95) 2 Day A…" at bounding box center [727, 455] width 303 height 32
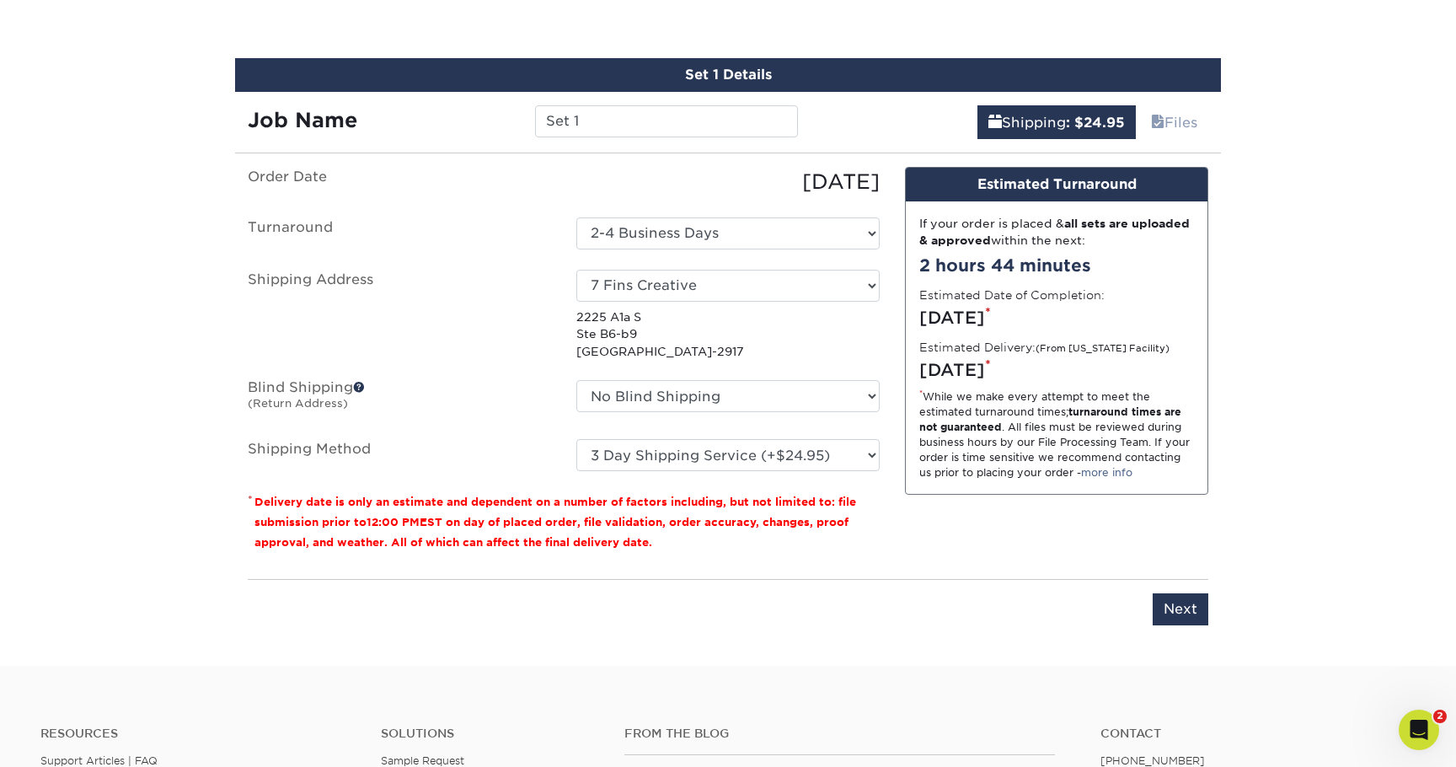
drag, startPoint x: 603, startPoint y: 425, endPoint x: 613, endPoint y: 444, distance: 21.9
click at [603, 427] on ul "Order Date 10/09/2025 Turnaround Select One 2-4 Business Days 2 Day Next Busine…" at bounding box center [564, 319] width 632 height 304
click at [613, 445] on select "Please Select Ground Shipping (+$8.96) 3 Day Shipping Service (+$24.95) 2 Day A…" at bounding box center [727, 455] width 303 height 32
click at [576, 439] on select "Please Select Ground Shipping (+$8.96) 3 Day Shipping Service (+$24.95) 2 Day A…" at bounding box center [727, 455] width 303 height 32
click at [753, 460] on select "Please Select Ground Shipping (+$8.96) 3 Day Shipping Service (+$24.95) 2 Day A…" at bounding box center [727, 455] width 303 height 32
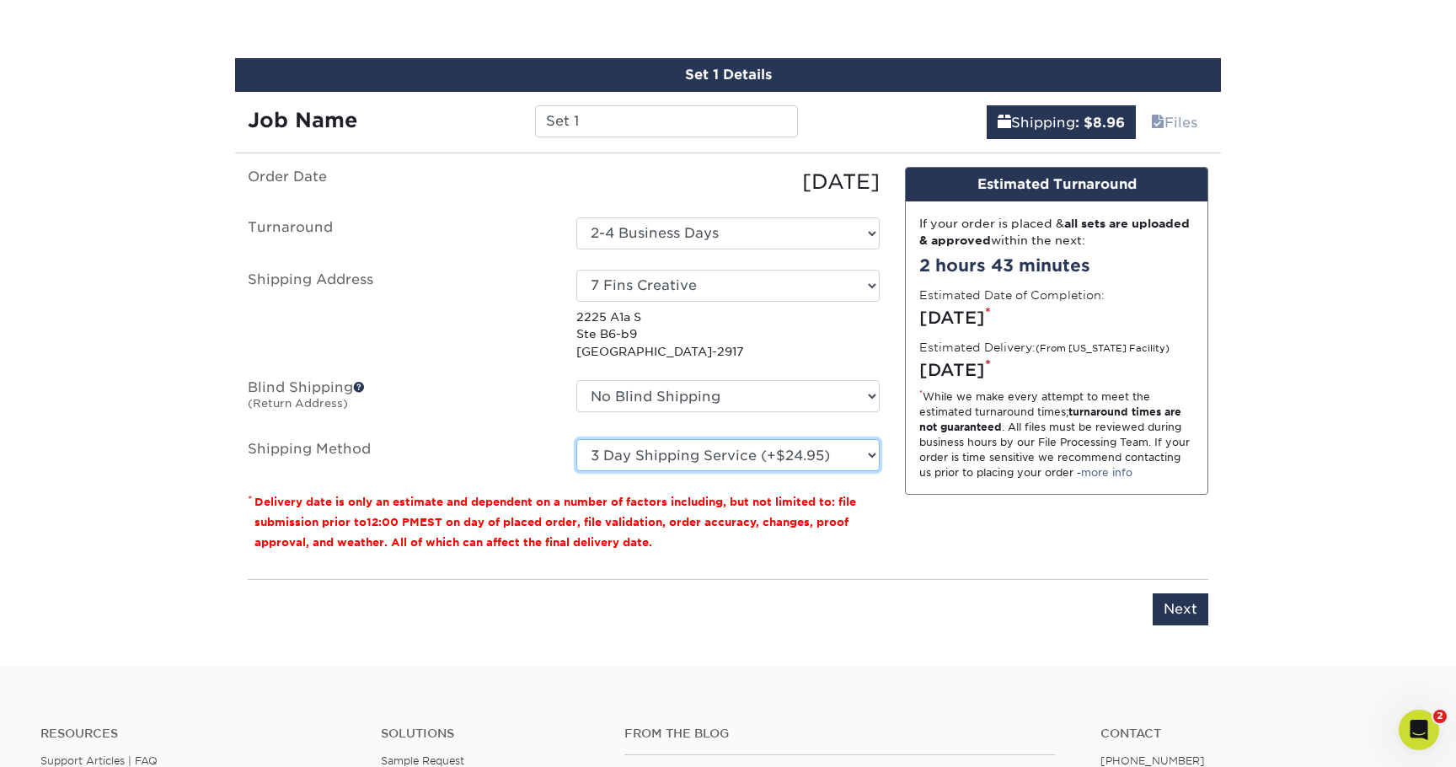
click at [576, 439] on select "Please Select Ground Shipping (+$8.96) 3 Day Shipping Service (+$24.95) 2 Day A…" at bounding box center [727, 455] width 303 height 32
click at [710, 463] on select "Please Select Ground Shipping (+$8.96) 3 Day Shipping Service (+$24.95) 2 Day A…" at bounding box center [727, 455] width 303 height 32
click at [576, 439] on select "Please Select Ground Shipping (+$8.96) 3 Day Shipping Service (+$24.95) 2 Day A…" at bounding box center [727, 455] width 303 height 32
click at [794, 460] on select "Please Select Ground Shipping (+$8.96) 3 Day Shipping Service (+$24.95) 2 Day A…" at bounding box center [727, 455] width 303 height 32
click at [576, 439] on select "Please Select Ground Shipping (+$8.96) 3 Day Shipping Service (+$24.95) 2 Day A…" at bounding box center [727, 455] width 303 height 32
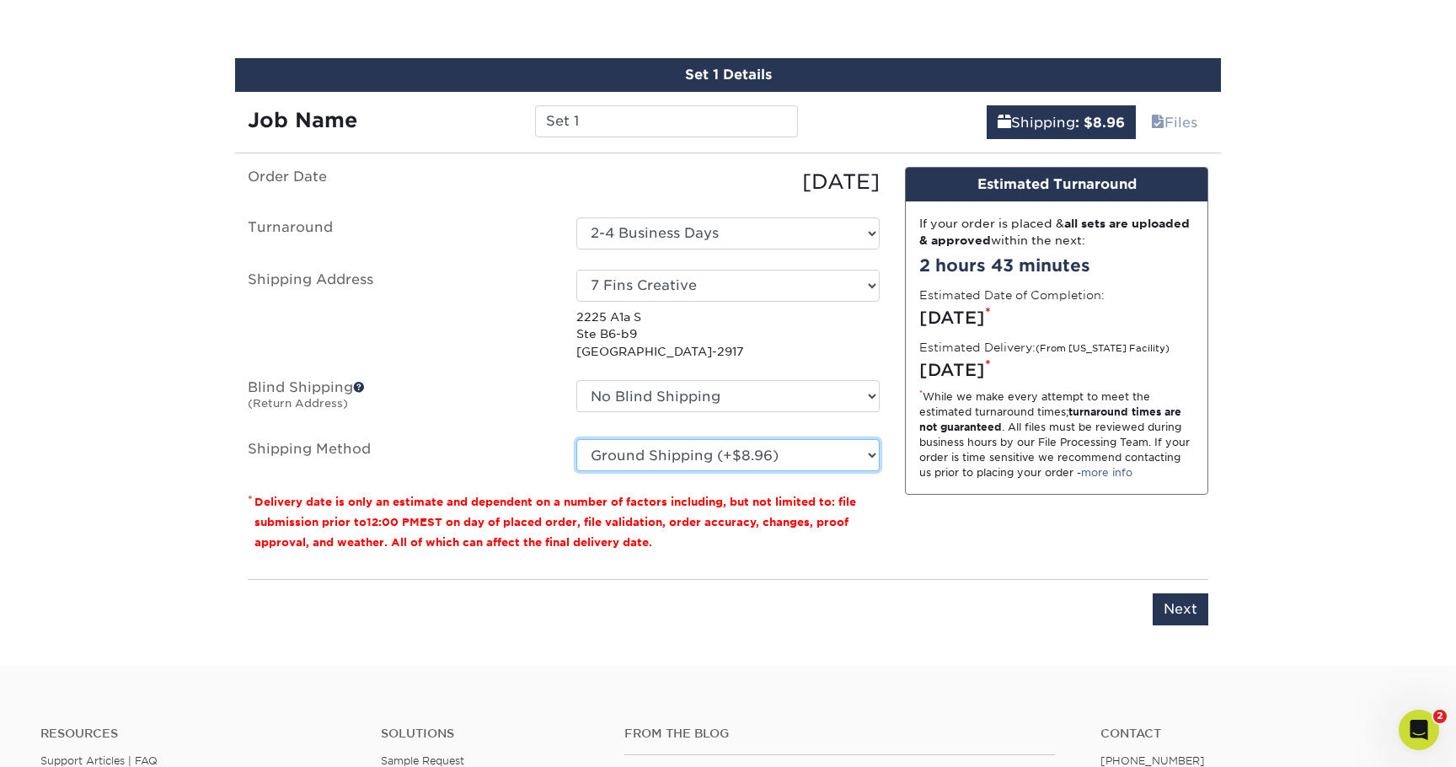
click at [755, 455] on select "Please Select Ground Shipping (+$8.96) 3 Day Shipping Service (+$24.95) 2 Day A…" at bounding box center [727, 455] width 303 height 32
click at [576, 439] on select "Please Select Ground Shipping (+$8.96) 3 Day Shipping Service (+$24.95) 2 Day A…" at bounding box center [727, 455] width 303 height 32
click at [750, 460] on select "Please Select Ground Shipping (+$8.96) 3 Day Shipping Service (+$24.95) 2 Day A…" at bounding box center [727, 455] width 303 height 32
click at [576, 439] on select "Please Select Ground Shipping (+$8.96) 3 Day Shipping Service (+$24.95) 2 Day A…" at bounding box center [727, 455] width 303 height 32
click at [758, 455] on select "Please Select Ground Shipping (+$8.96) 3 Day Shipping Service (+$24.95) 2 Day A…" at bounding box center [727, 455] width 303 height 32
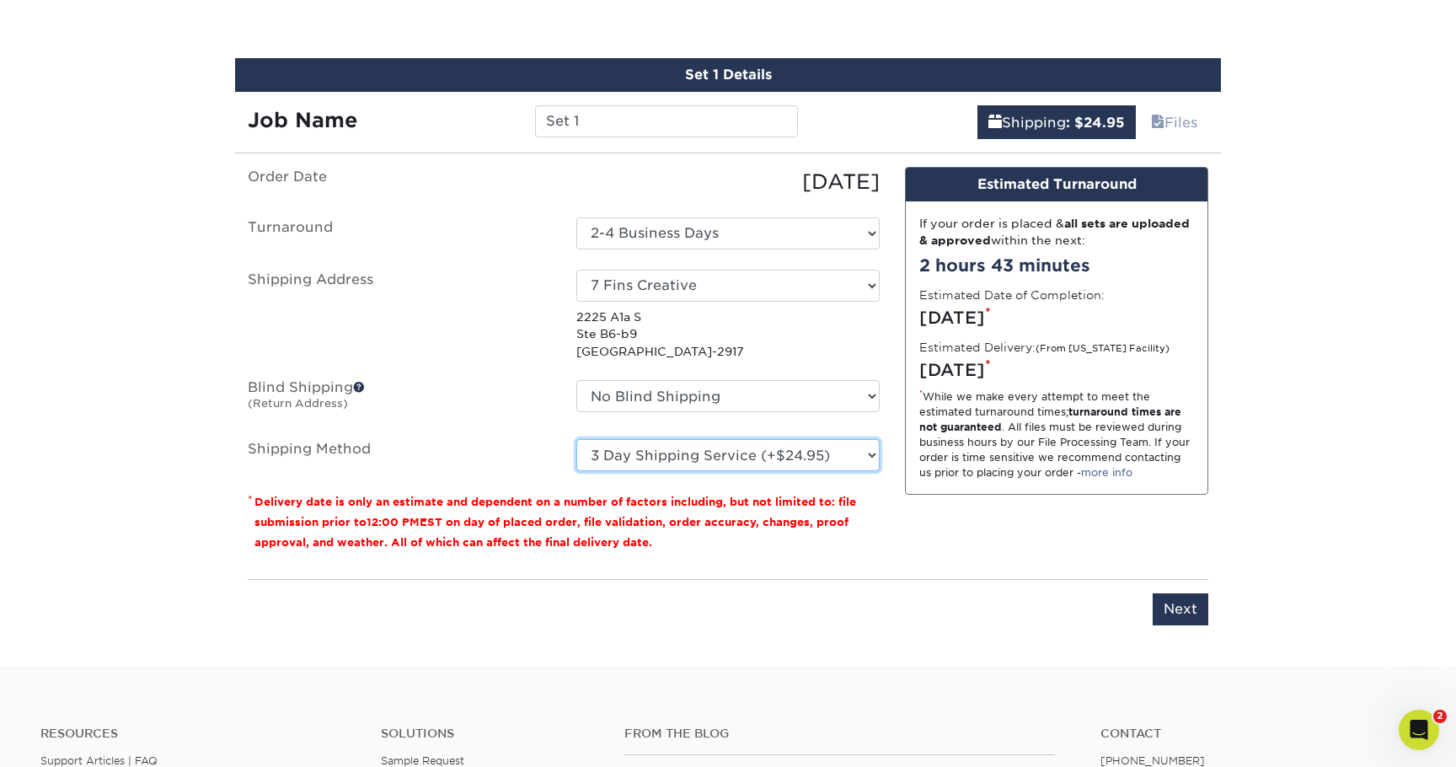
select select "03"
click at [576, 439] on select "Please Select Ground Shipping (+$8.96) 3 Day Shipping Service (+$24.95) 2 Day A…" at bounding box center [727, 455] width 303 height 32
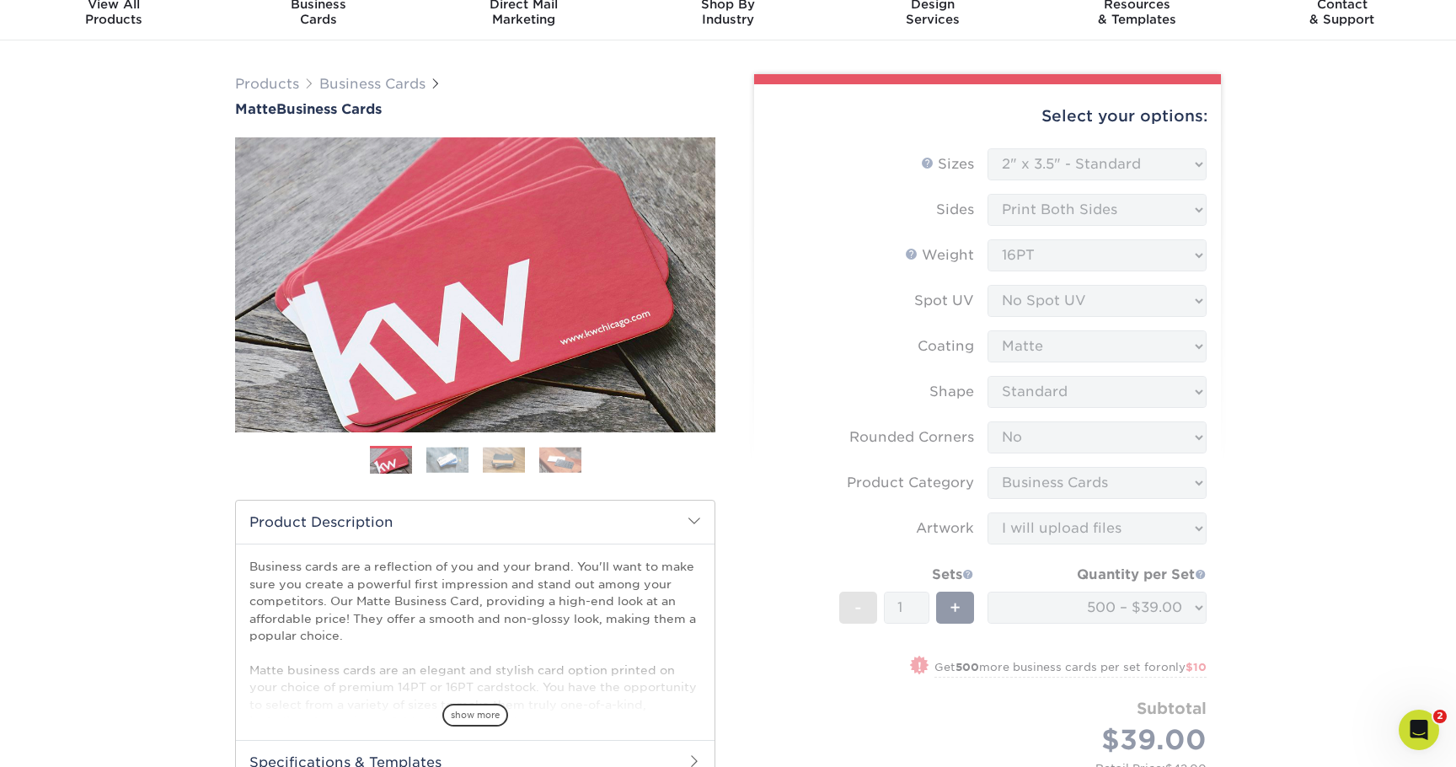
scroll to position [0, 0]
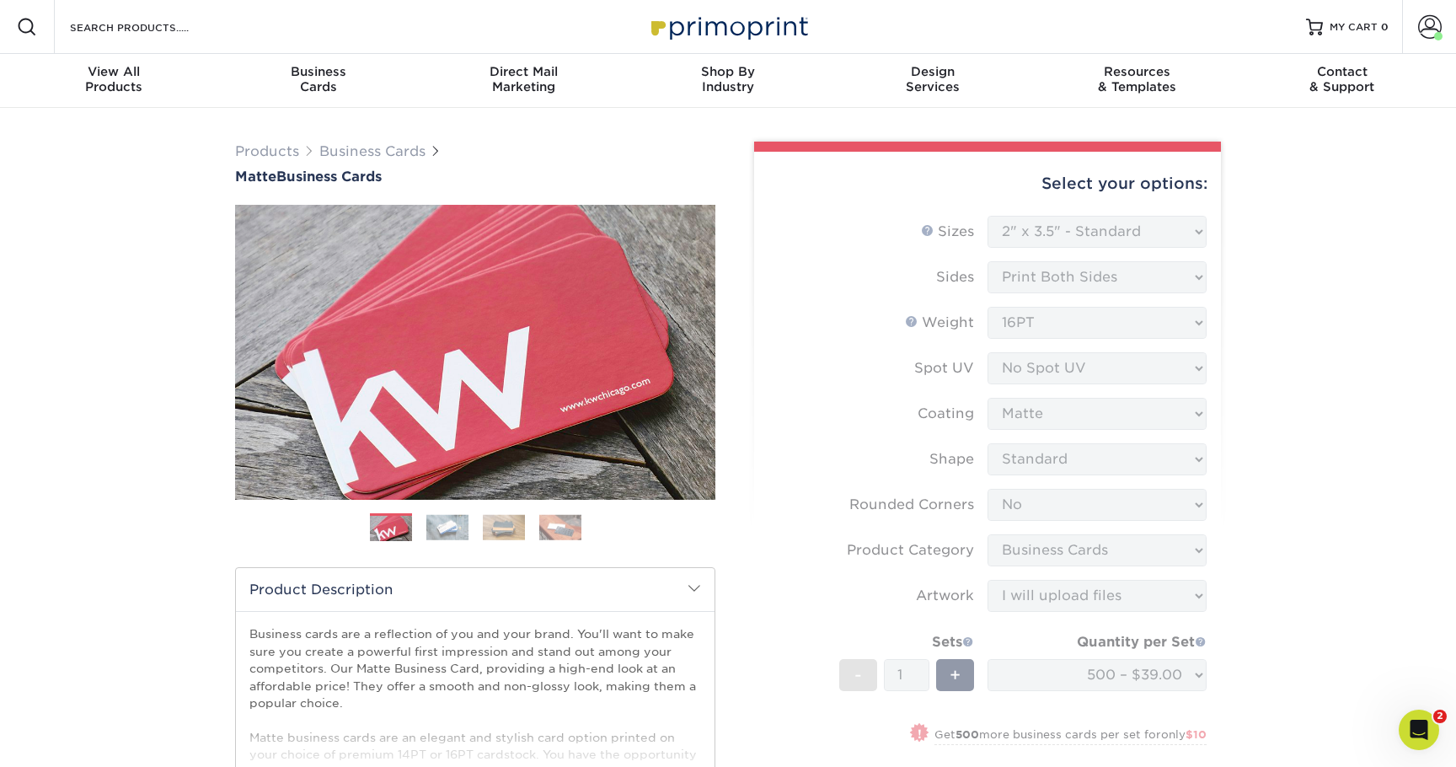
click at [1050, 310] on form "Sizes Help Sizes Please Select 1.5" x 3.5" - Mini 1.75" x 3.5" - Mini 2" x 2" -…" at bounding box center [988, 547] width 440 height 662
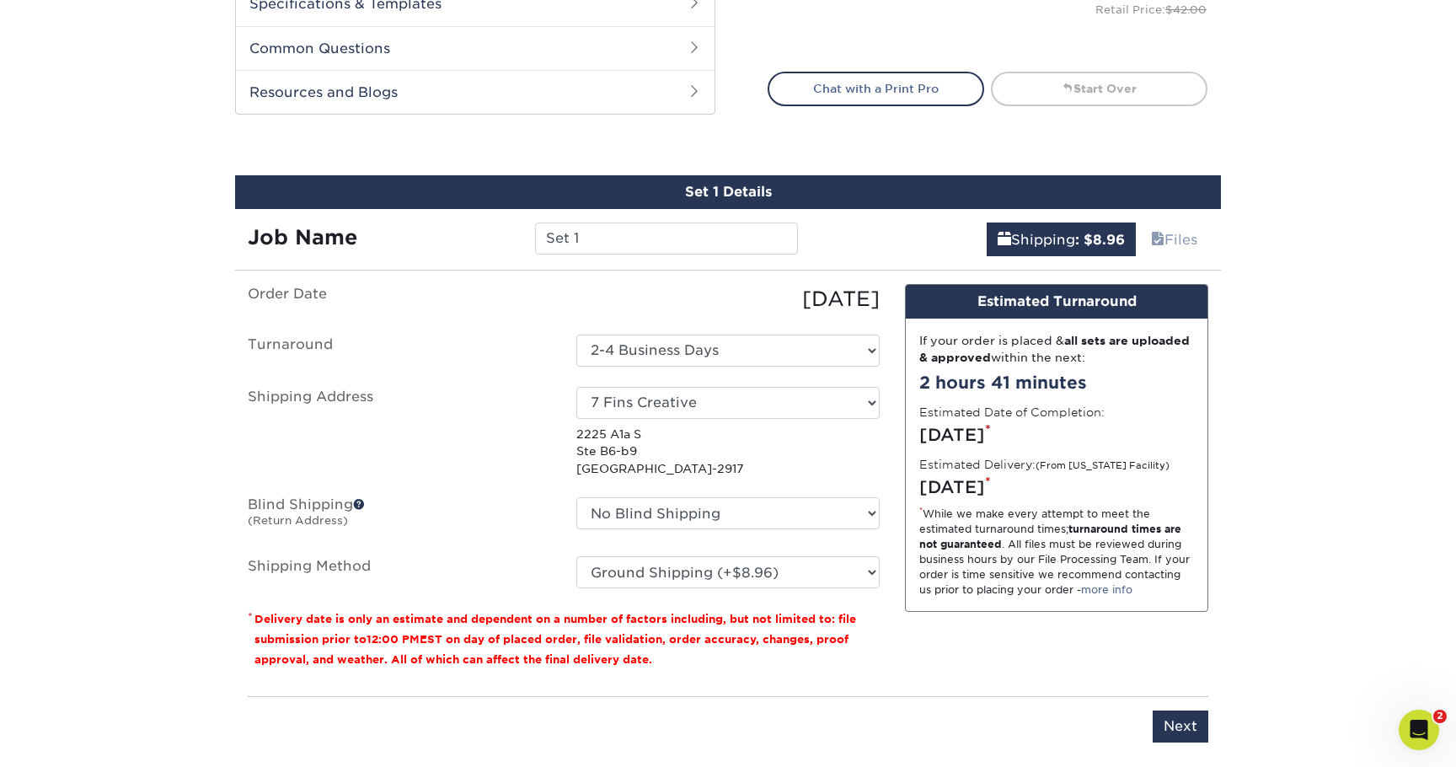
scroll to position [832, 0]
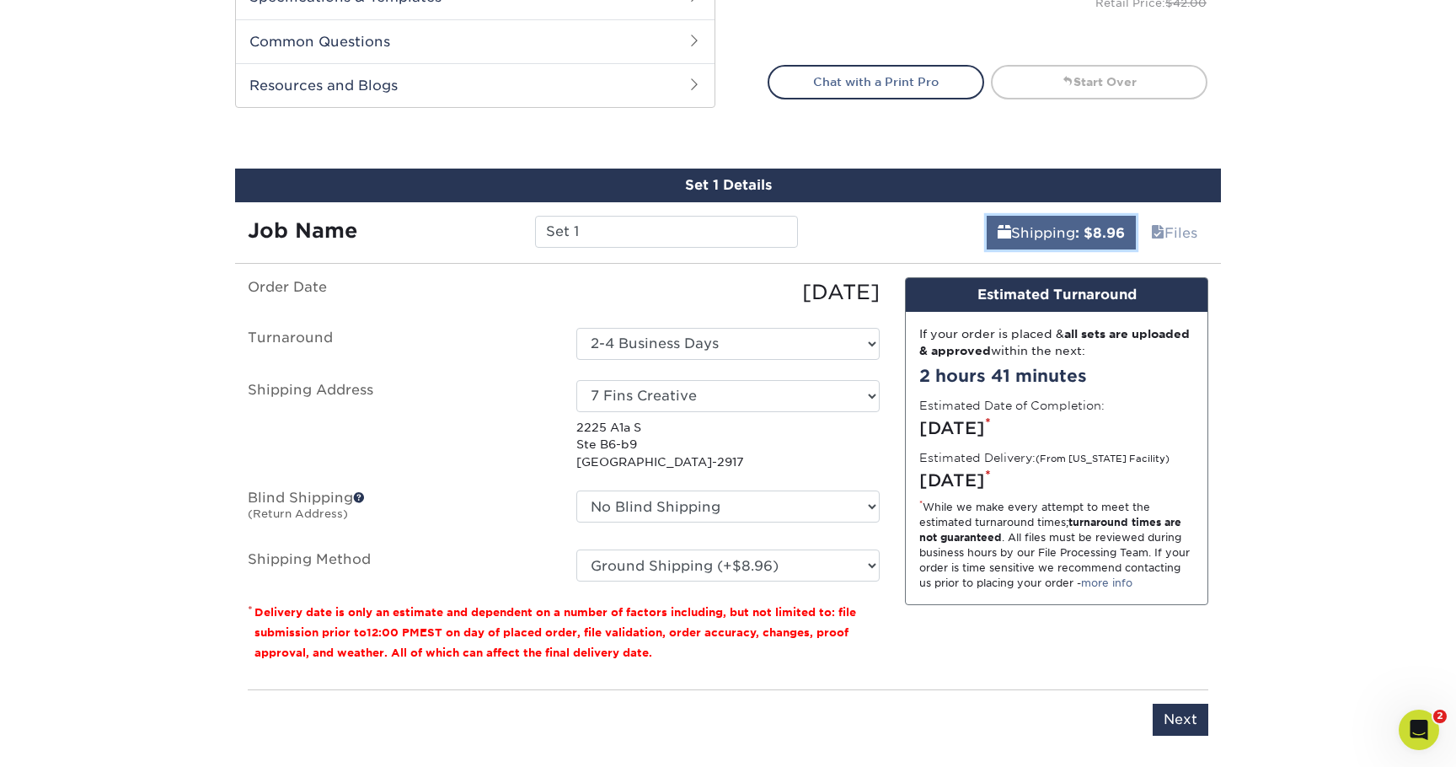
click at [1036, 233] on link "Shipping : $8.96" at bounding box center [1061, 233] width 149 height 34
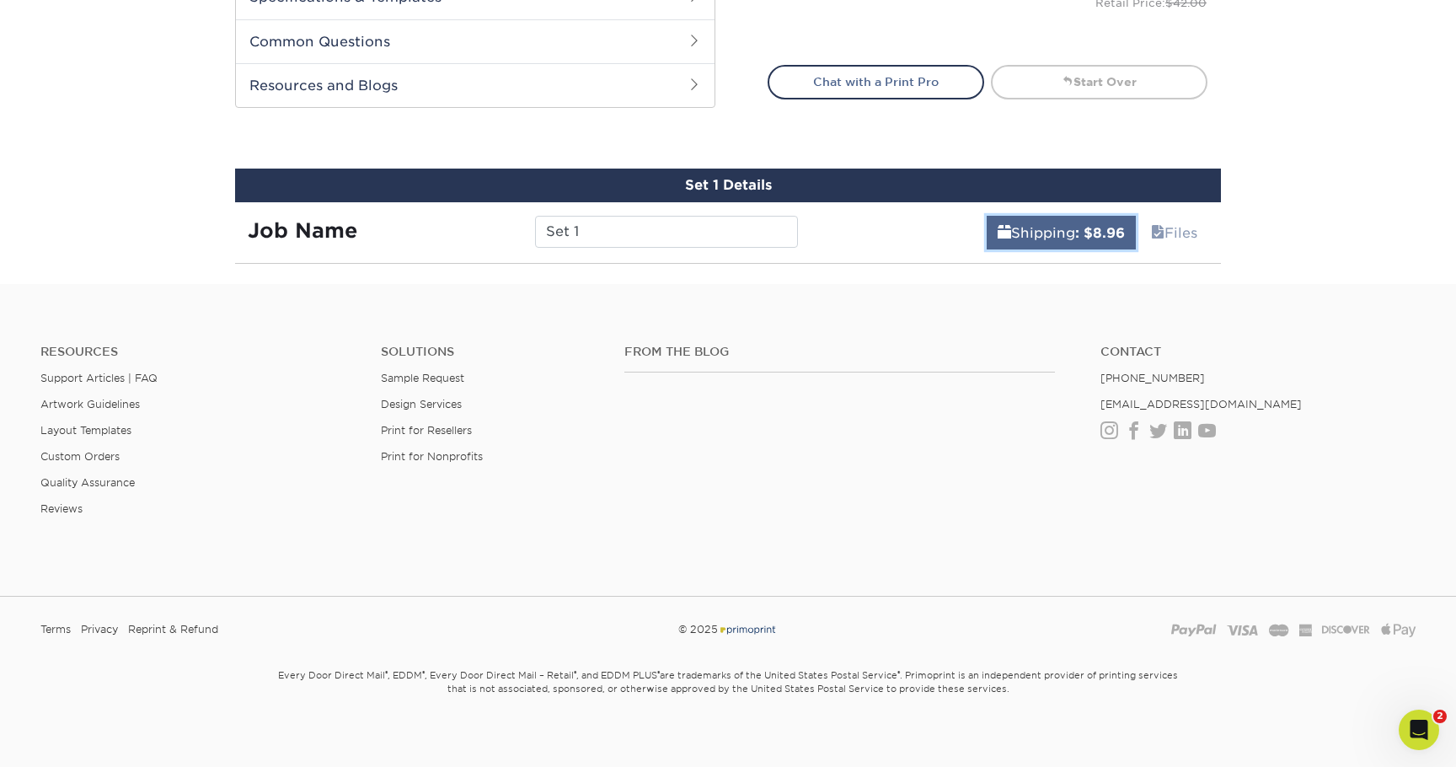
click at [1036, 233] on link "Shipping : $8.96" at bounding box center [1061, 233] width 149 height 34
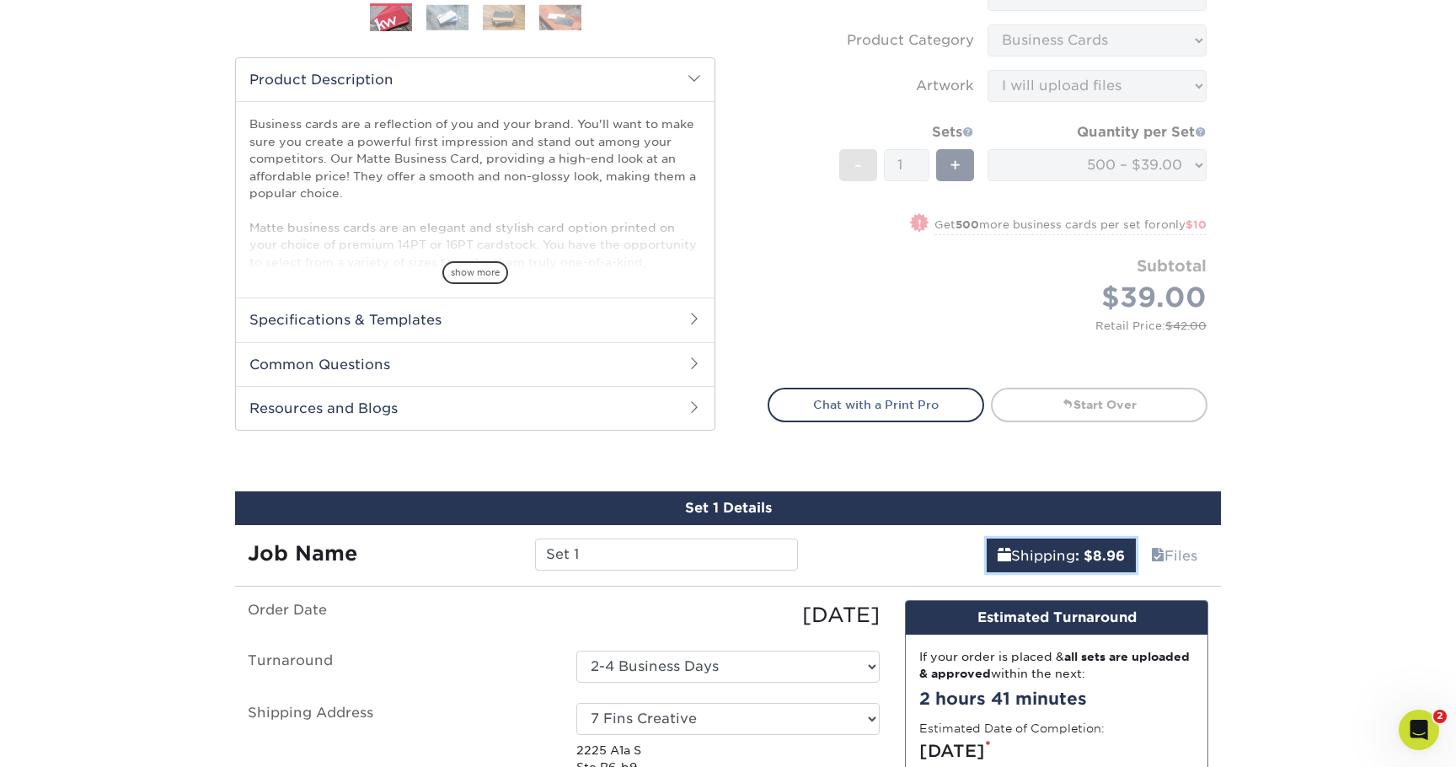
scroll to position [284, 0]
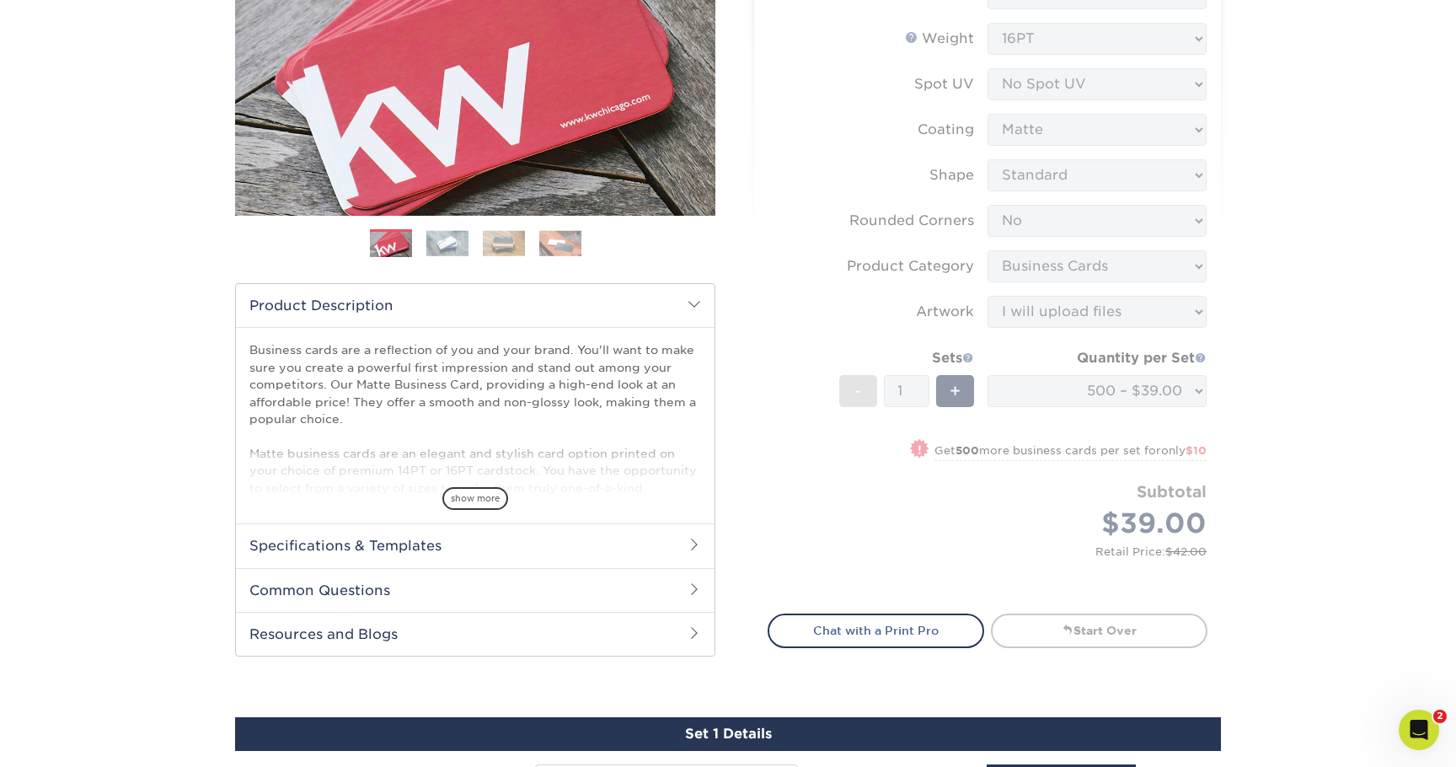
drag, startPoint x: 685, startPoint y: 308, endPoint x: 754, endPoint y: 313, distance: 69.3
click at [685, 308] on h2 "Product Description" at bounding box center [475, 305] width 479 height 43
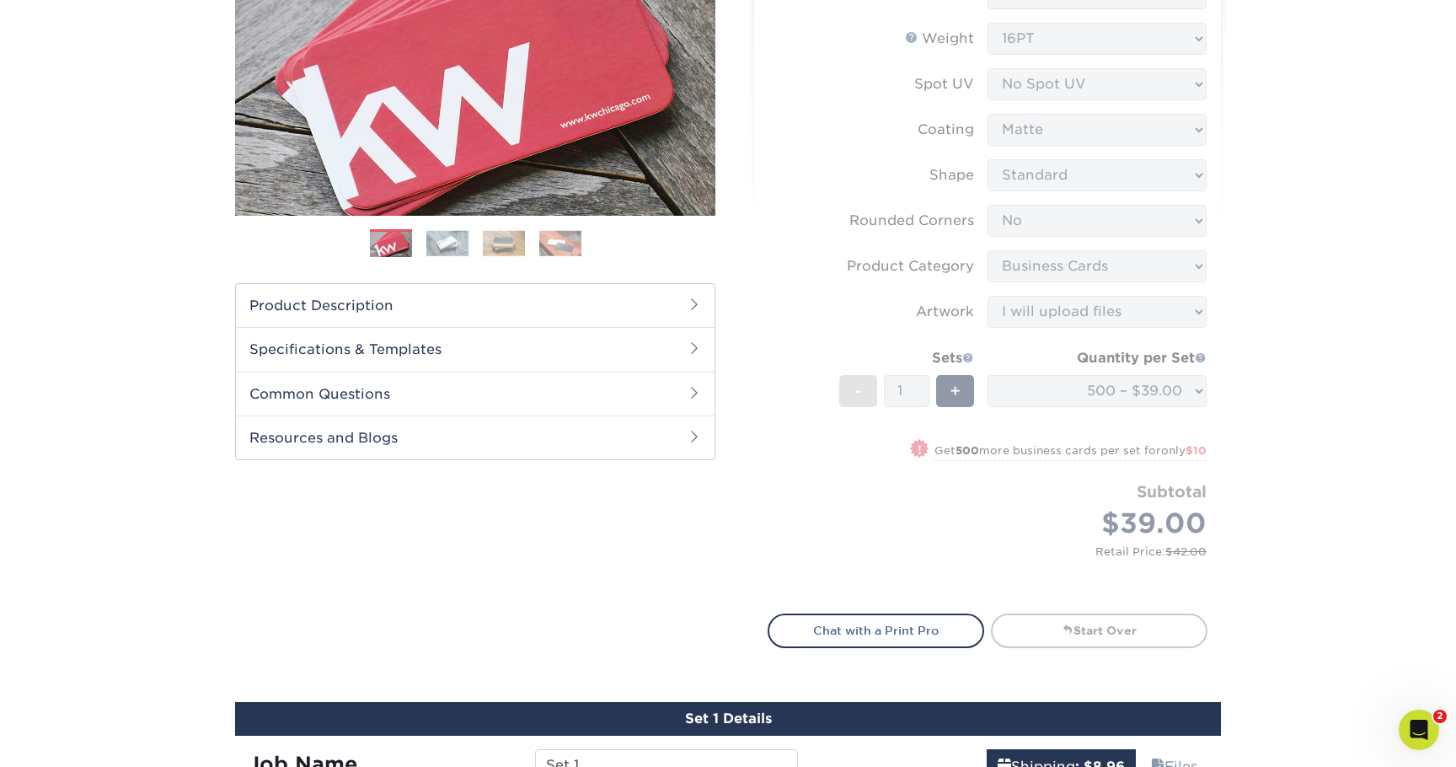
click at [1357, 353] on div "Products Business Cards Matte Business Cards Previous Next 100 $ 8" at bounding box center [728, 566] width 1456 height 1485
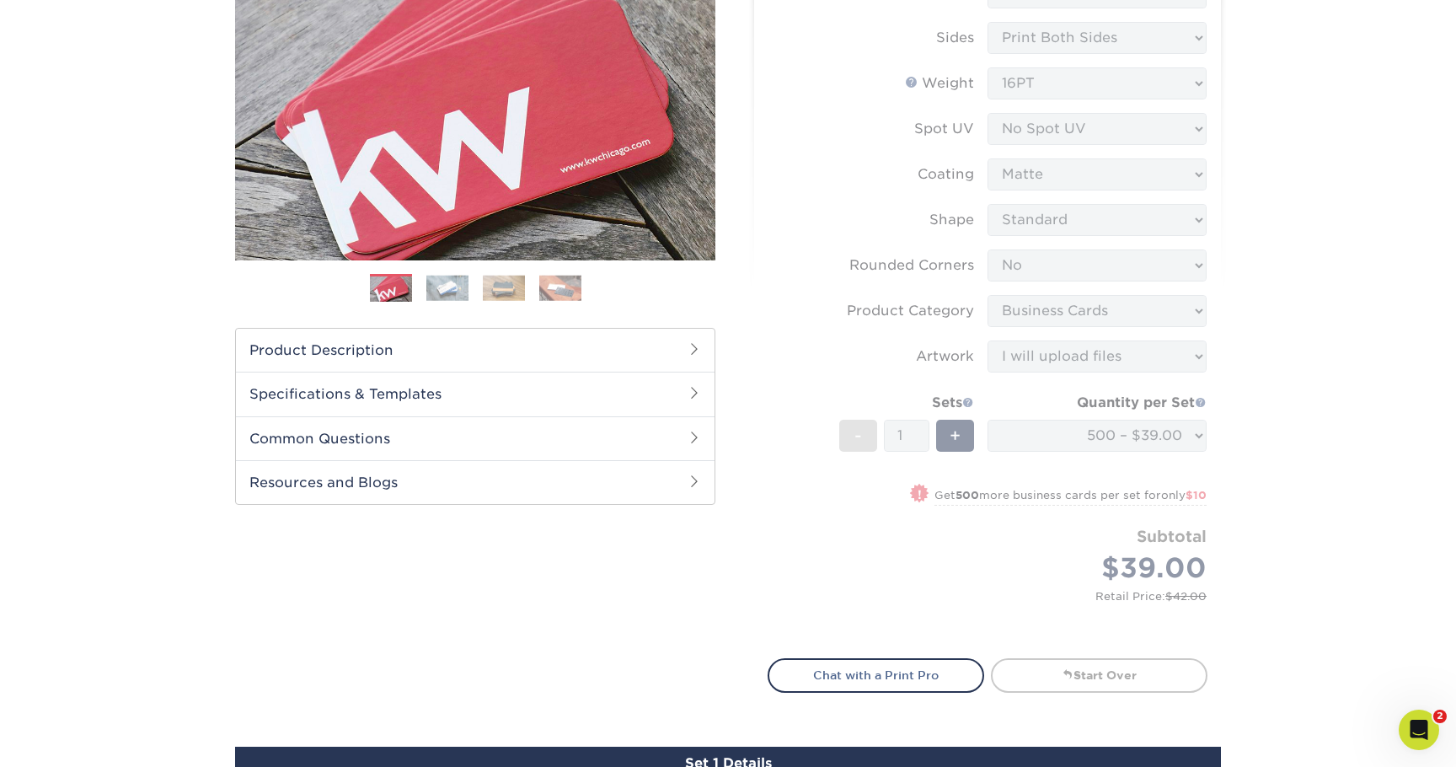
scroll to position [225, 0]
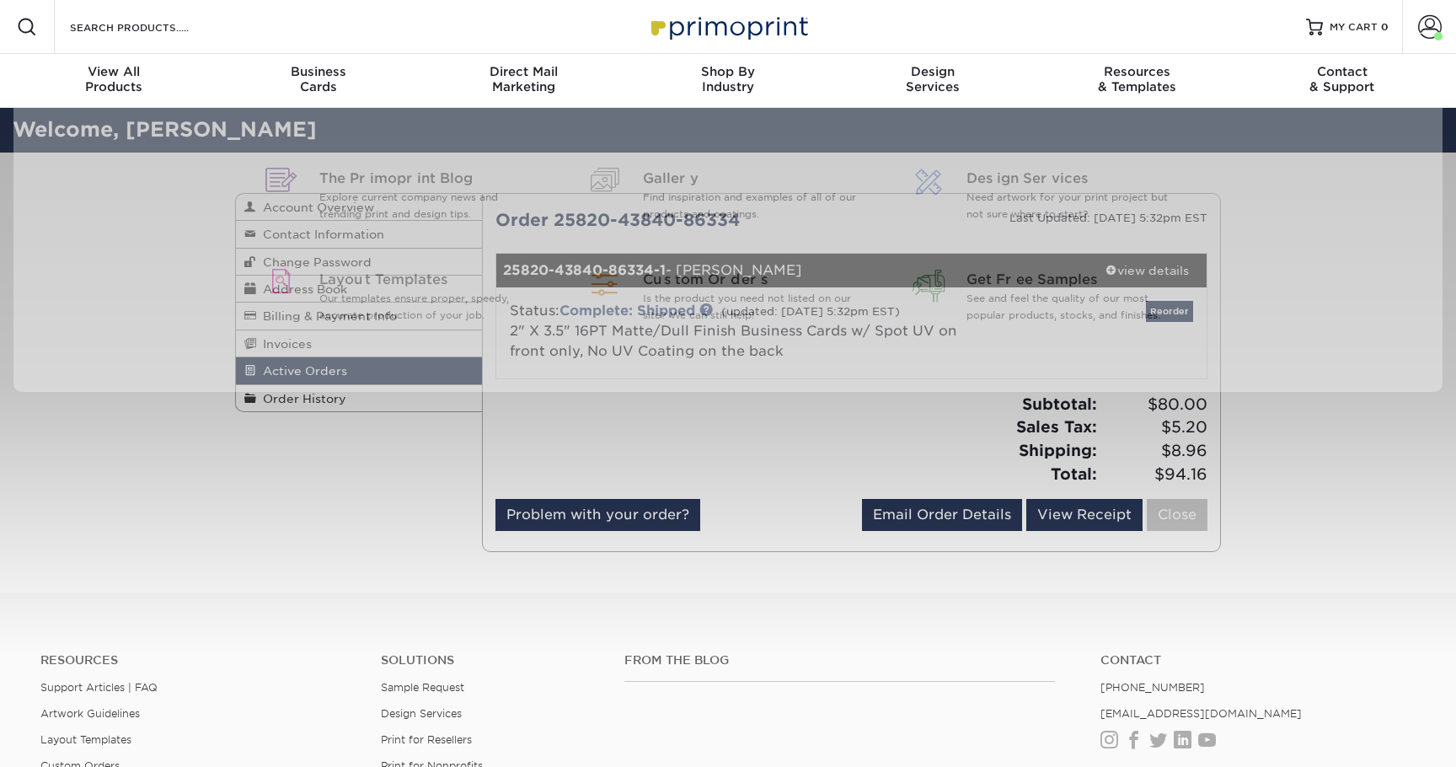
click at [820, 487] on div at bounding box center [667, 446] width 369 height 106
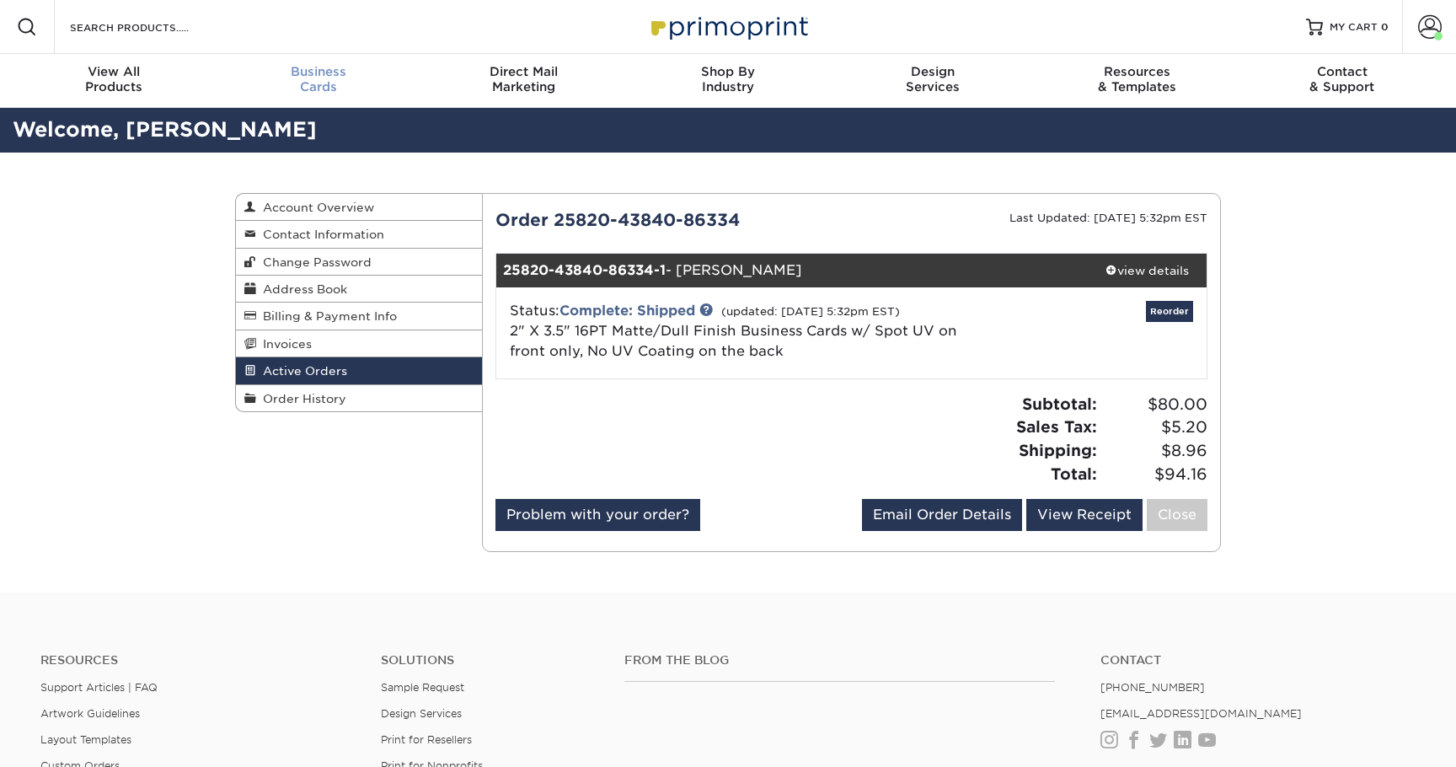
click at [308, 76] on span "Business" at bounding box center [319, 71] width 205 height 15
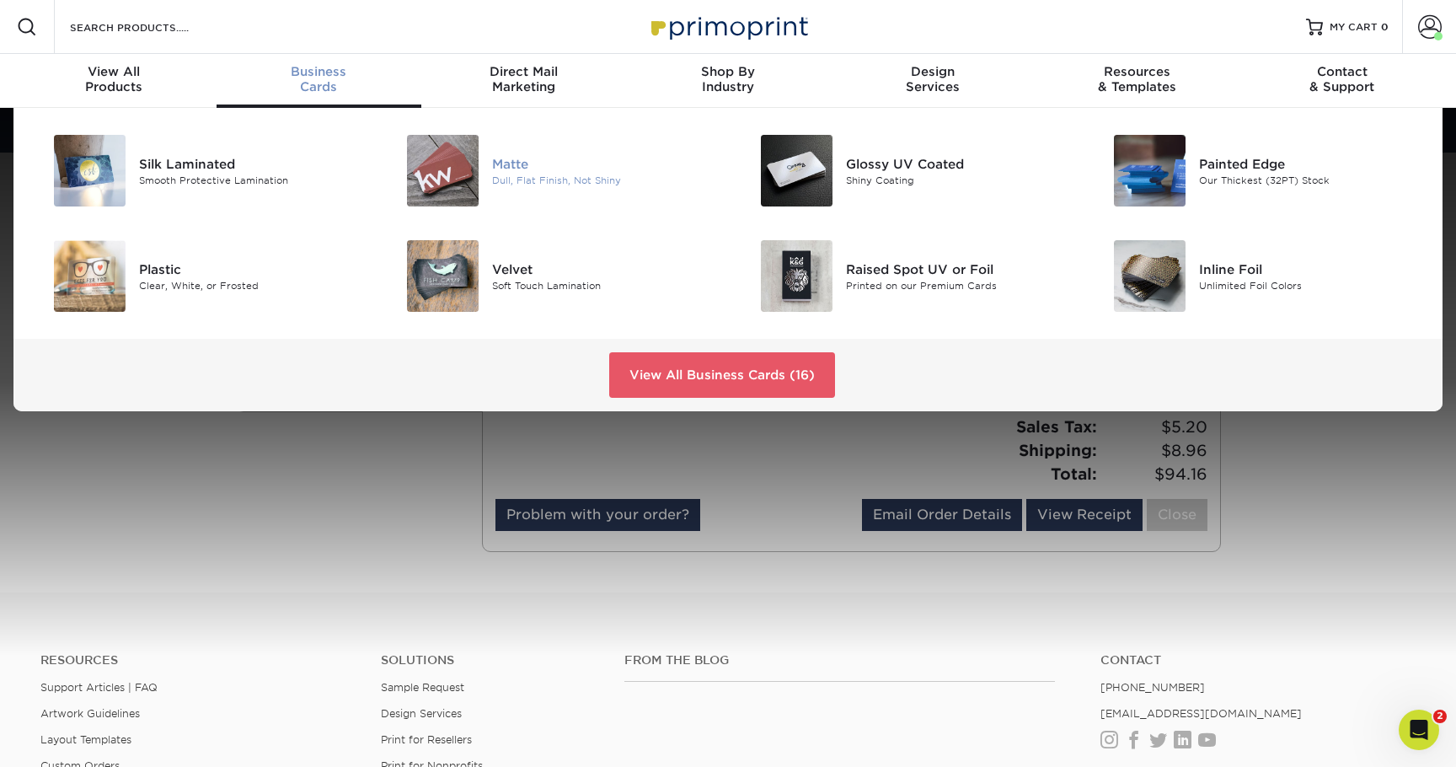
click at [476, 178] on img at bounding box center [443, 171] width 72 height 72
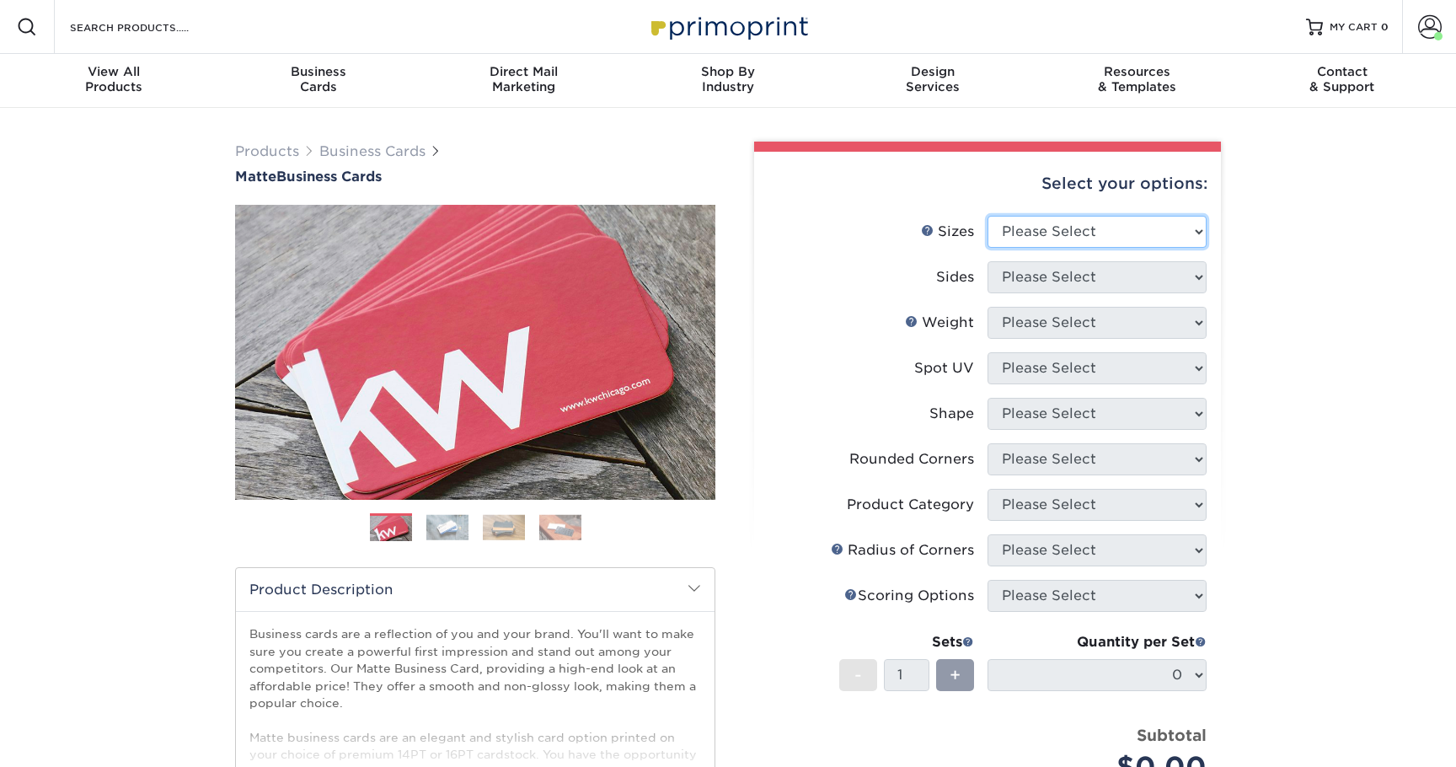
click at [1082, 233] on select "Please Select 1.5" x 3.5" - Mini 1.75" x 3.5" - Mini 2" x 2" - Square 2" x 3" -…" at bounding box center [1096, 232] width 219 height 32
select select "2.00x3.50"
click at [987, 216] on select "Please Select 1.5" x 3.5" - Mini 1.75" x 3.5" - Mini 2" x 2" - Square 2" x 3" -…" at bounding box center [1096, 232] width 219 height 32
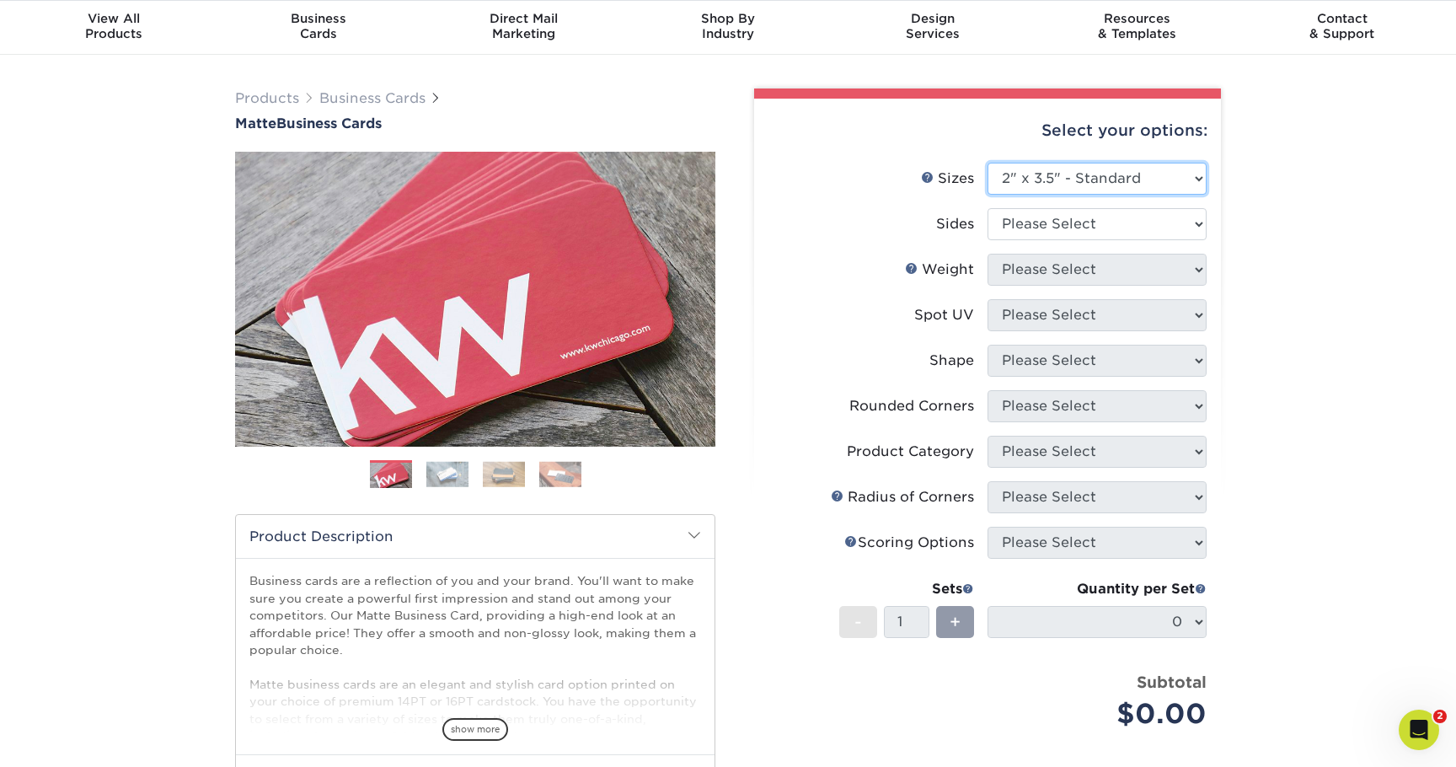
scroll to position [67, 0]
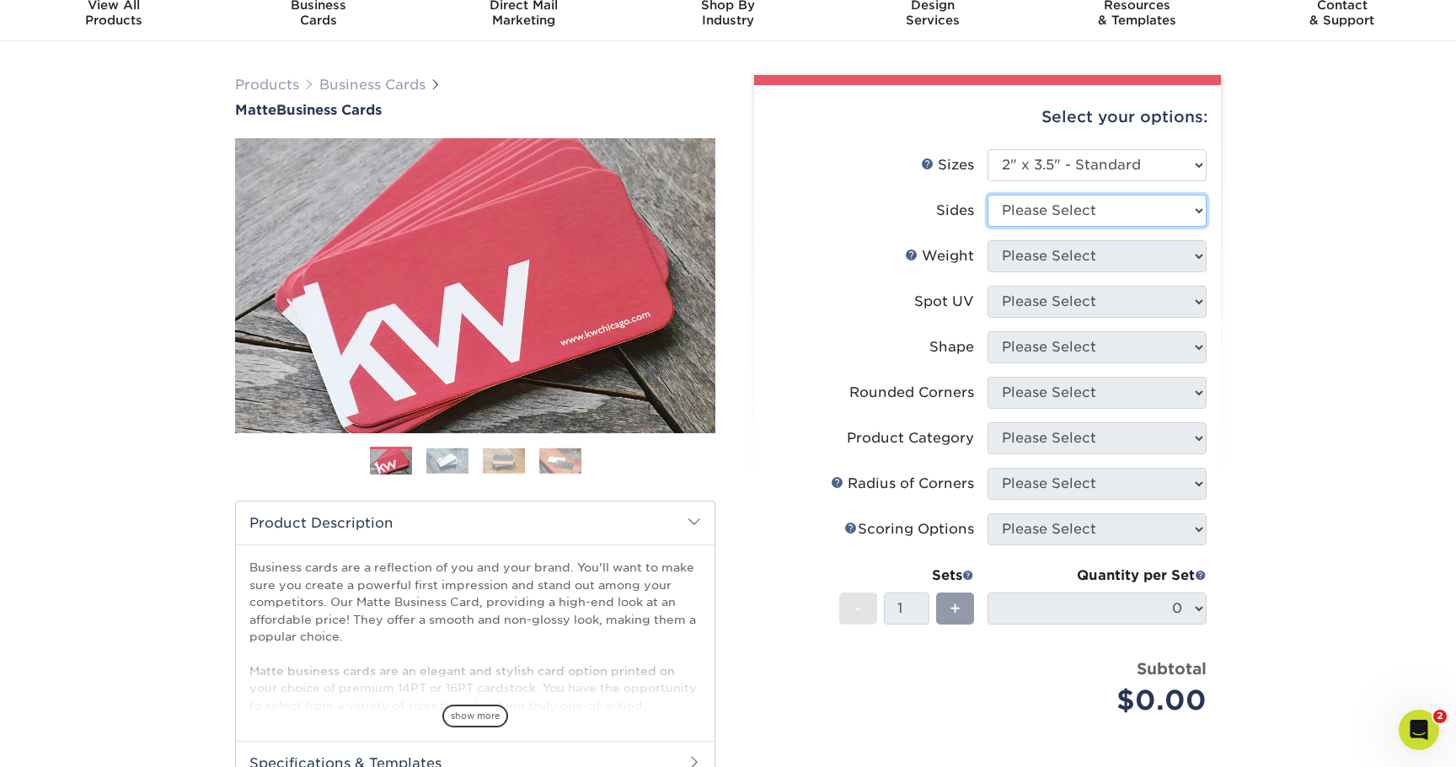
click at [1035, 211] on select "Please Select Print Both Sides Print Front Only" at bounding box center [1096, 211] width 219 height 32
select select "13abbda7-1d64-4f25-8bb2-c179b224825d"
click at [987, 195] on select "Please Select Print Both Sides Print Front Only" at bounding box center [1096, 211] width 219 height 32
click at [1023, 259] on select "Please Select 16PT 14PT" at bounding box center [1096, 256] width 219 height 32
select select "16PT"
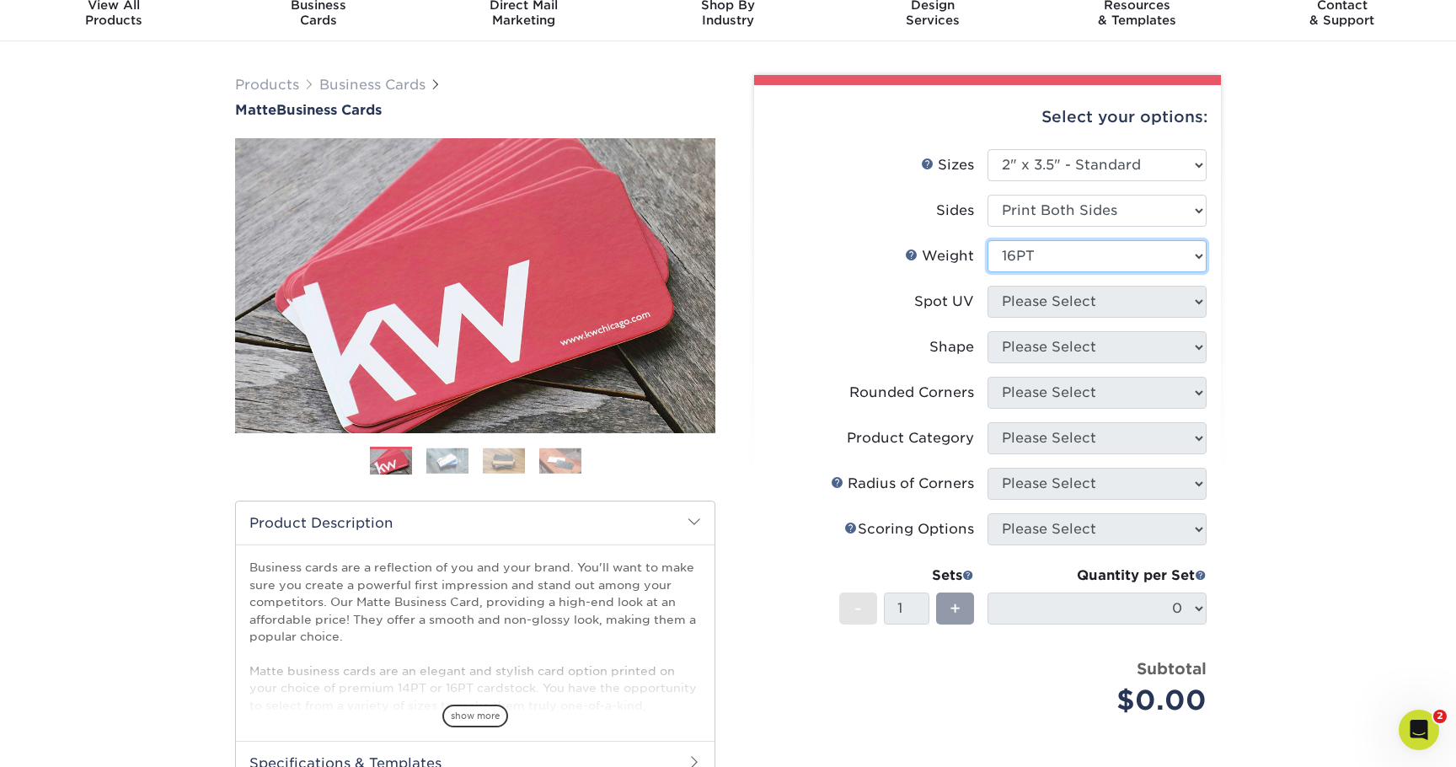
click at [987, 240] on select "Please Select 16PT 14PT" at bounding box center [1096, 256] width 219 height 32
click at [1019, 302] on select "Please Select No Spot UV Front and Back (Both Sides) Front Only Back Only" at bounding box center [1096, 302] width 219 height 32
select select "3"
click at [987, 286] on select "Please Select No Spot UV Front and Back (Both Sides) Front Only Back Only" at bounding box center [1096, 302] width 219 height 32
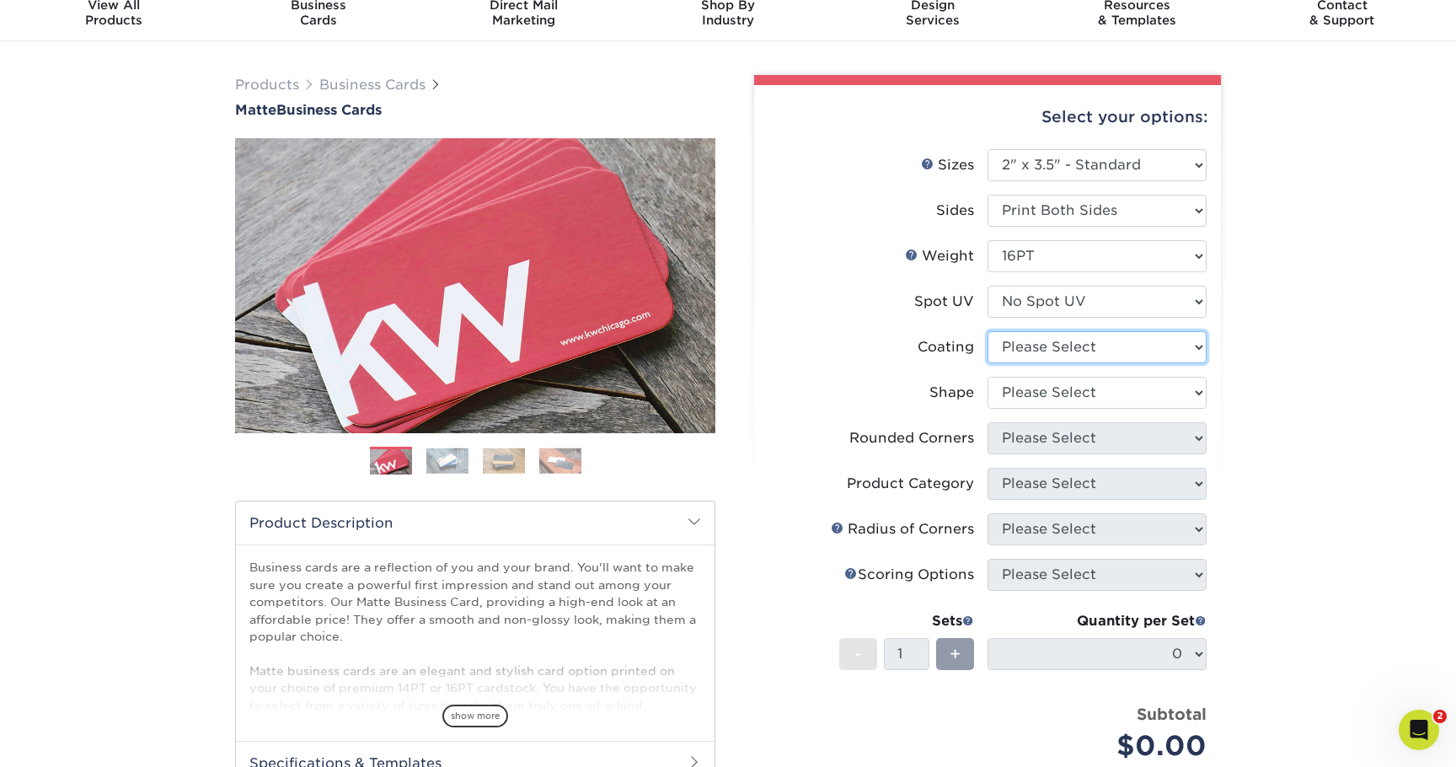
click at [1028, 349] on select at bounding box center [1096, 347] width 219 height 32
select select "121bb7b5-3b4d-429f-bd8d-bbf80e953313"
click at [987, 331] on select at bounding box center [1096, 347] width 219 height 32
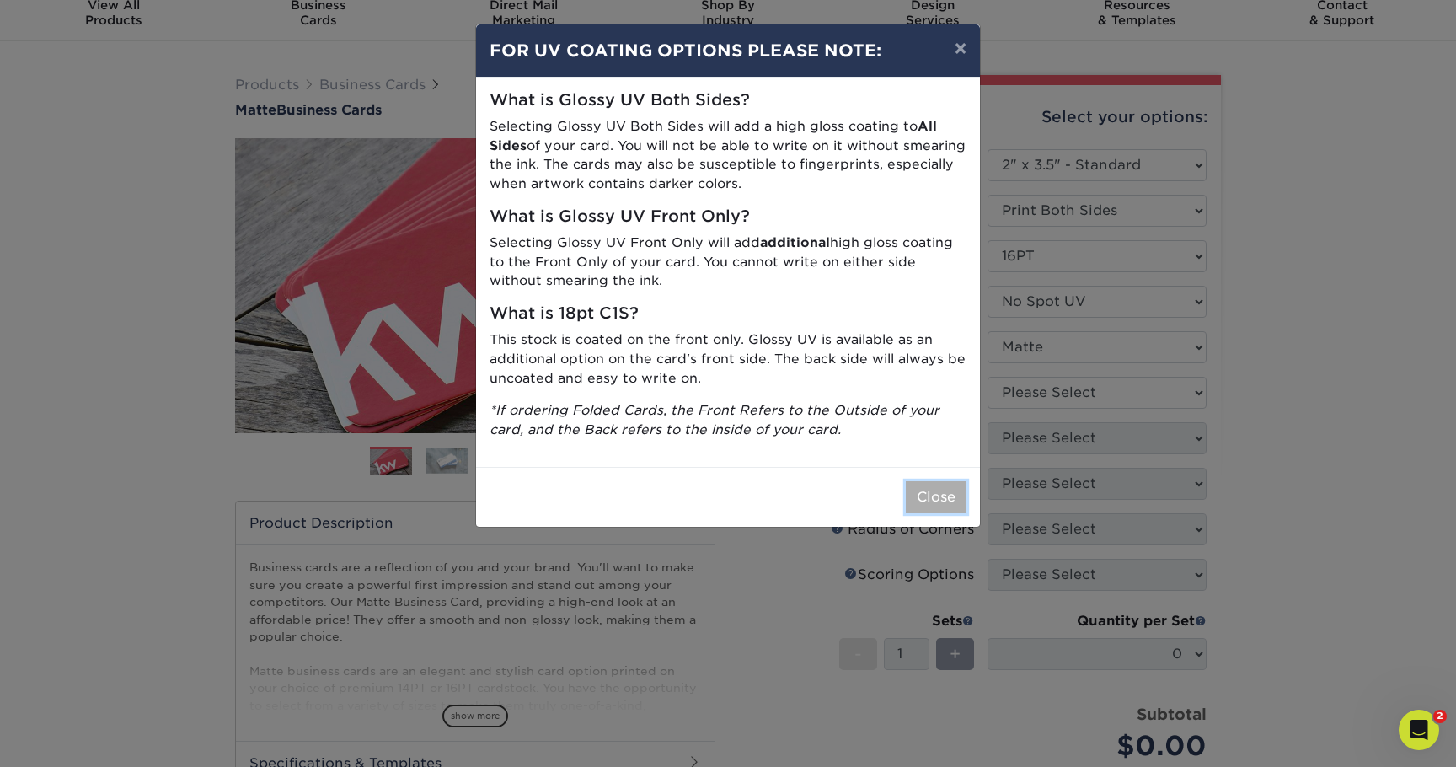
click at [923, 506] on button "Close" at bounding box center [936, 497] width 61 height 32
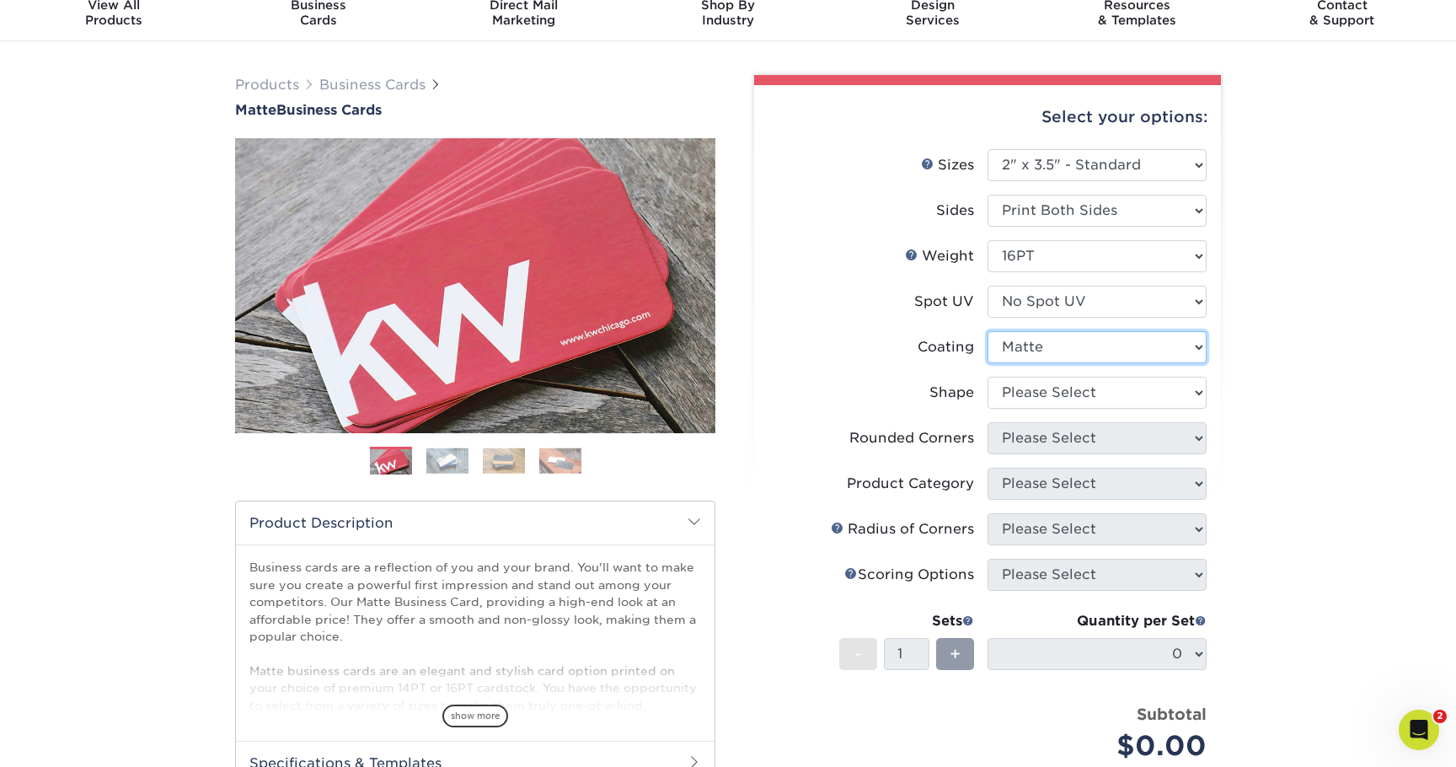
click at [1021, 349] on select at bounding box center [1096, 347] width 219 height 32
click at [987, 331] on select at bounding box center [1096, 347] width 219 height 32
click at [1030, 388] on select "Please Select Standard Oval" at bounding box center [1096, 393] width 219 height 32
select select "standard"
click at [987, 377] on select "Please Select Standard Oval" at bounding box center [1096, 393] width 219 height 32
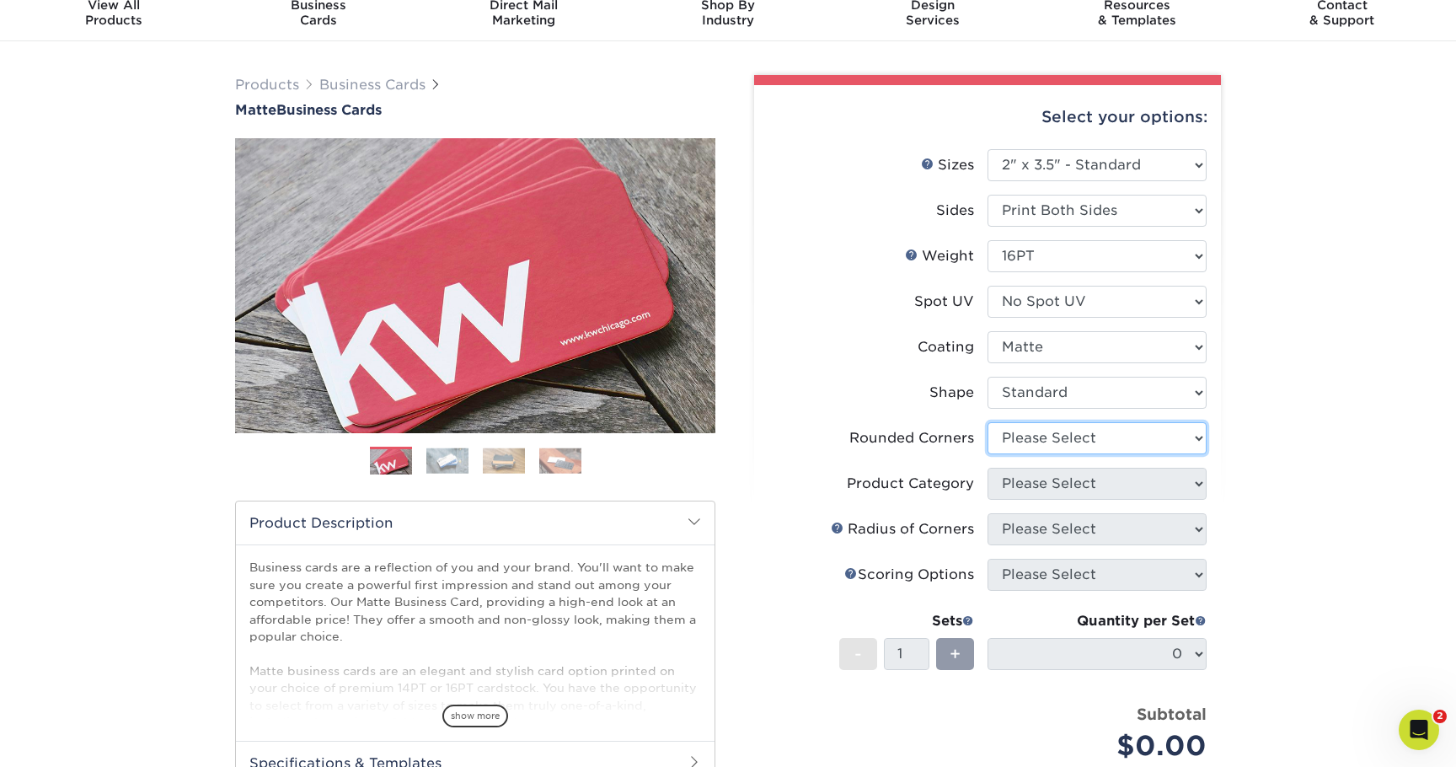
click at [1030, 440] on select "Please Select Yes - Round 2 Corners Yes - Round 4 Corners No" at bounding box center [1096, 438] width 219 height 32
select select "0"
click at [987, 422] on select "Please Select Yes - Round 2 Corners Yes - Round 4 Corners No" at bounding box center [1096, 438] width 219 height 32
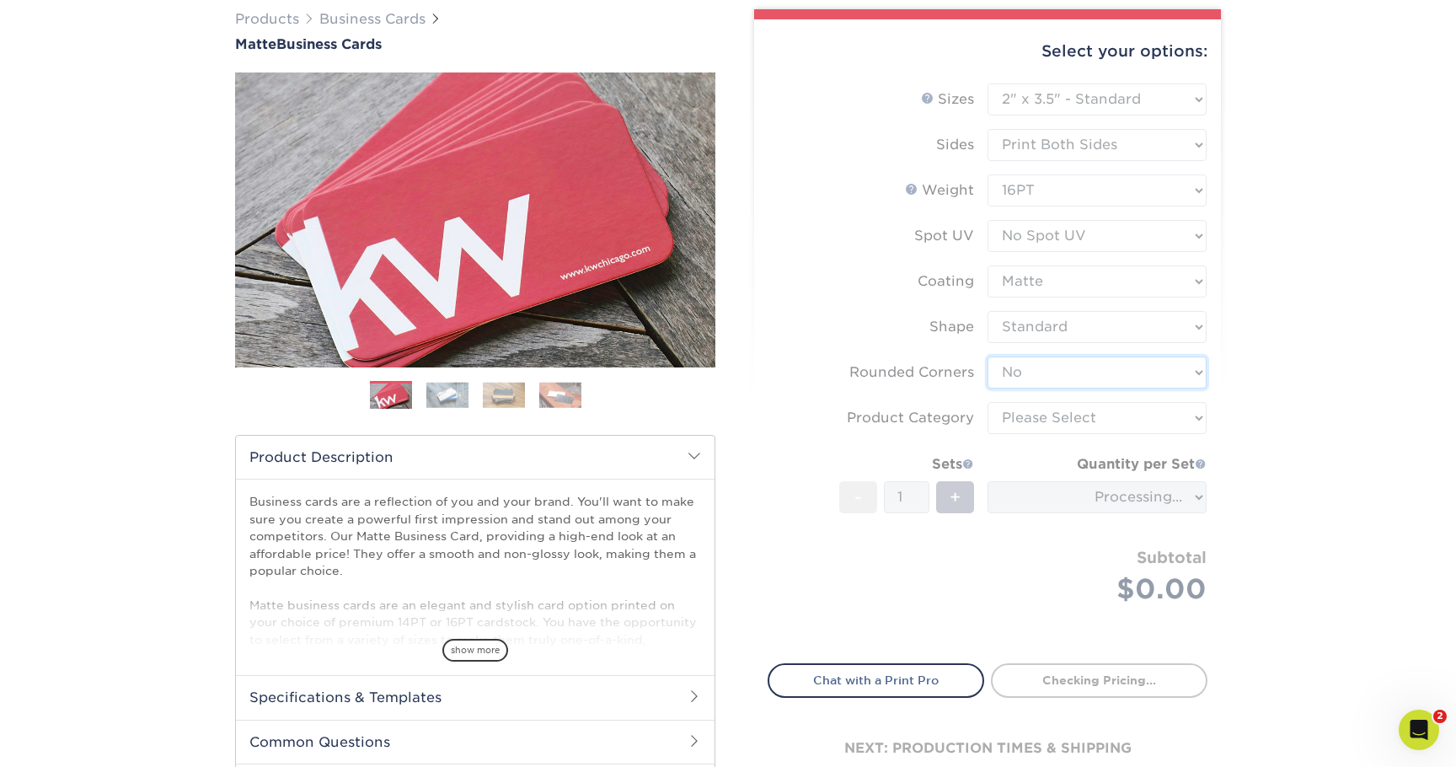
scroll to position [186, 0]
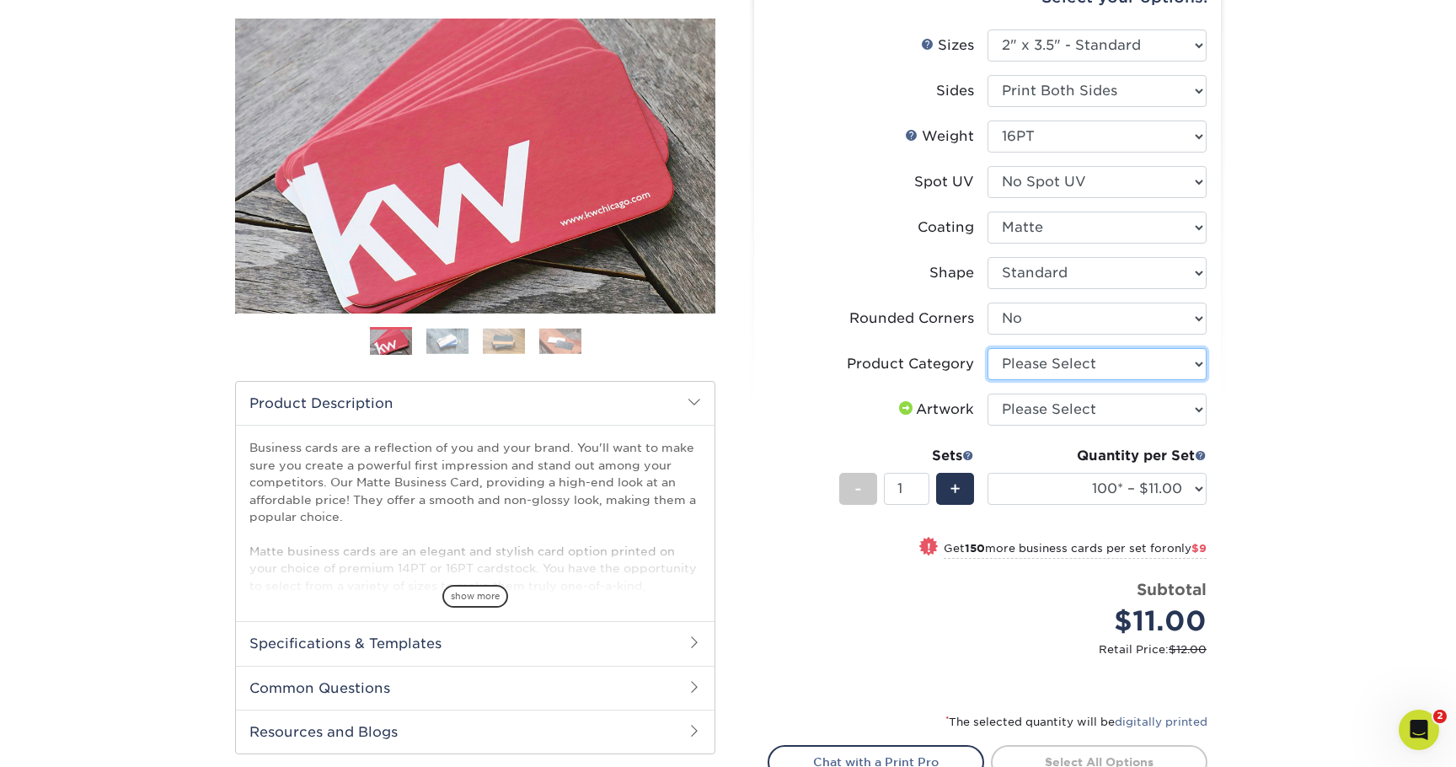
click at [1018, 365] on select "Please Select Business Cards" at bounding box center [1096, 364] width 219 height 32
select select "3b5148f1-0588-4f88-a218-97bcfdce65c1"
click at [987, 348] on select "Please Select Business Cards" at bounding box center [1096, 364] width 219 height 32
click at [1038, 406] on select "Please Select I will upload files I need a design - $100" at bounding box center [1096, 409] width 219 height 32
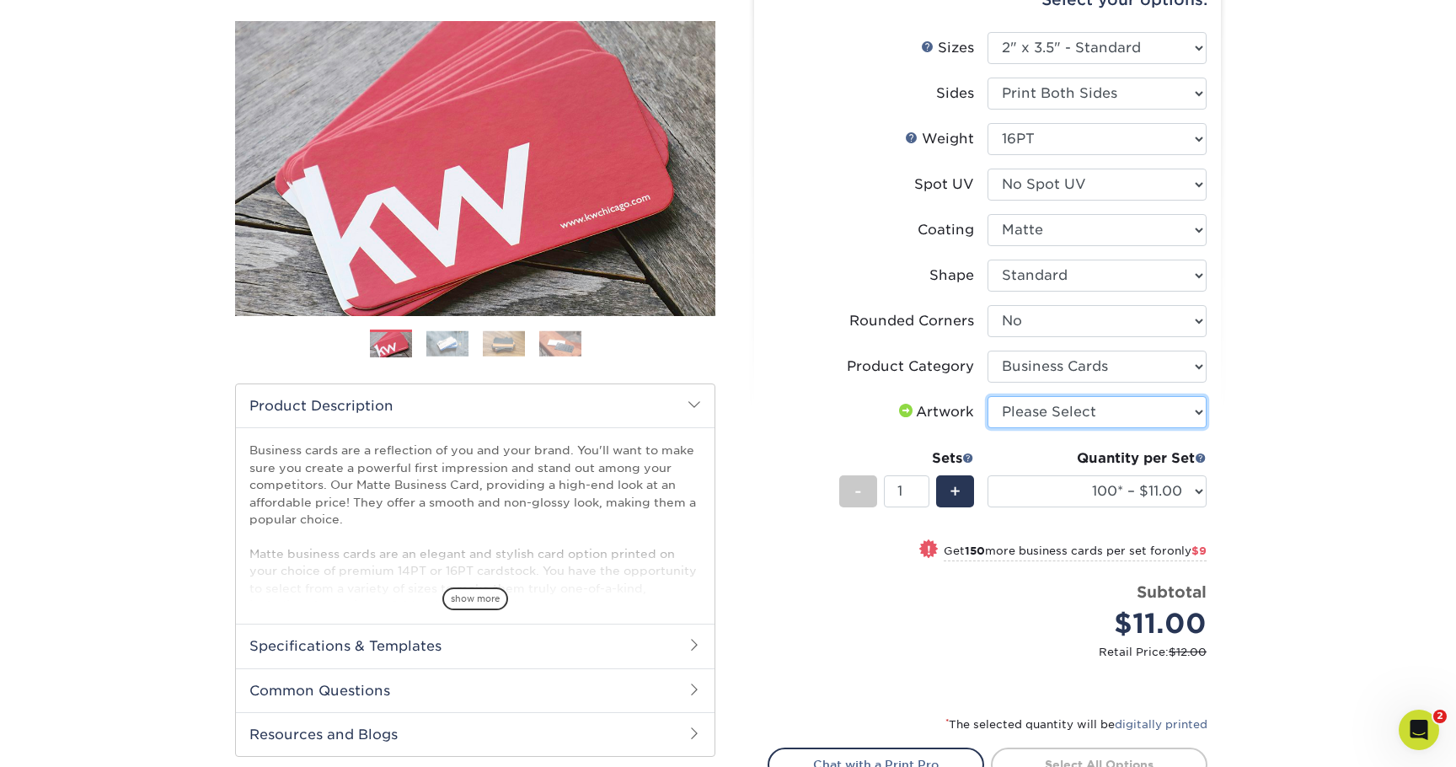
select select "upload"
click at [987, 396] on select "Please Select I will upload files I need a design - $100" at bounding box center [1096, 412] width 219 height 32
drag, startPoint x: 1256, startPoint y: 520, endPoint x: 1211, endPoint y: 512, distance: 46.1
click at [1255, 513] on div "Products Business Cards Matte Business Cards Previous Next 100 $ 8" at bounding box center [728, 433] width 1456 height 1019
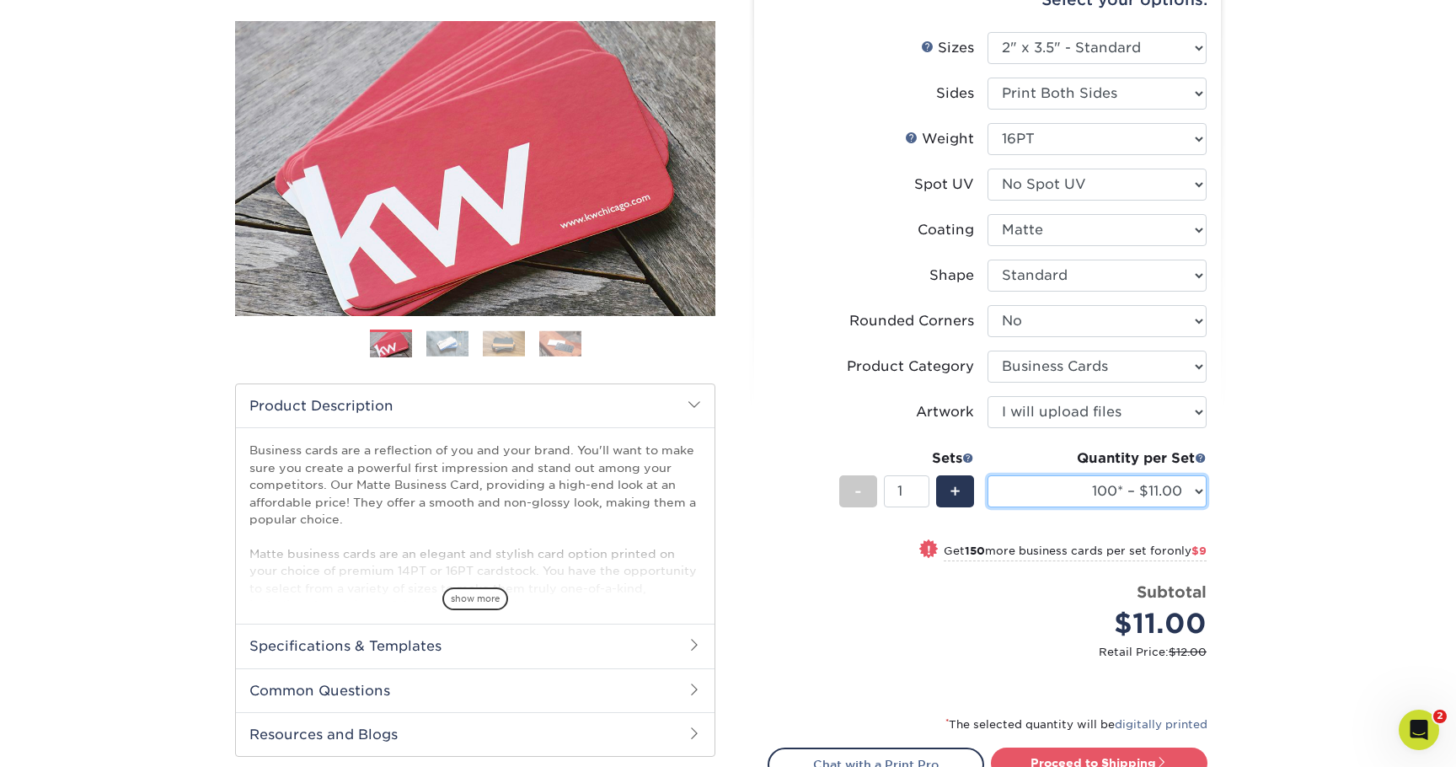
click at [1144, 494] on select "100* – $11.00 250* – $20.00 500 – $39.00 1000 – $49.00 2500 – $87.00 5000 – $16…" at bounding box center [1096, 491] width 219 height 32
select select "1000 – $49.00"
click at [987, 475] on select "100* – $11.00 250* – $20.00 500 – $39.00 1000 – $49.00 2500 – $87.00 5000 – $16…" at bounding box center [1096, 491] width 219 height 32
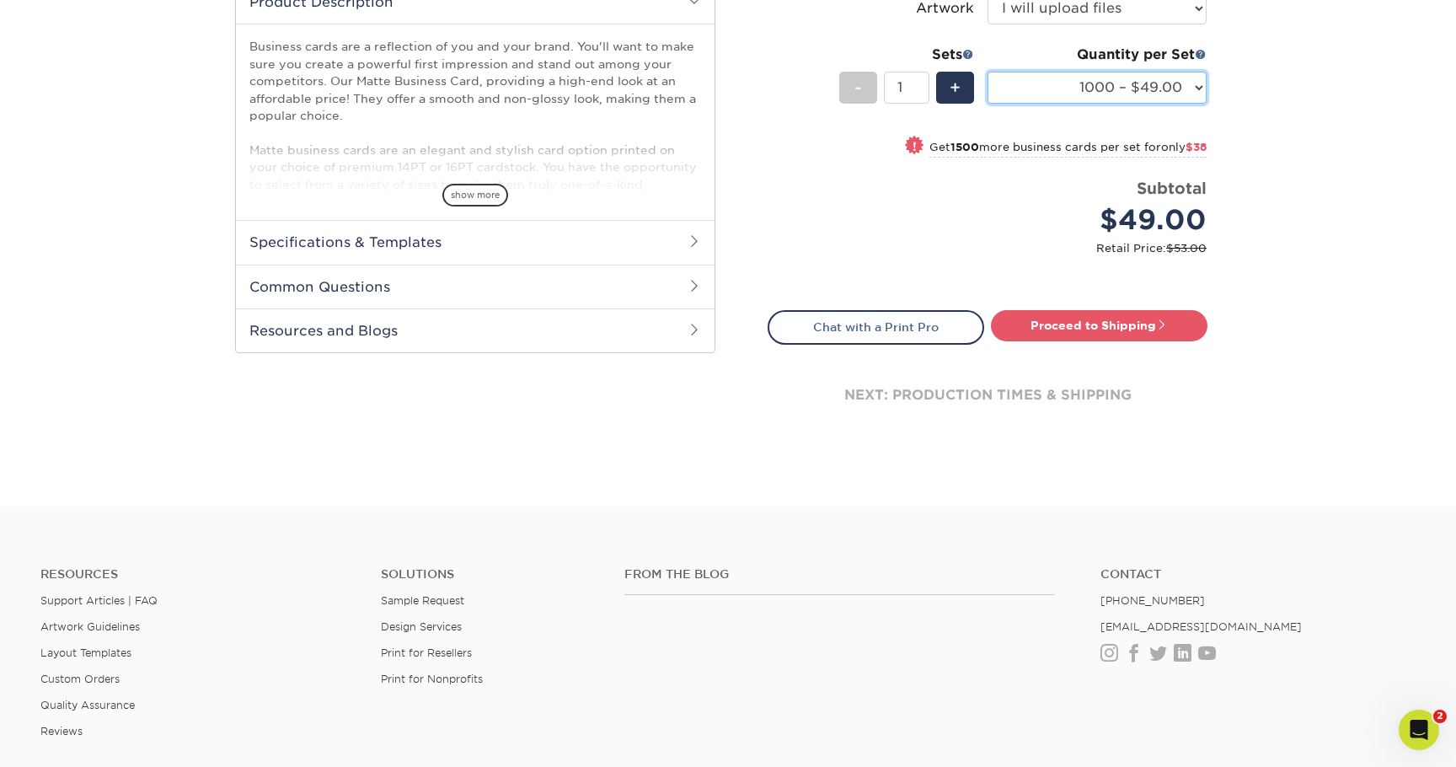
scroll to position [567, 0]
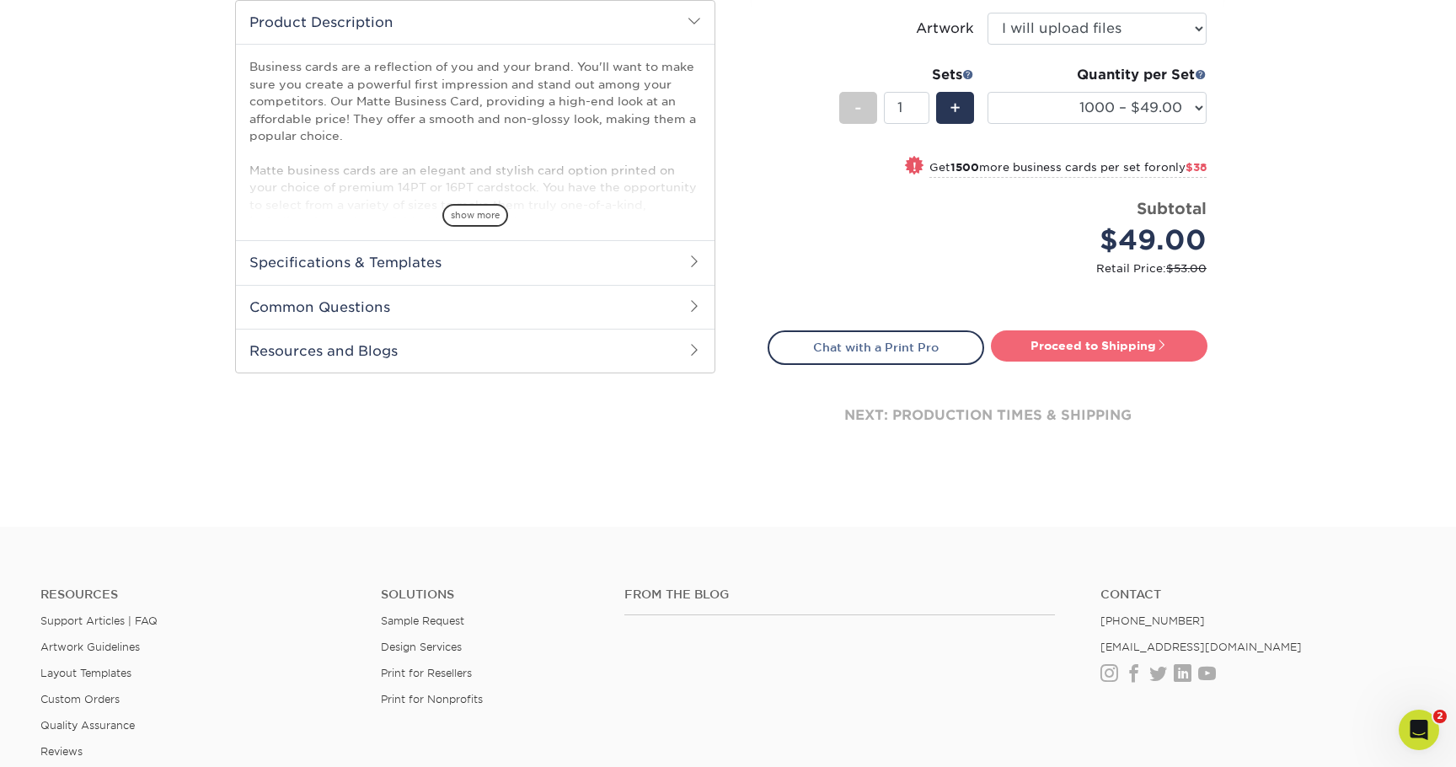
click at [1132, 345] on link "Proceed to Shipping" at bounding box center [1099, 345] width 217 height 30
type input "Set 1"
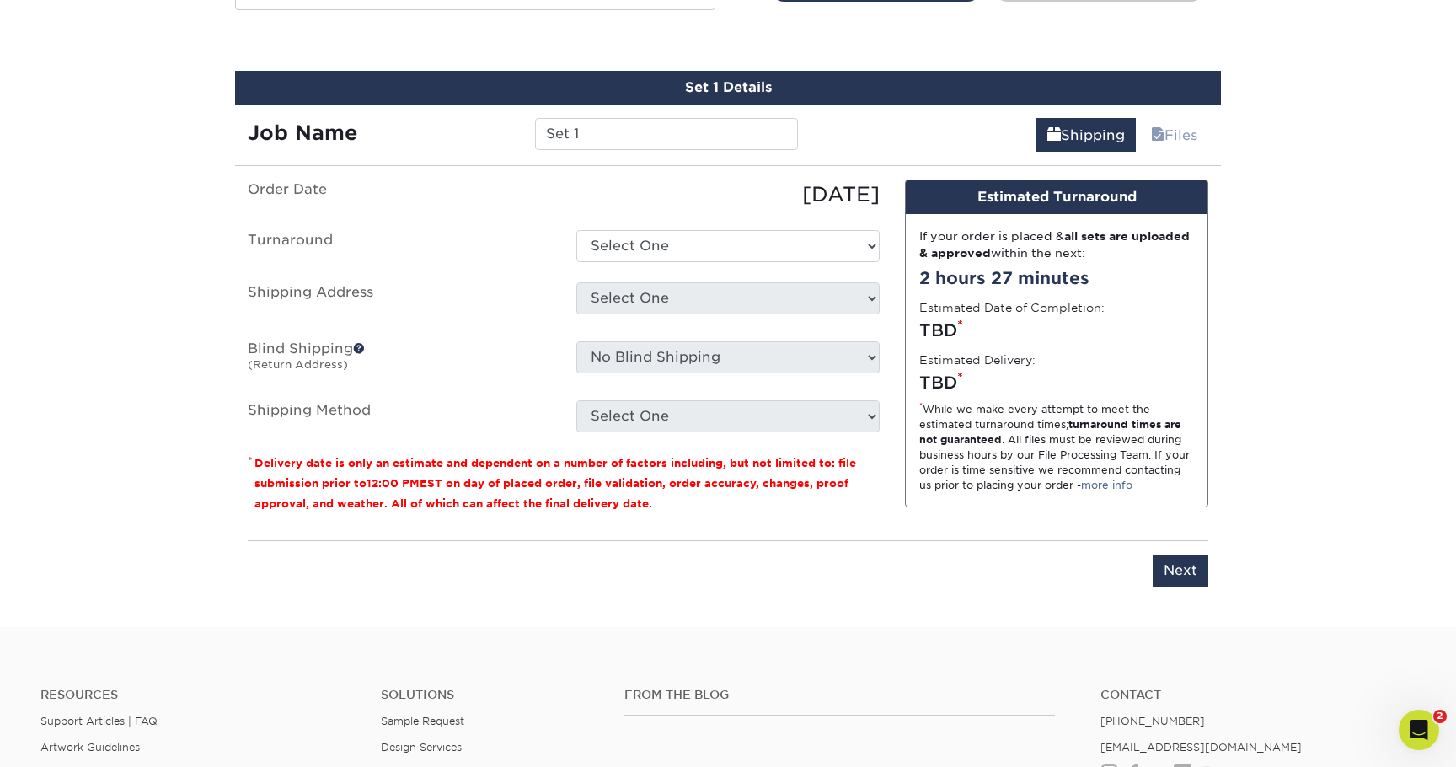
scroll to position [943, 0]
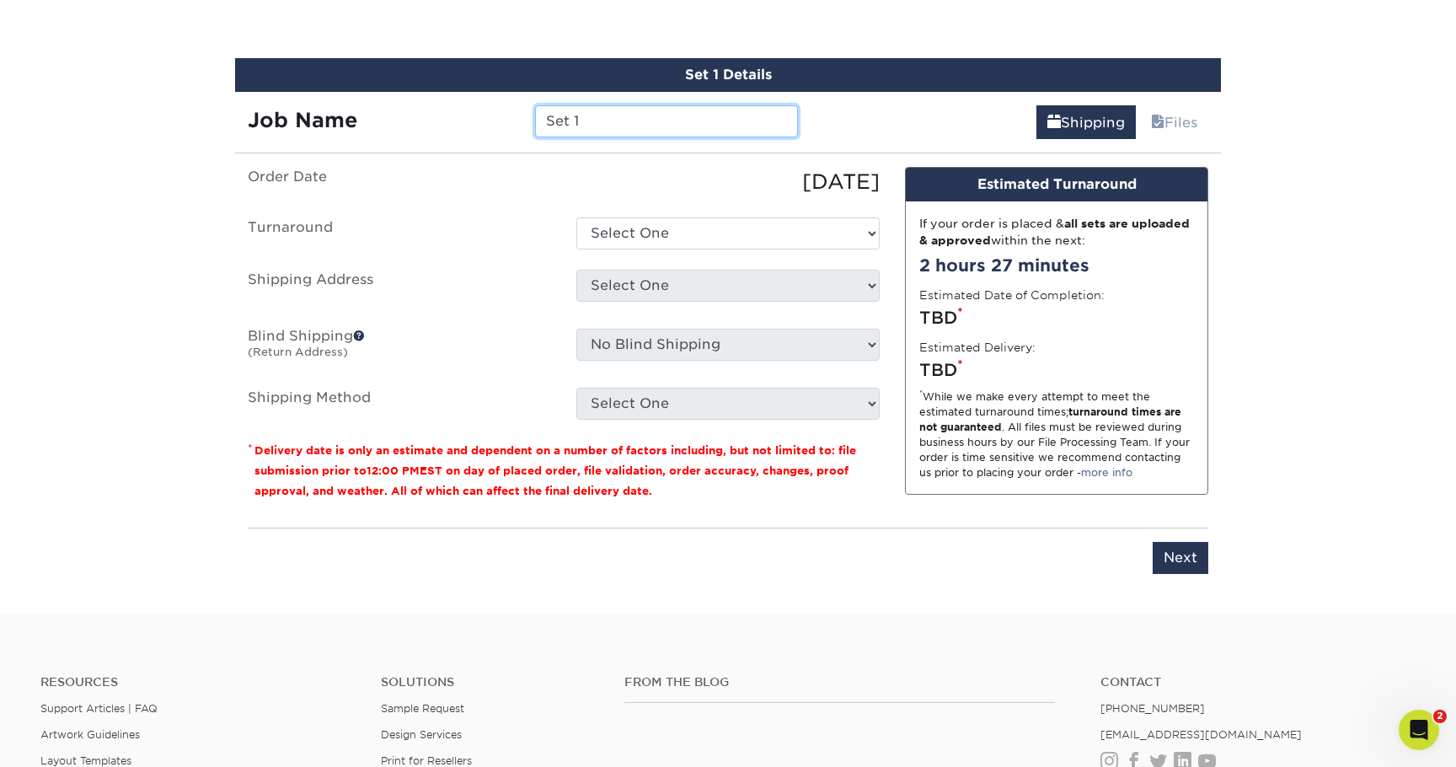
click at [599, 126] on input "Set 1" at bounding box center [666, 121] width 262 height 32
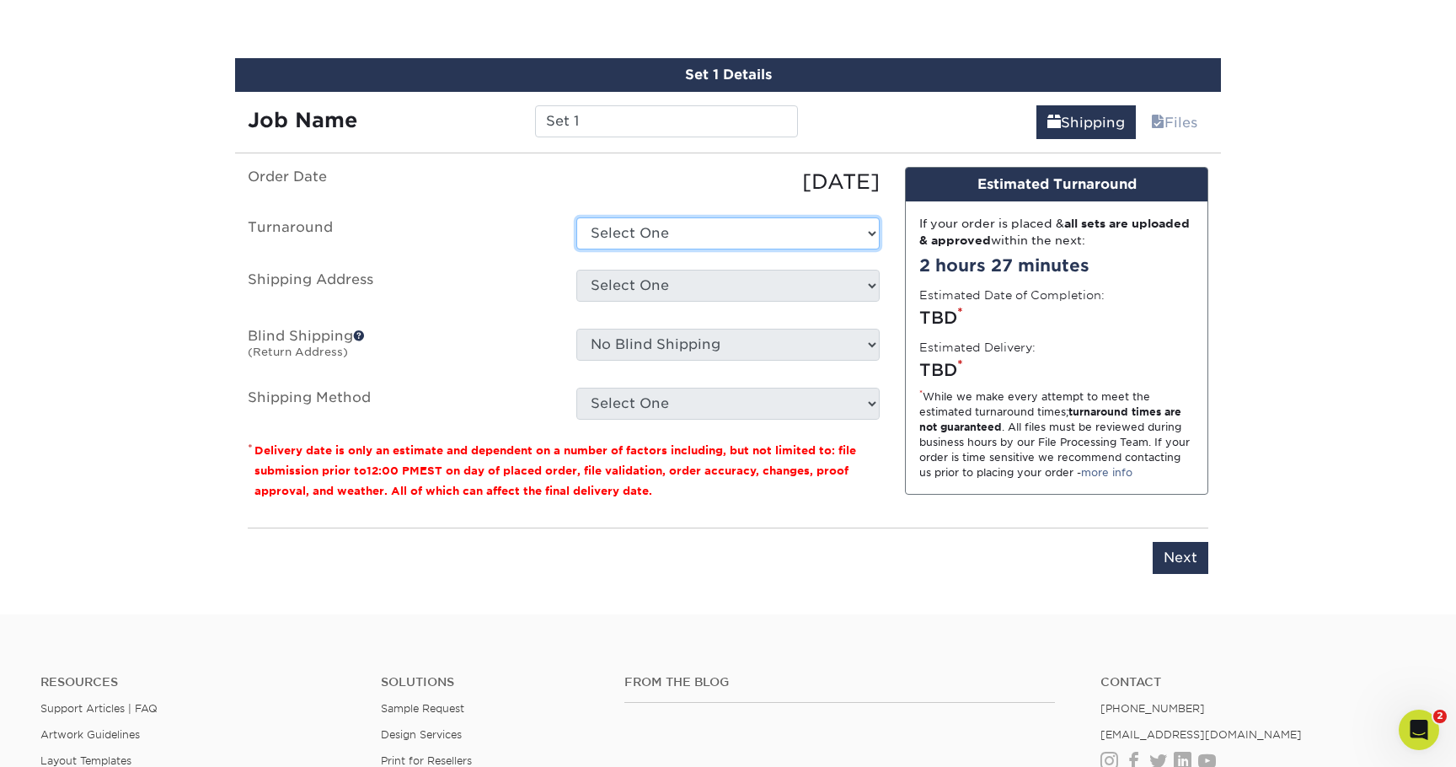
click at [622, 217] on select "Select One 2-4 Business Days 2 Day Next Business Day" at bounding box center [727, 233] width 303 height 32
select select "2167d3a5-02fc-4384-86ce-e339e30b5e03"
click at [576, 217] on select "Select One 2-4 Business Days 2 Day Next Business Day" at bounding box center [727, 233] width 303 height 32
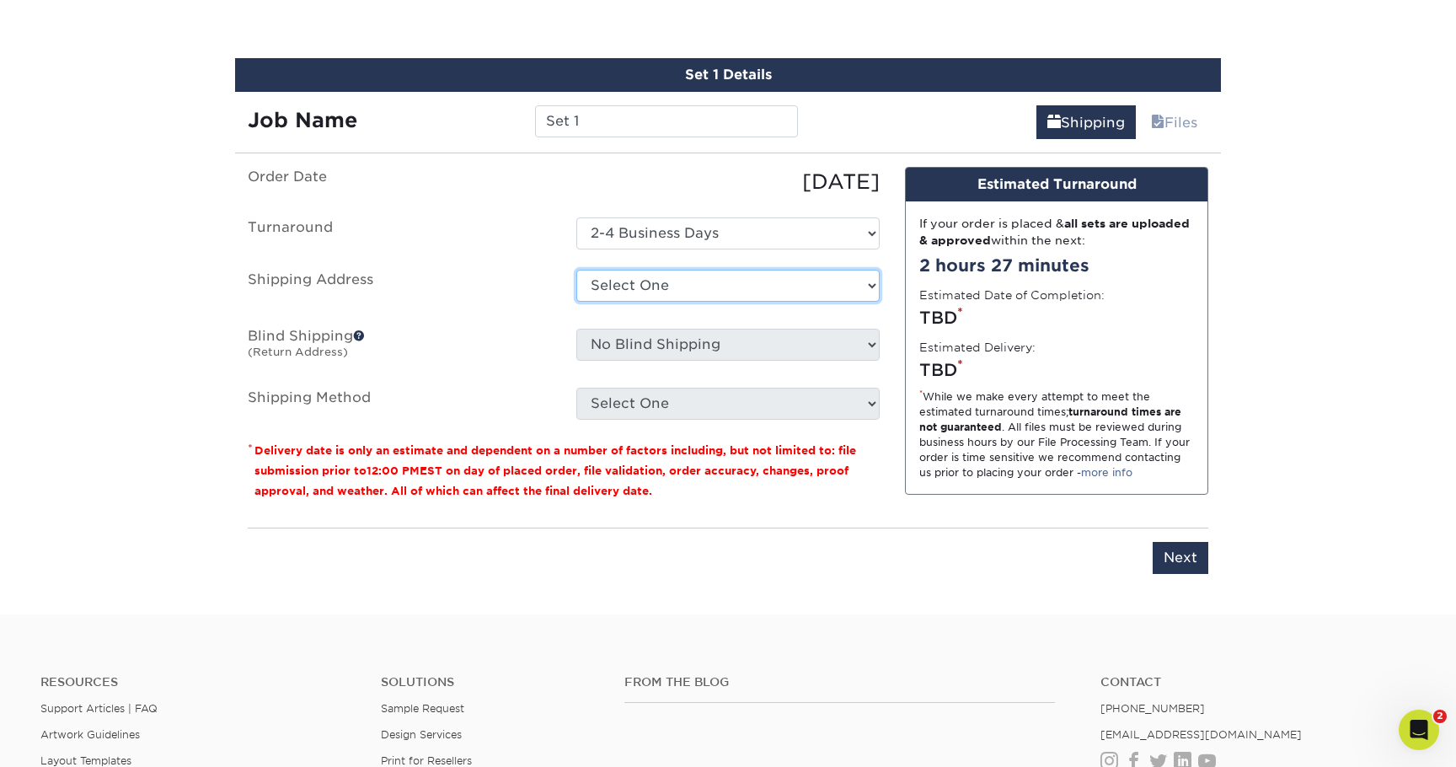
click at [639, 287] on select "Select One 7 Fins Creative [PERSON_NAME]'s Home AquaFlauge AquaFlauge B-7 Noviu…" at bounding box center [727, 286] width 303 height 32
click at [641, 285] on select "Select One 7 Fins Creative [PERSON_NAME]'s Home AquaFlauge AquaFlauge B-7 Noviu…" at bounding box center [727, 286] width 303 height 32
select select "278915"
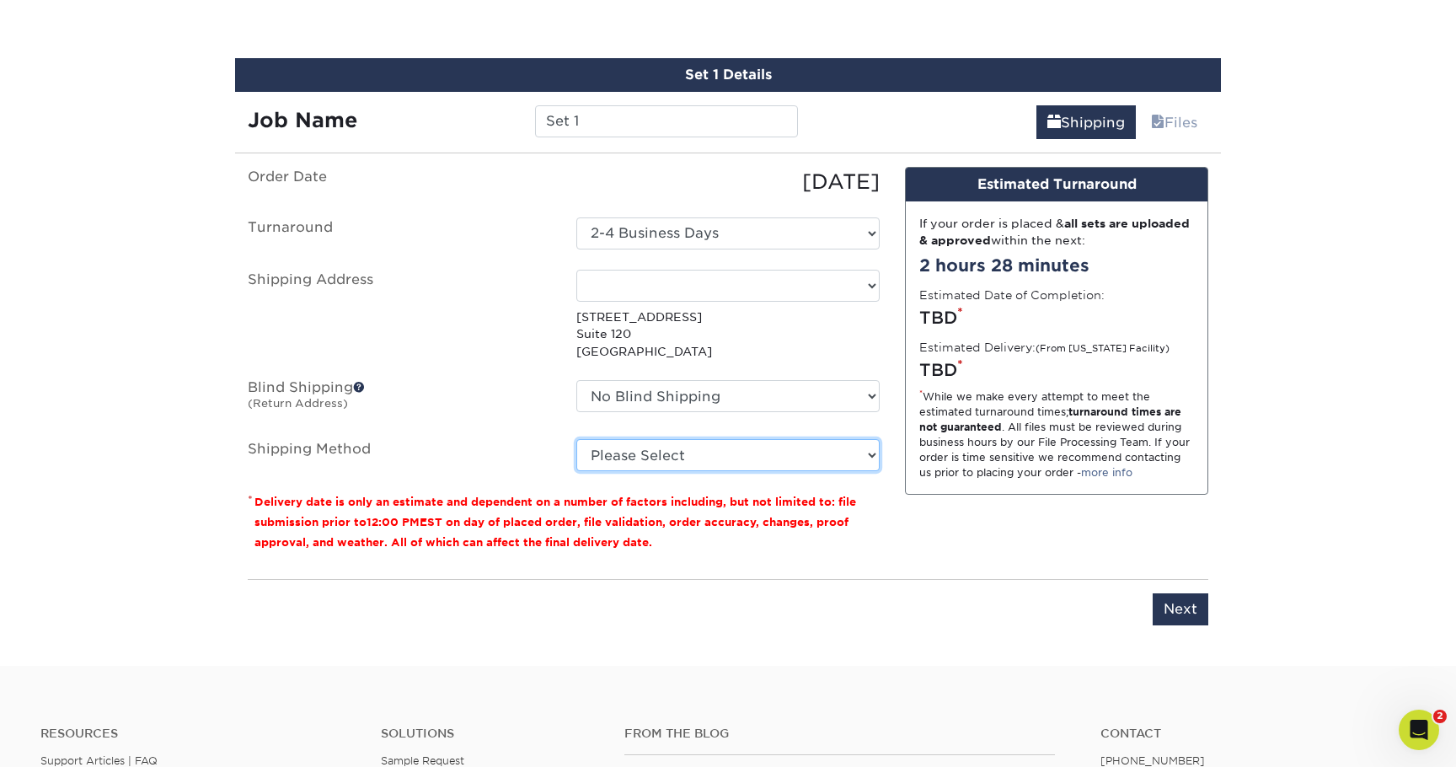
click at [639, 454] on select "Please Select Ground Shipping (+$8.96) 3 Day Shipping Service (+$18.70) 2 Day A…" at bounding box center [727, 455] width 303 height 32
select select "03"
click at [576, 439] on select "Please Select Ground Shipping (+$8.96) 3 Day Shipping Service (+$18.70) 2 Day A…" at bounding box center [727, 455] width 303 height 32
